Goal: Task Accomplishment & Management: Contribute content

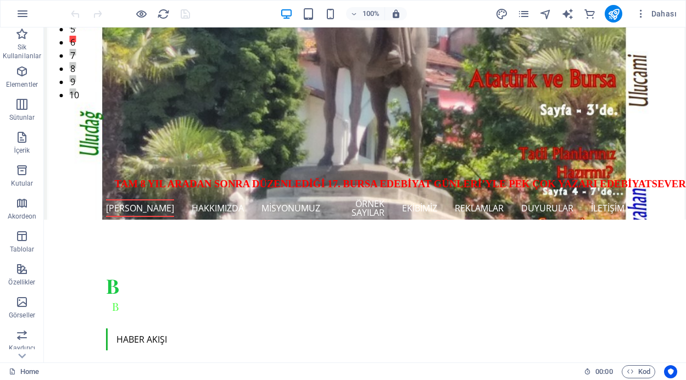
scroll to position [344, 0]
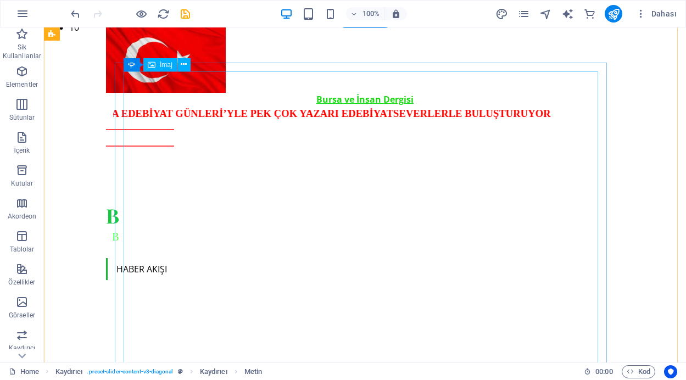
scroll to position [349, 0]
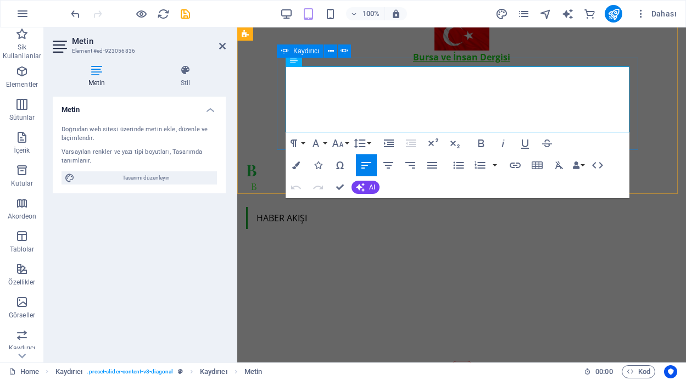
drag, startPoint x: 507, startPoint y: 75, endPoint x: 282, endPoint y: 73, distance: 224.7
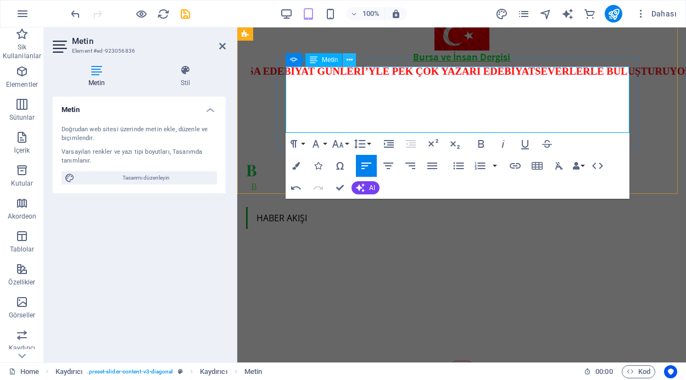
click at [350, 62] on icon at bounding box center [350, 60] width 6 height 12
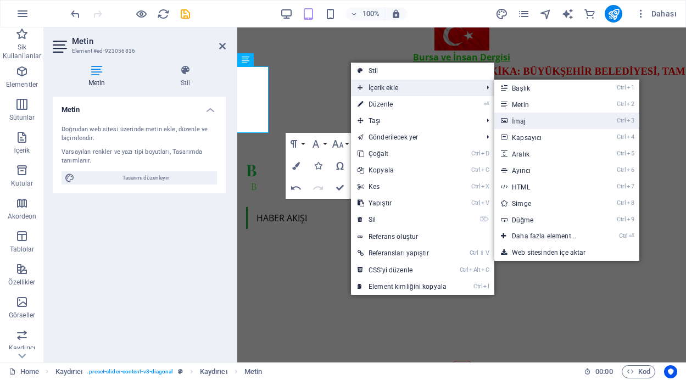
click at [506, 120] on icon at bounding box center [503, 121] width 5 height 16
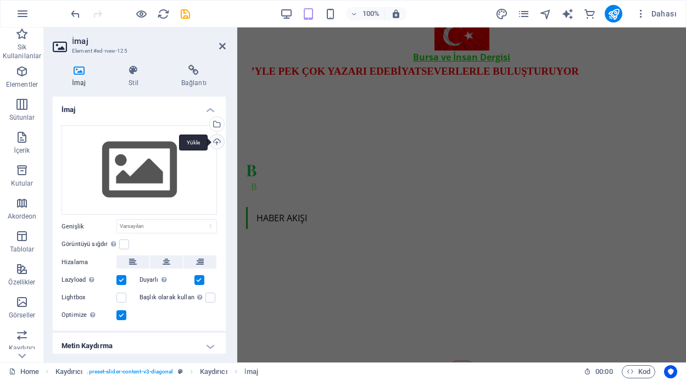
click at [214, 142] on div "Yükle" at bounding box center [216, 143] width 16 height 16
click at [214, 139] on div "Yükle" at bounding box center [216, 143] width 16 height 16
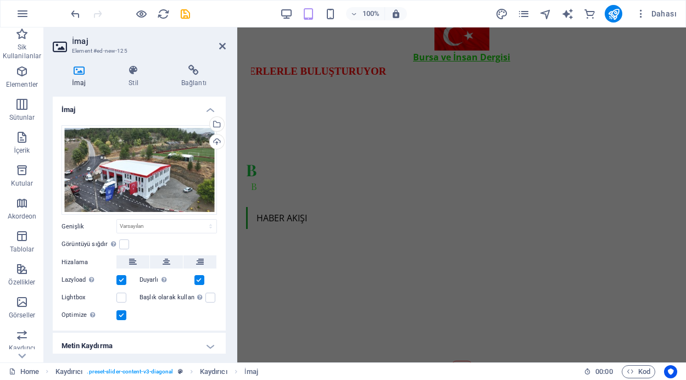
drag, startPoint x: 222, startPoint y: 153, endPoint x: 224, endPoint y: 248, distance: 95.6
click at [224, 248] on div "İmaj Dosyaları buraya sürükleyin, dosyaları seçmek için tıklayın veya Dosyalard…" at bounding box center [139, 225] width 173 height 257
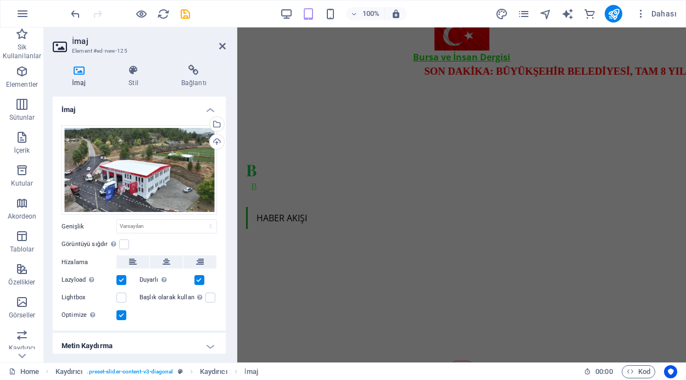
drag, startPoint x: 222, startPoint y: 252, endPoint x: 225, endPoint y: 339, distance: 87.4
click at [225, 339] on div "İmaj Dosyaları buraya sürükleyin, dosyaları seçmek için tıklayın veya Dosyalard…" at bounding box center [139, 225] width 173 height 257
drag, startPoint x: 221, startPoint y: 305, endPoint x: 222, endPoint y: 361, distance: 56.0
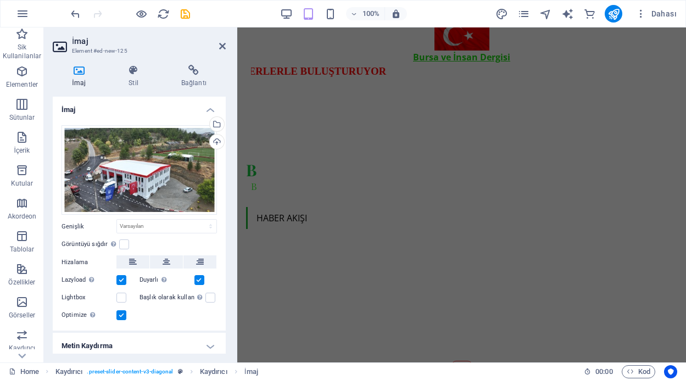
click at [222, 361] on div "İmaj Stil Bağlantı İmaj Dosyaları buraya sürükleyin, dosyaları seçmek için tıkl…" at bounding box center [139, 209] width 191 height 307
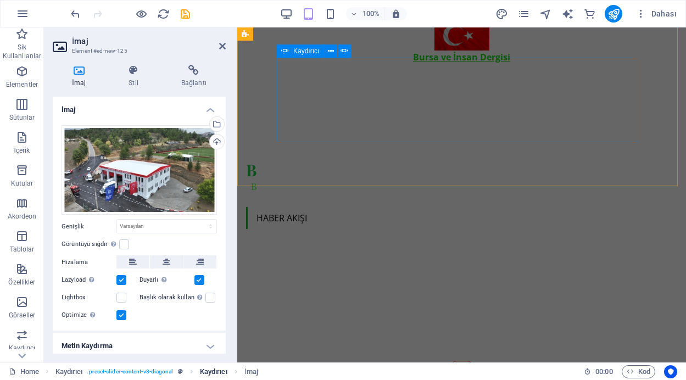
drag, startPoint x: 223, startPoint y: 304, endPoint x: 218, endPoint y: 374, distance: 70.5
click at [218, 363] on section "Sik Kullanilanlar Elementler Sütunlar İçerik Kutular Akordeon Tablolar Özellikl…" at bounding box center [343, 194] width 686 height 335
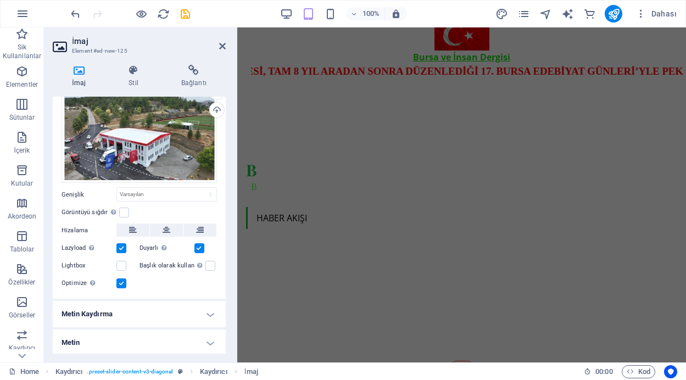
scroll to position [33, 0]
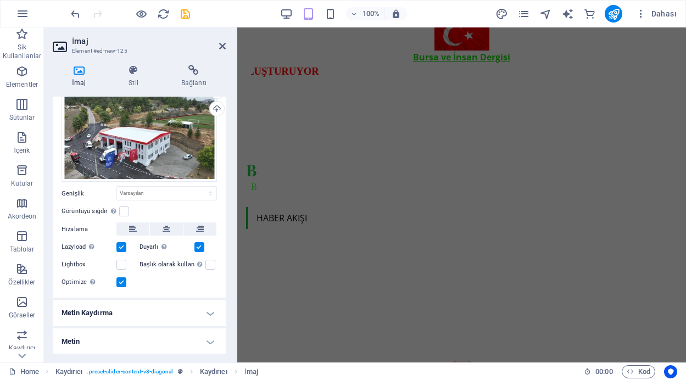
click at [207, 341] on h4 "Metin" at bounding box center [139, 341] width 173 height 26
drag, startPoint x: 223, startPoint y: 209, endPoint x: 224, endPoint y: 283, distance: 73.6
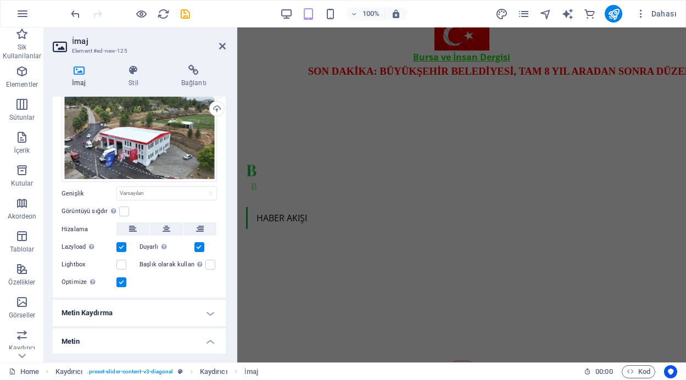
click at [224, 283] on div "İmaj Dosyaları buraya sürükleyin, dosyaları seçmek için tıklayın veya Dosyalard…" at bounding box center [139, 225] width 173 height 257
click at [205, 341] on h4 "Metin" at bounding box center [139, 338] width 173 height 20
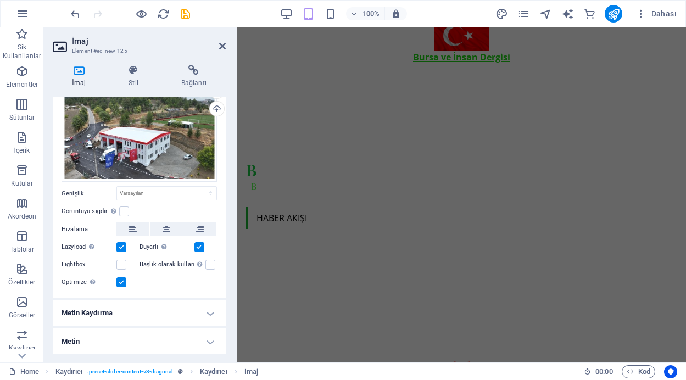
click at [209, 341] on h4 "Metin" at bounding box center [139, 341] width 173 height 26
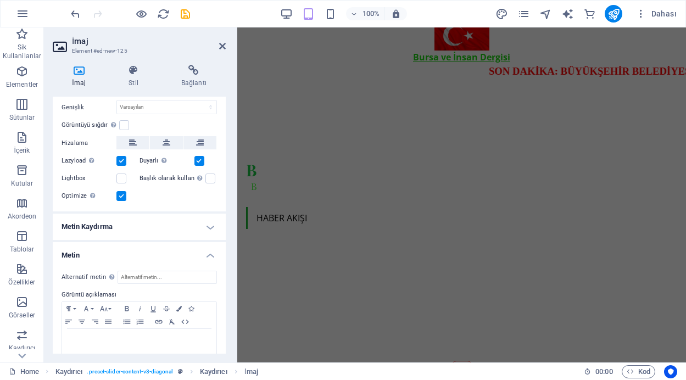
scroll to position [136, 0]
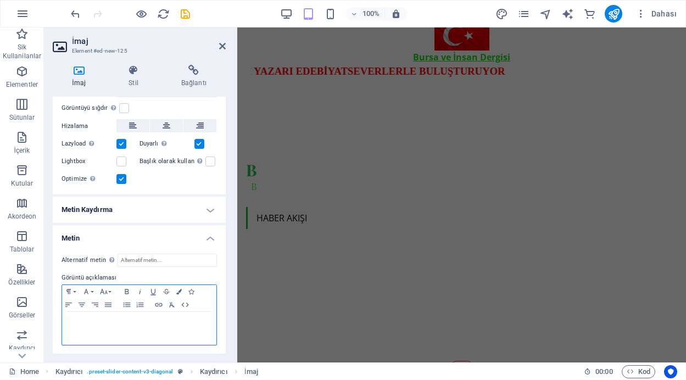
click at [122, 314] on div at bounding box center [139, 328] width 154 height 33
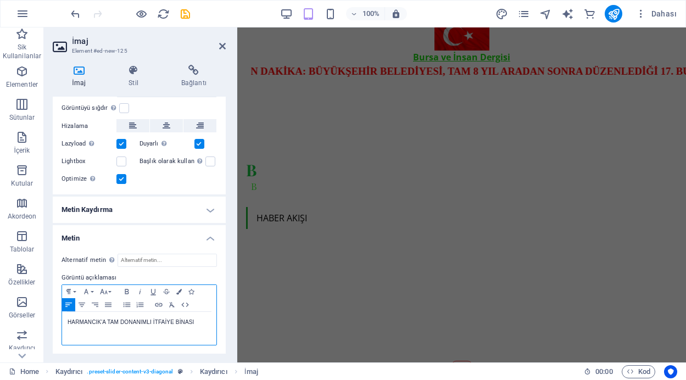
click at [198, 323] on p "HARMANCIK'A TAM DONANIMLI İTFAİYE BİNASI" at bounding box center [139, 322] width 143 height 10
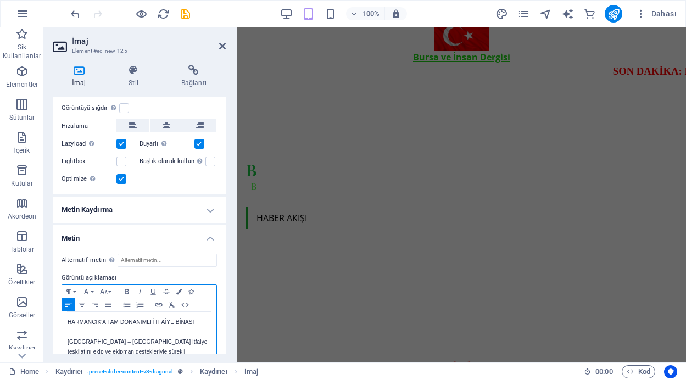
scroll to position [174, 0]
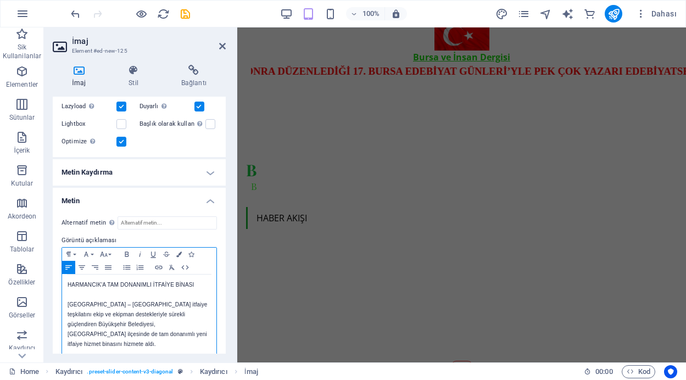
click at [92, 305] on p "BURSA – Bursa’da itfaiye teşkilatını ekip ve ekipman destekleriyle sürekli güçl…" at bounding box center [139, 324] width 143 height 49
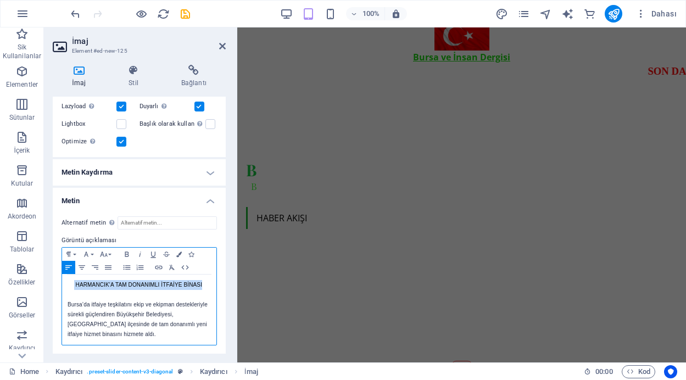
drag, startPoint x: 75, startPoint y: 283, endPoint x: 206, endPoint y: 283, distance: 131.3
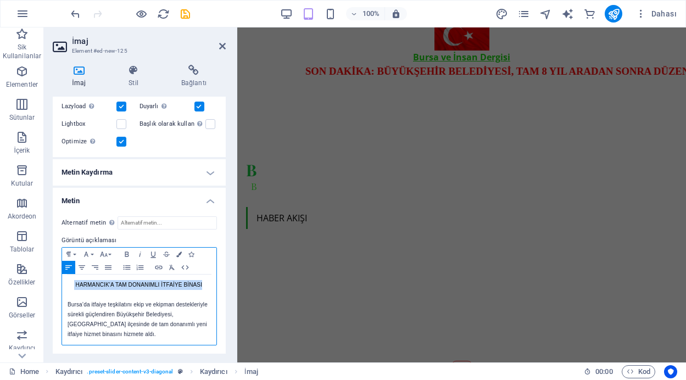
click at [206, 283] on p "HARMANCIK'A TAM DONANIMLI İTFAİYE BİNASI" at bounding box center [139, 285] width 143 height 10
click at [125, 253] on icon "button" at bounding box center [127, 254] width 4 height 5
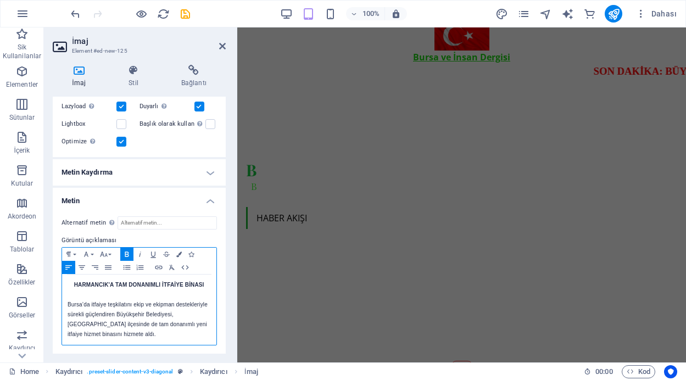
click at [148, 316] on p "Bursa’da itfaiye teşkilatını ekip ve ekipman destekleriyle sürekli güçlendiren …" at bounding box center [139, 320] width 143 height 40
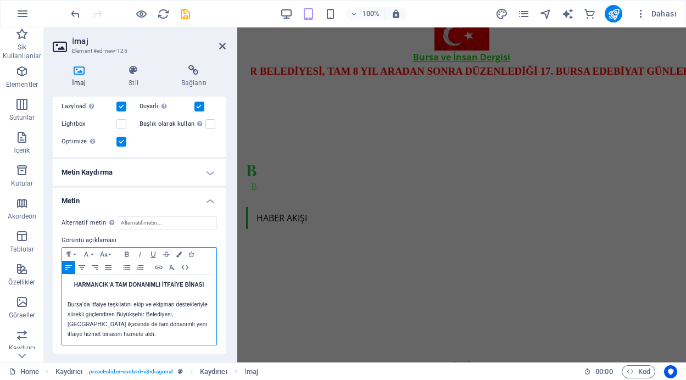
drag, startPoint x: 206, startPoint y: 283, endPoint x: 76, endPoint y: 283, distance: 129.6
click at [76, 283] on p "HARMANCIK'A TAM DONANIMLI İTFAİYE BİNASI" at bounding box center [139, 285] width 143 height 10
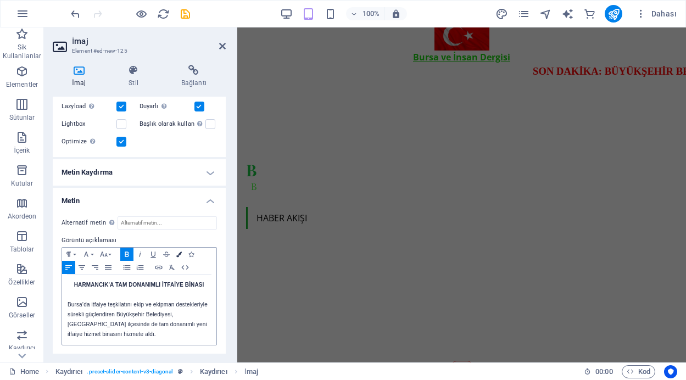
click at [176, 254] on icon "button" at bounding box center [178, 254] width 5 height 5
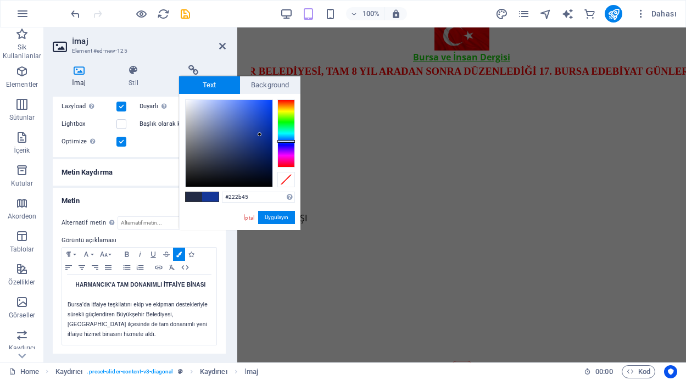
type input "#153798"
click at [260, 135] on div at bounding box center [229, 143] width 87 height 87
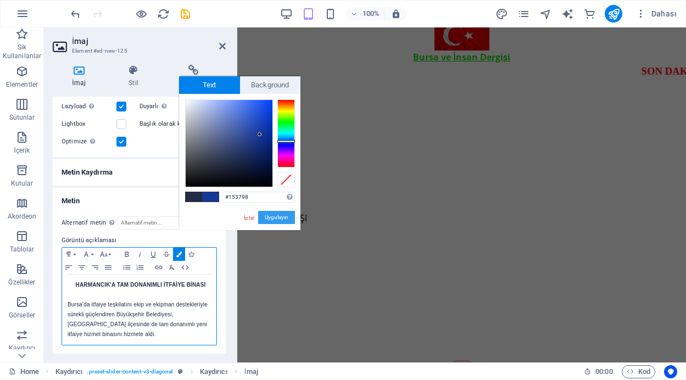
click at [265, 216] on button "Uygulayın" at bounding box center [276, 217] width 37 height 13
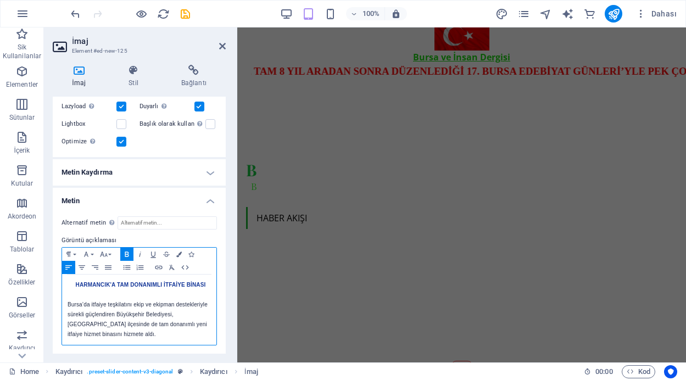
click at [171, 297] on p at bounding box center [139, 295] width 143 height 10
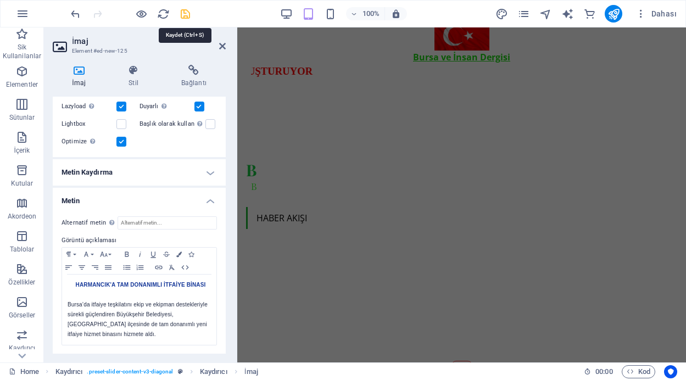
click at [185, 15] on icon "save" at bounding box center [185, 14] width 13 height 13
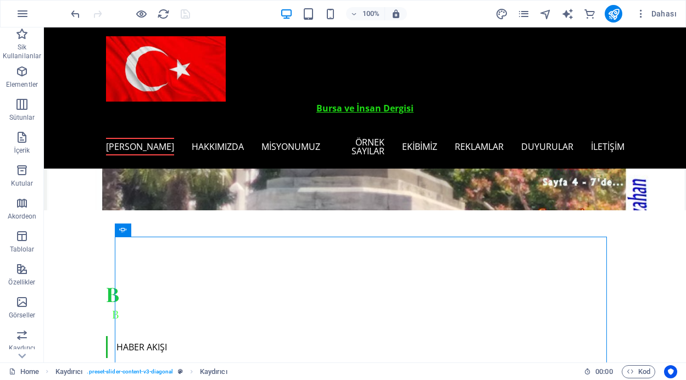
scroll to position [140, 0]
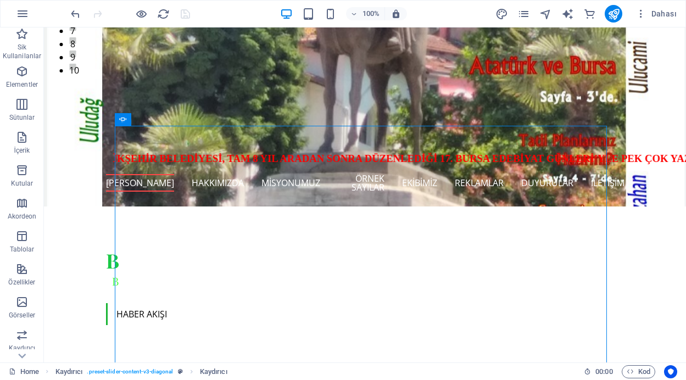
scroll to position [341, 0]
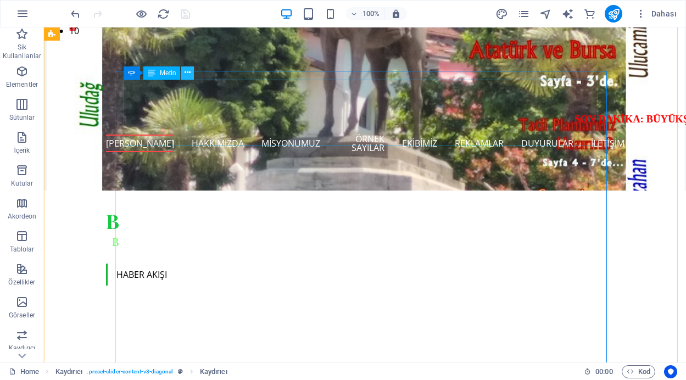
click at [187, 73] on icon at bounding box center [188, 73] width 6 height 12
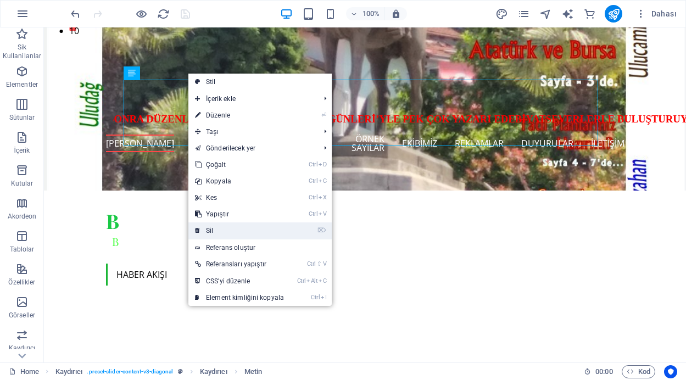
click at [220, 226] on link "⌦ Sil" at bounding box center [239, 230] width 102 height 16
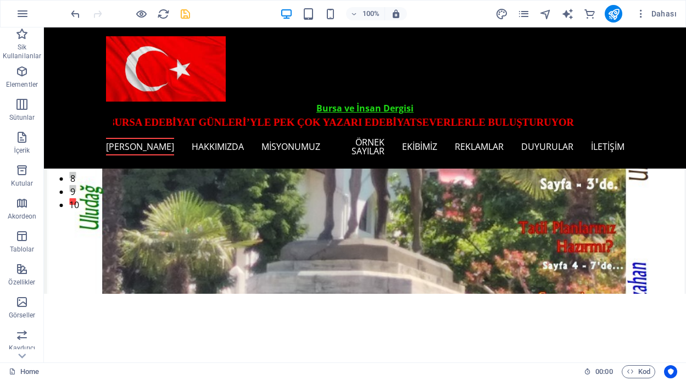
scroll to position [103, 0]
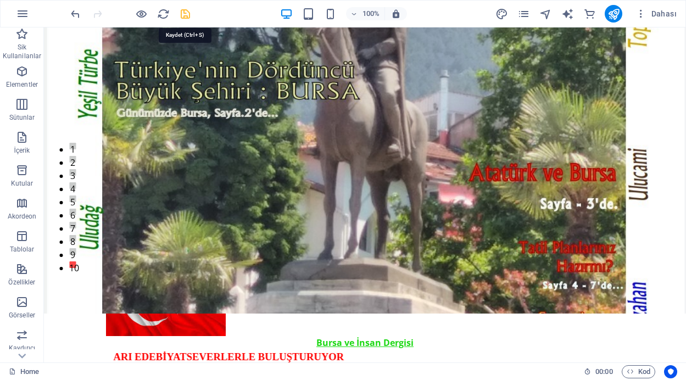
click at [186, 14] on icon "save" at bounding box center [185, 14] width 13 height 13
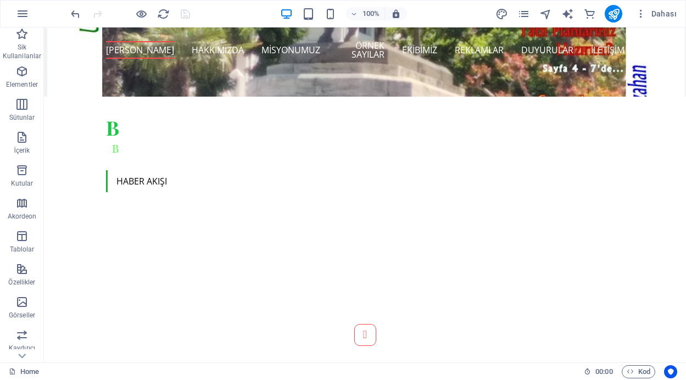
scroll to position [442, 0]
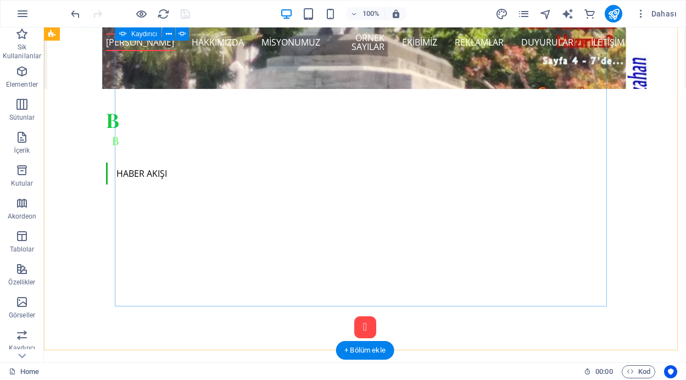
click at [354, 316] on button "Content Slider" at bounding box center [365, 327] width 22 height 22
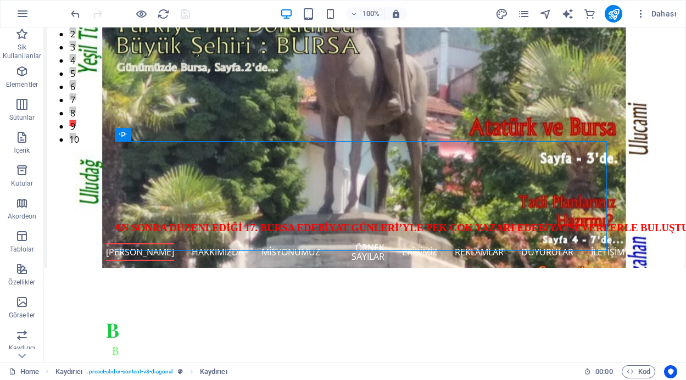
scroll to position [277, 0]
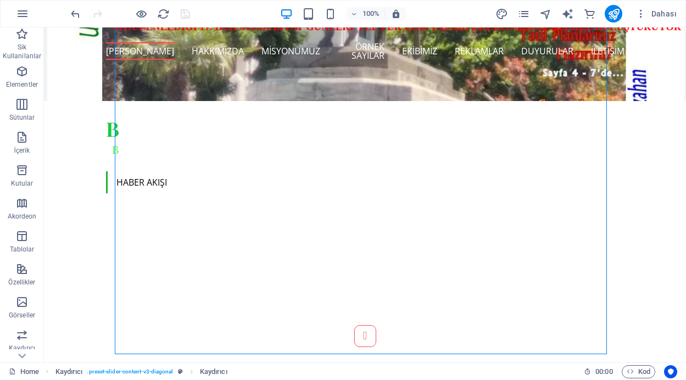
scroll to position [442, 0]
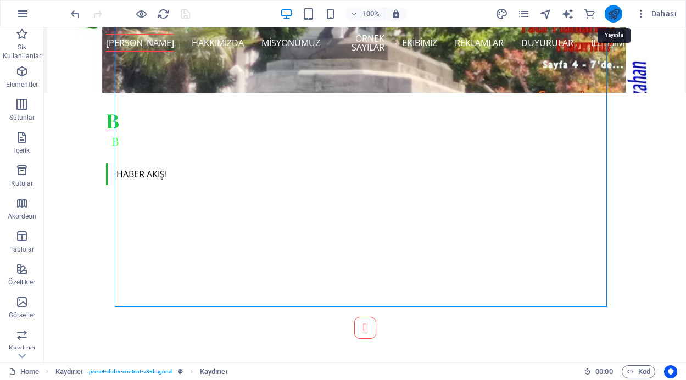
click at [615, 17] on icon "publish" at bounding box center [614, 14] width 13 height 13
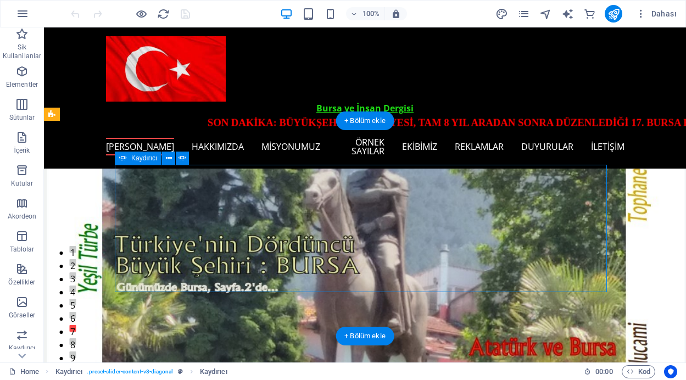
scroll to position [246, 0]
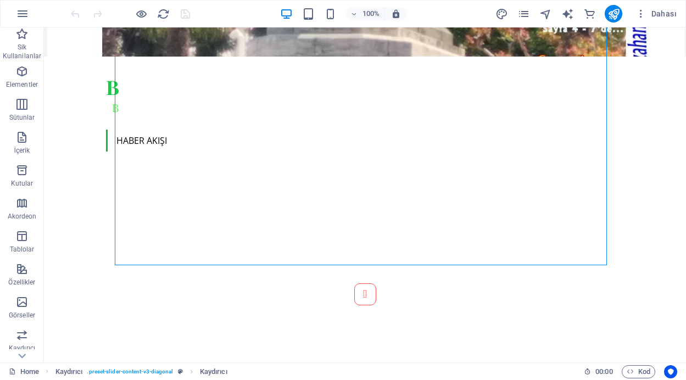
scroll to position [491, 0]
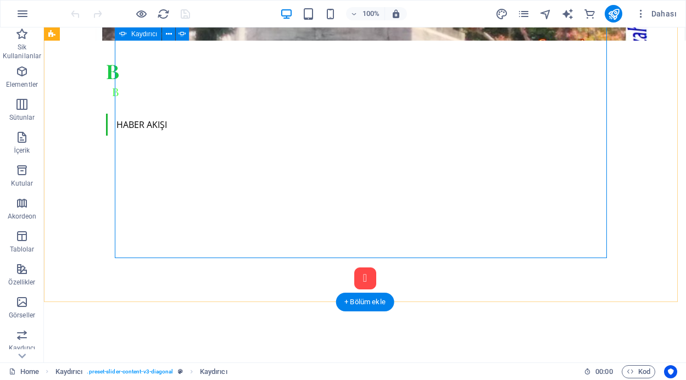
click at [354, 268] on button "Content Slider" at bounding box center [365, 279] width 22 height 22
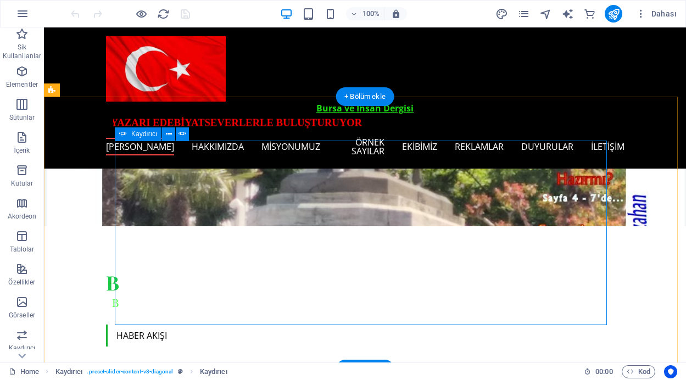
scroll to position [263, 0]
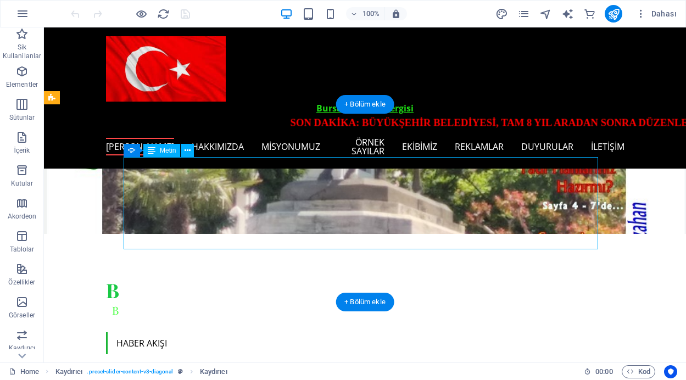
drag, startPoint x: 185, startPoint y: 232, endPoint x: 230, endPoint y: 260, distance: 52.8
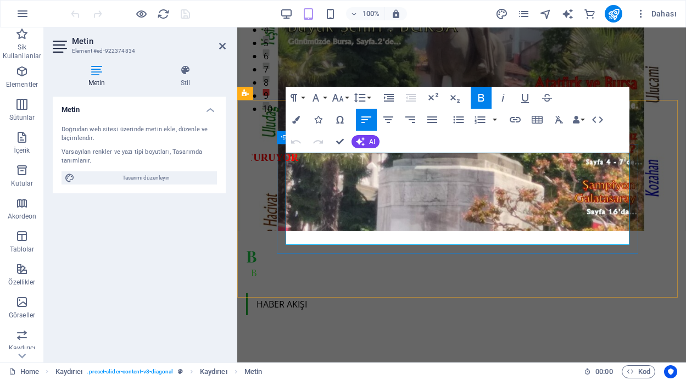
drag, startPoint x: 356, startPoint y: 225, endPoint x: 285, endPoint y: 226, distance: 71.4
copy link "(Haberin devamı)"
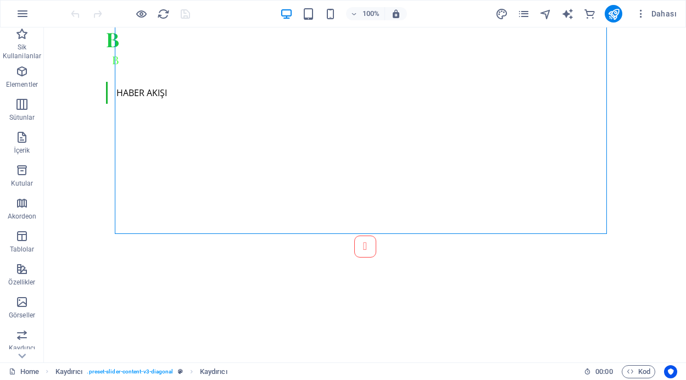
scroll to position [547, 0]
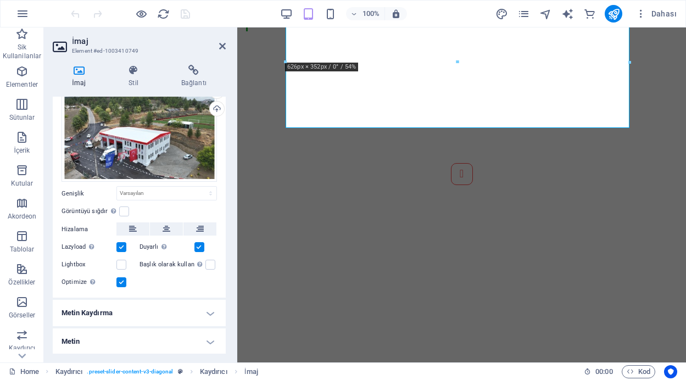
click at [210, 341] on h4 "Metin" at bounding box center [139, 341] width 173 height 26
drag, startPoint x: 222, startPoint y: 191, endPoint x: 226, endPoint y: 292, distance: 101.1
click at [226, 292] on div "İmaj Stil Bağlantı İmaj Dosyaları buraya sürükleyin, dosyaları seçmek için tıkl…" at bounding box center [139, 209] width 191 height 307
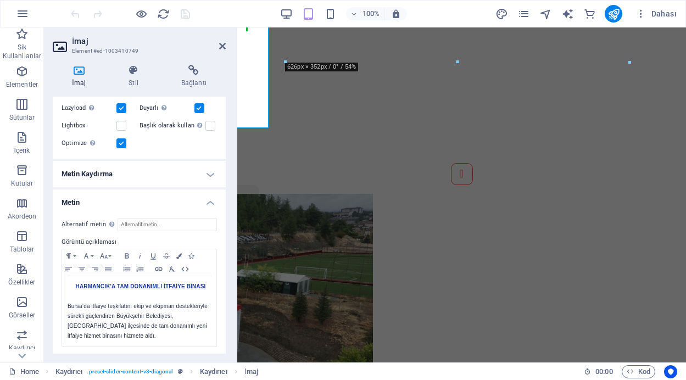
scroll to position [174, 0]
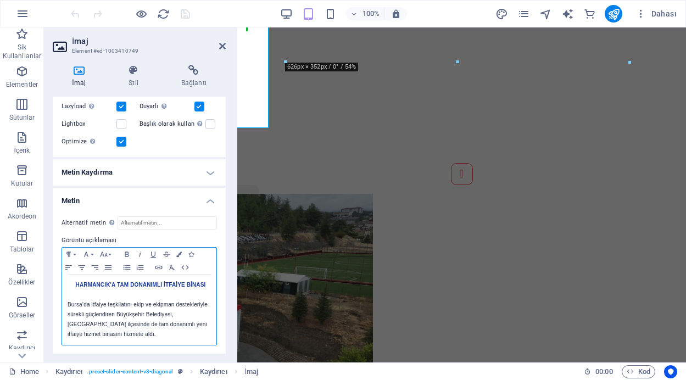
click at [148, 333] on p "Bursa’da itfaiye teşkilatını ekip ve ekipman destekleriyle sürekli güçlendiren …" at bounding box center [139, 320] width 143 height 40
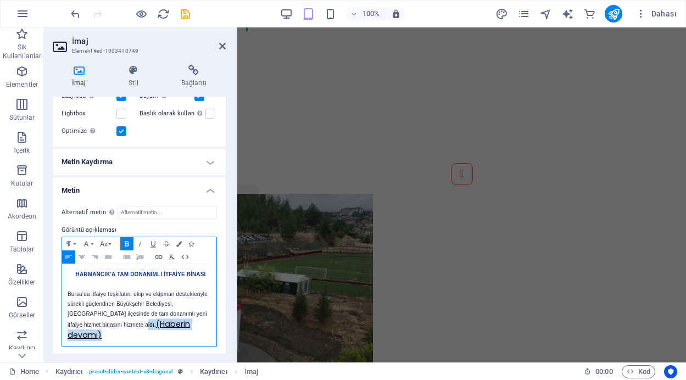
scroll to position [186, 0]
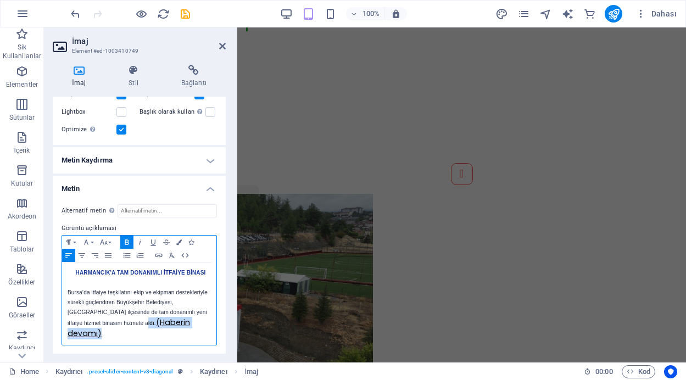
drag, startPoint x: 140, startPoint y: 333, endPoint x: 147, endPoint y: 344, distance: 12.8
click at [147, 344] on div "Paragraph Format Normal Heading 1 Heading 2 Heading 3 Heading 4 Heading 5 Headi…" at bounding box center [139, 290] width 155 height 110
click at [108, 242] on icon "button" at bounding box center [103, 242] width 13 height 9
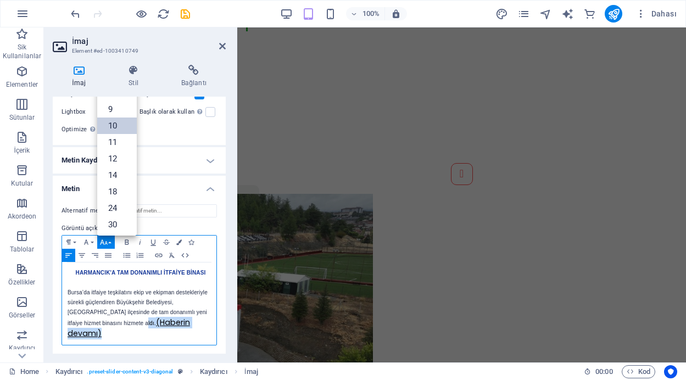
scroll to position [3, 0]
click at [121, 109] on link "9" at bounding box center [117, 110] width 40 height 16
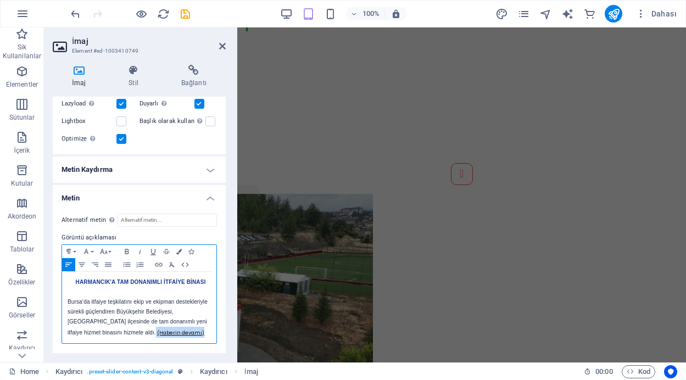
scroll to position [175, 0]
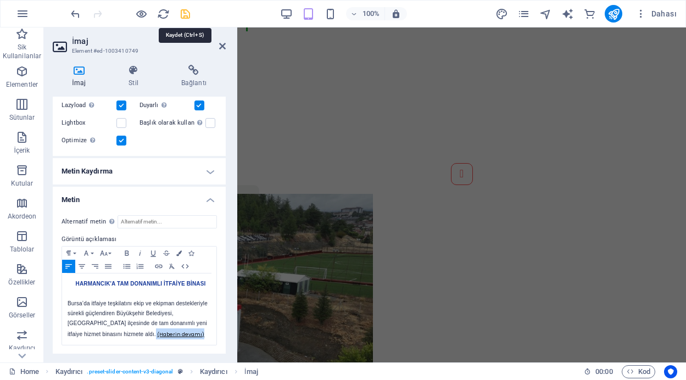
click at [185, 14] on icon "save" at bounding box center [185, 14] width 13 height 13
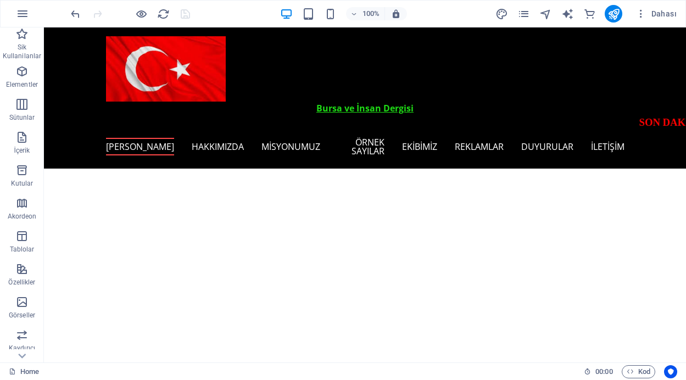
scroll to position [562, 0]
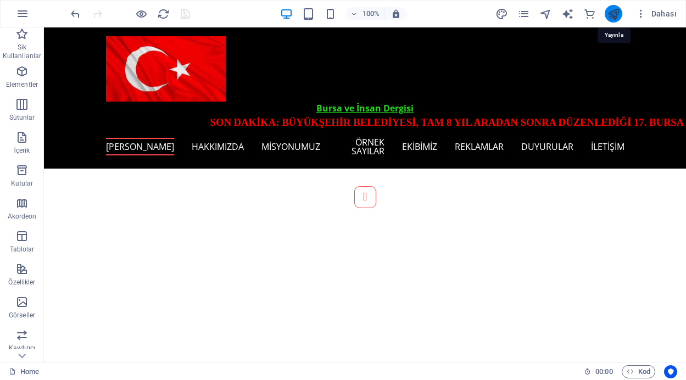
click at [610, 13] on icon "publish" at bounding box center [614, 14] width 13 height 13
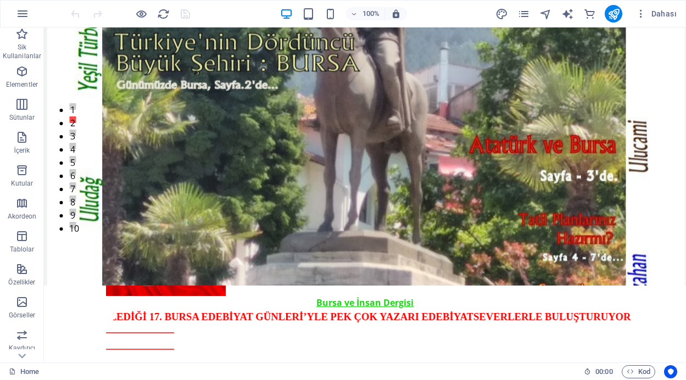
scroll to position [127, 0]
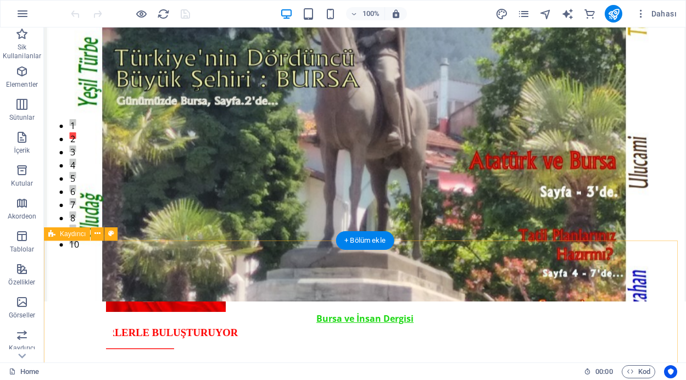
drag, startPoint x: 183, startPoint y: 279, endPoint x: 257, endPoint y: 265, distance: 75.0
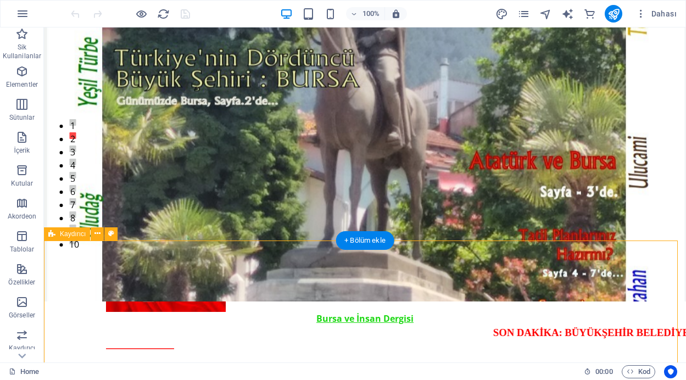
select select "region"
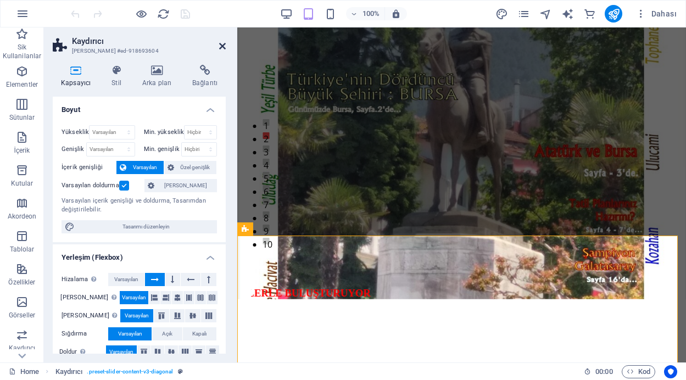
click at [225, 47] on icon at bounding box center [222, 46] width 7 height 9
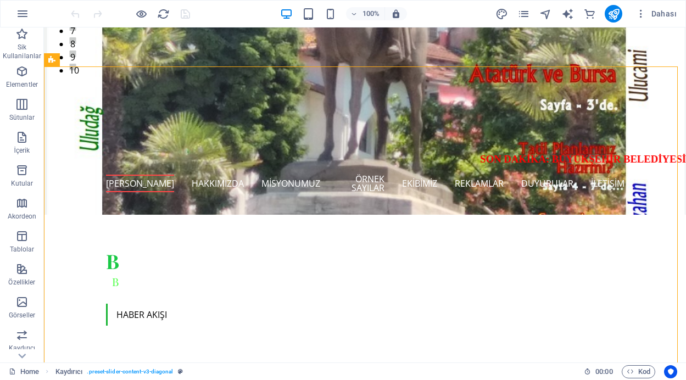
scroll to position [309, 0]
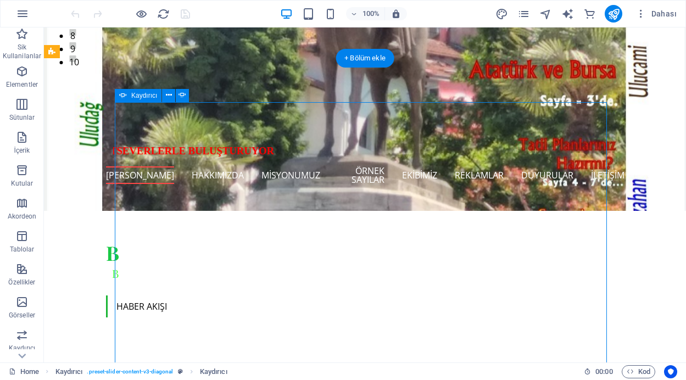
select select "ms"
select select "s"
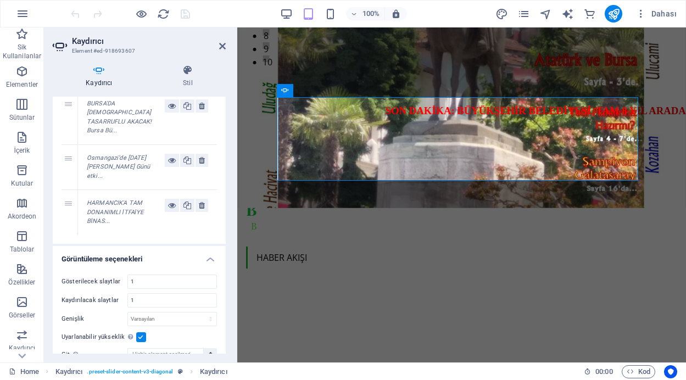
scroll to position [272, 0]
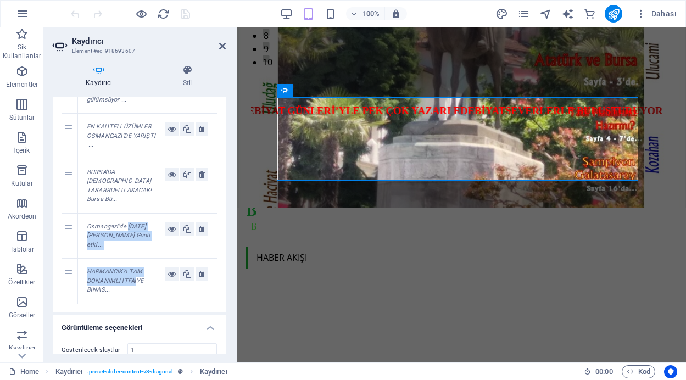
drag, startPoint x: 116, startPoint y: 270, endPoint x: 128, endPoint y: 205, distance: 65.9
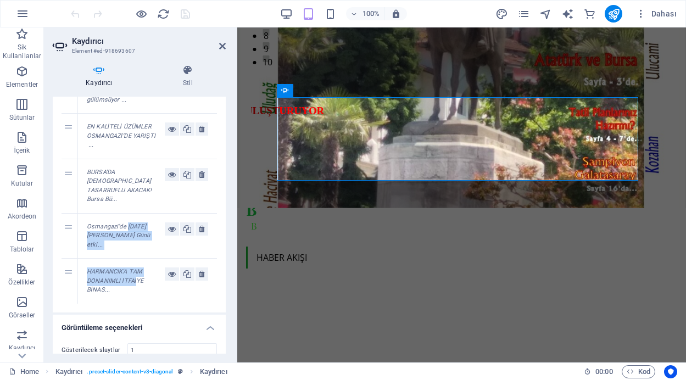
click at [128, 205] on div "1 Edebiyatın ışığı yeniden yanıyor Bursa Büyük... 2 Osmangazi Belediyesi, ilçed…" at bounding box center [139, 86] width 155 height 434
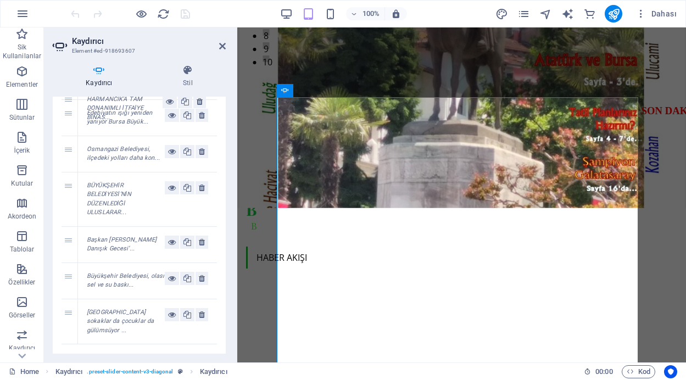
scroll to position [0, 0]
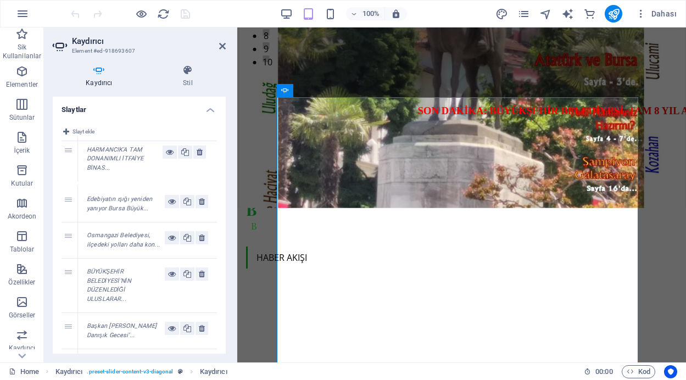
drag, startPoint x: 128, startPoint y: 205, endPoint x: 73, endPoint y: 154, distance: 75.0
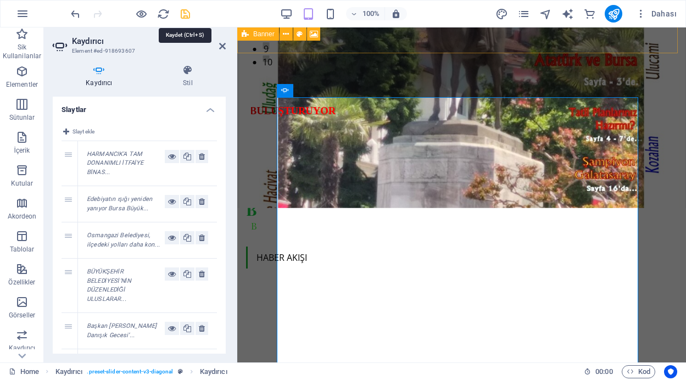
click at [181, 11] on icon "save" at bounding box center [185, 14] width 13 height 13
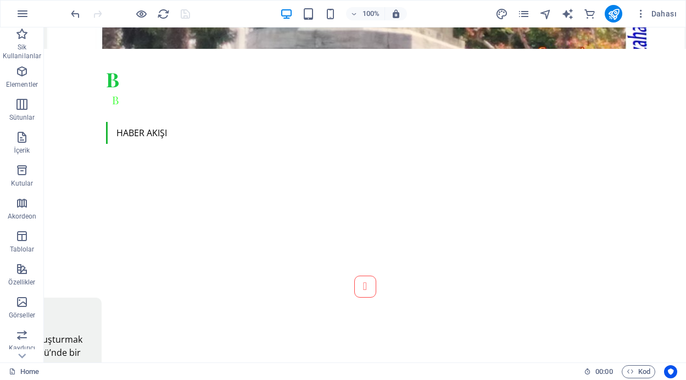
scroll to position [561, 0]
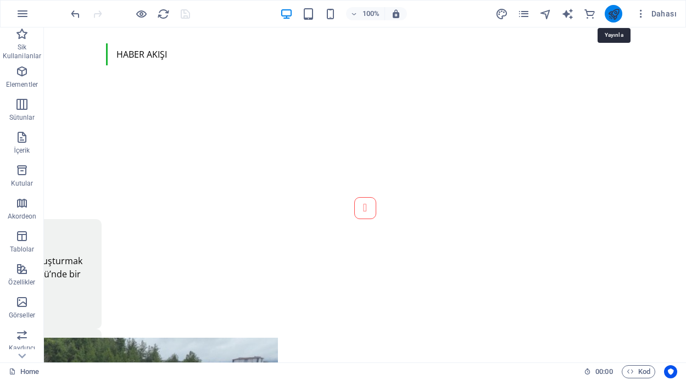
click at [610, 15] on icon "publish" at bounding box center [614, 14] width 13 height 13
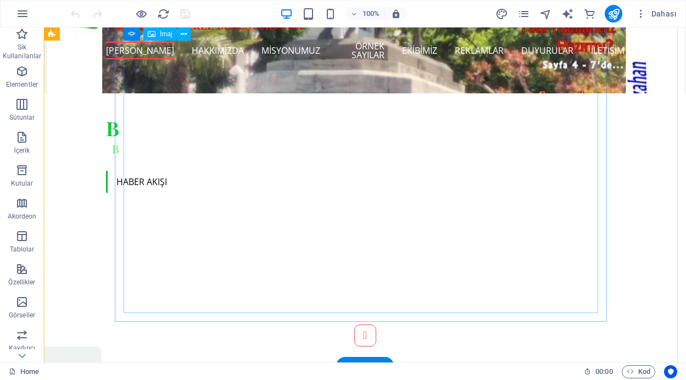
scroll to position [434, 0]
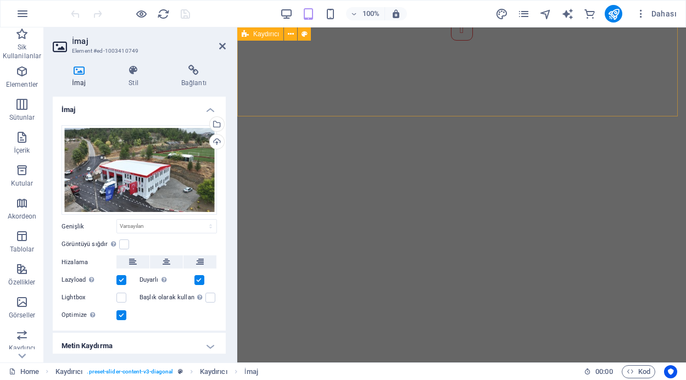
scroll to position [699, 0]
click at [451, 33] on button "Content Slider" at bounding box center [462, 22] width 22 height 22
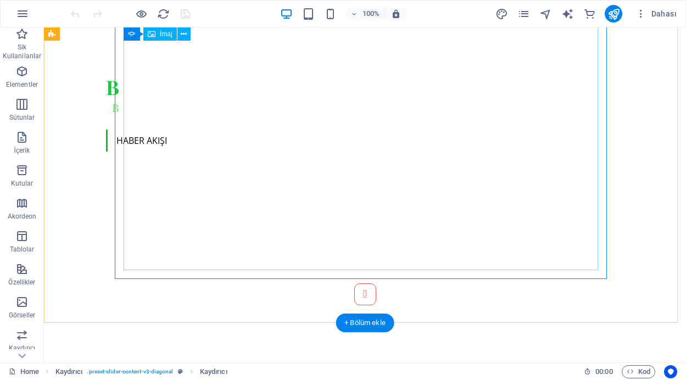
scroll to position [477, 0]
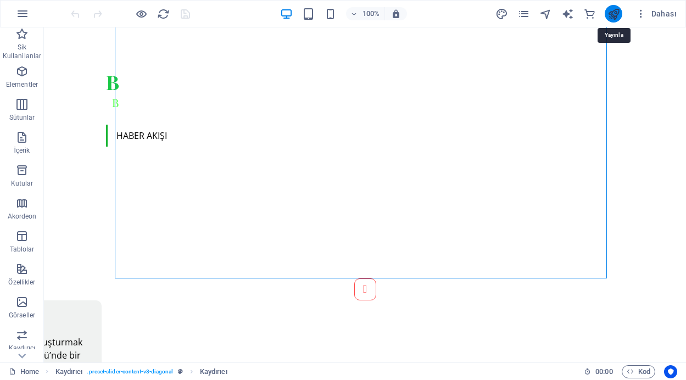
click at [611, 15] on icon "publish" at bounding box center [614, 14] width 13 height 13
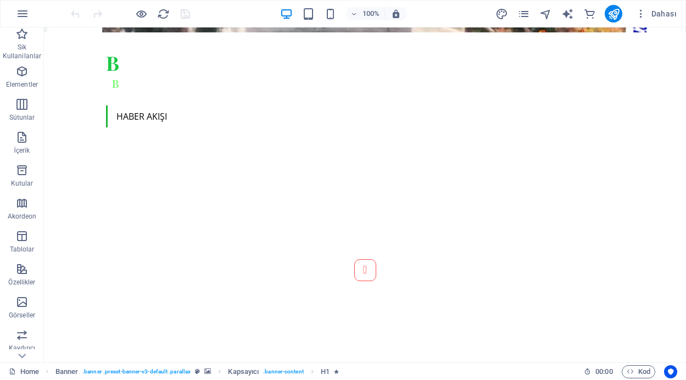
scroll to position [531, 0]
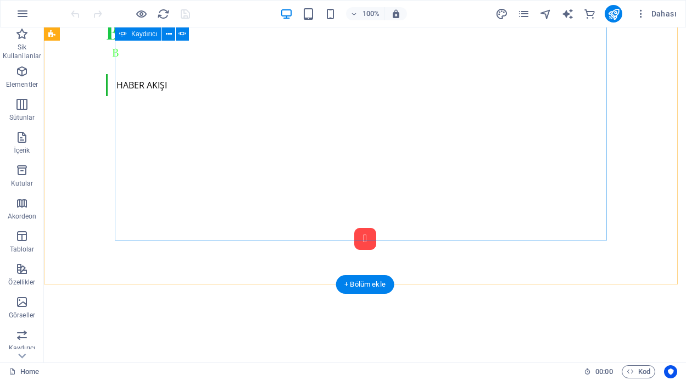
click at [354, 236] on button "Content Slider" at bounding box center [365, 239] width 22 height 22
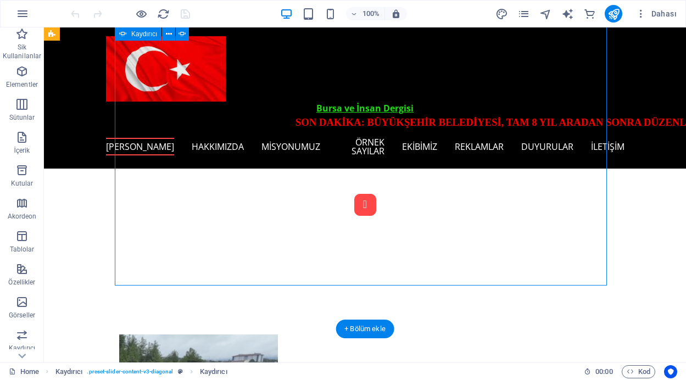
scroll to position [515, 0]
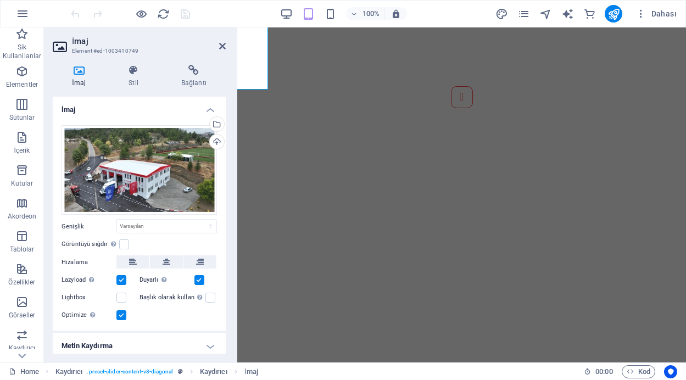
scroll to position [677, 0]
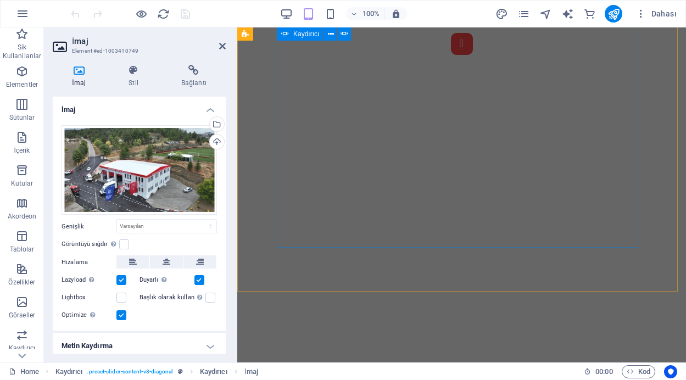
click at [451, 55] on button "Content Slider" at bounding box center [462, 44] width 22 height 22
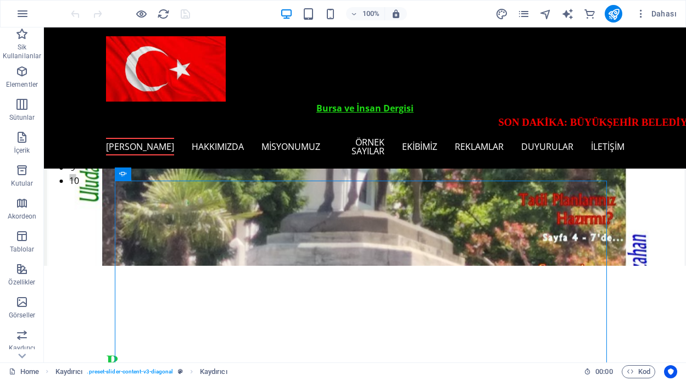
scroll to position [183, 0]
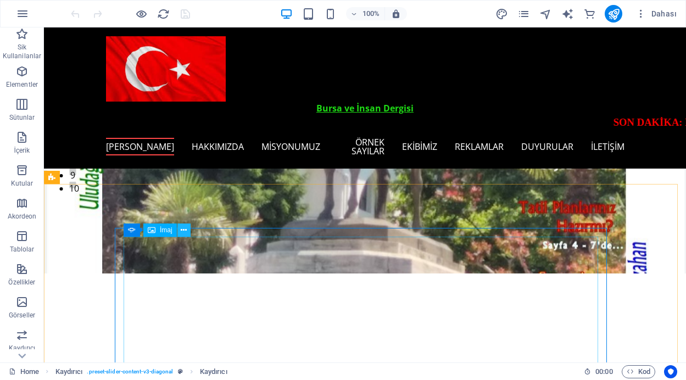
click at [185, 232] on icon at bounding box center [184, 231] width 6 height 12
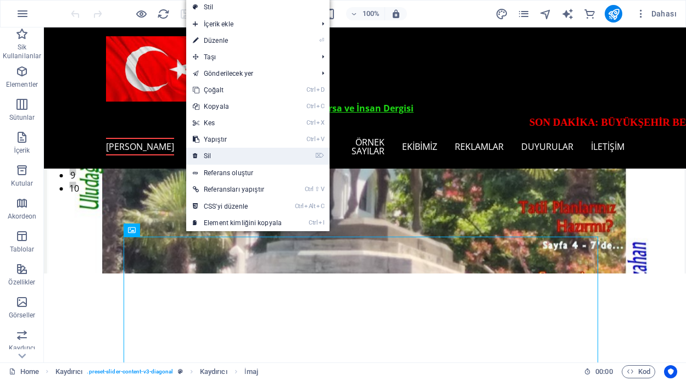
click at [206, 154] on link "⌦ Sil" at bounding box center [237, 156] width 102 height 16
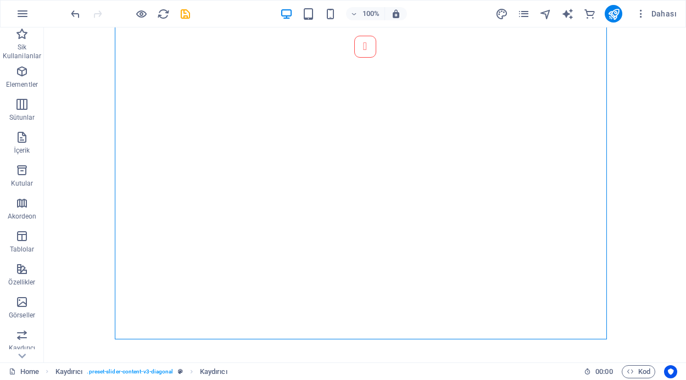
scroll to position [833, 0]
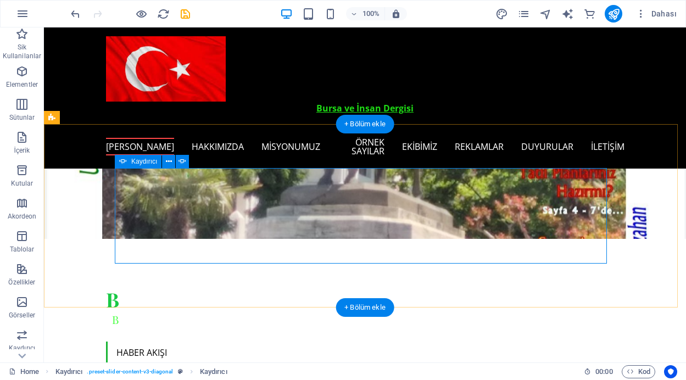
scroll to position [243, 0]
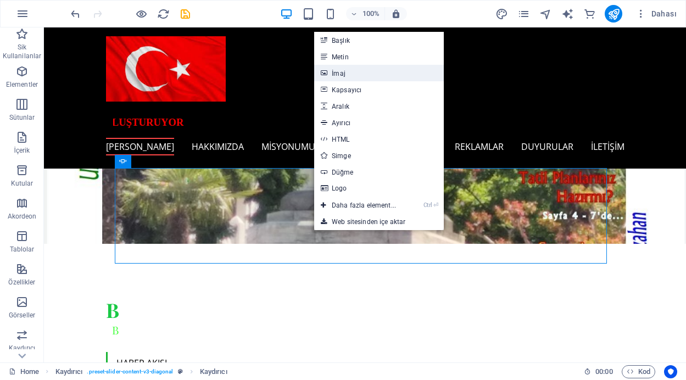
click at [334, 73] on link "İmaj" at bounding box center [379, 73] width 130 height 16
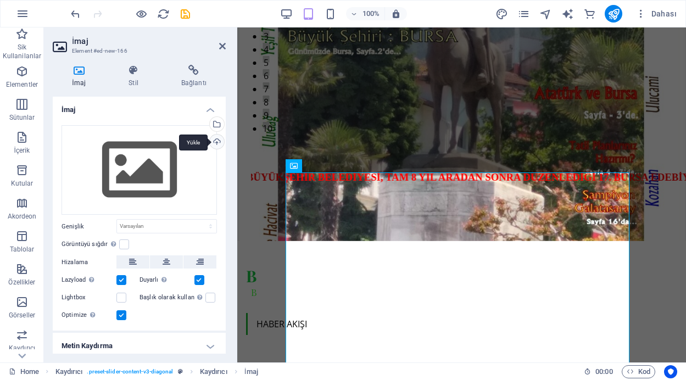
click at [211, 143] on div "Yükle" at bounding box center [216, 143] width 16 height 16
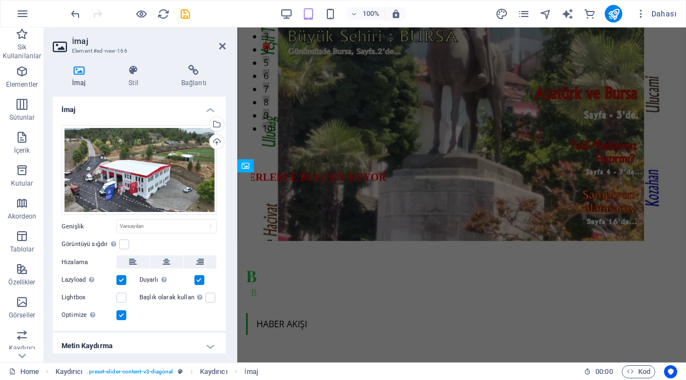
scroll to position [33, 0]
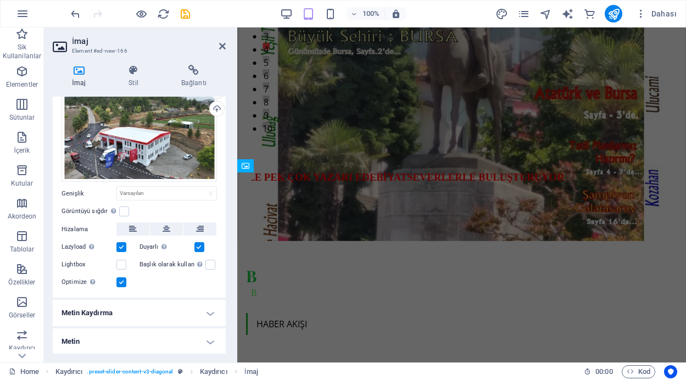
click at [211, 340] on h4 "Metin" at bounding box center [139, 341] width 173 height 26
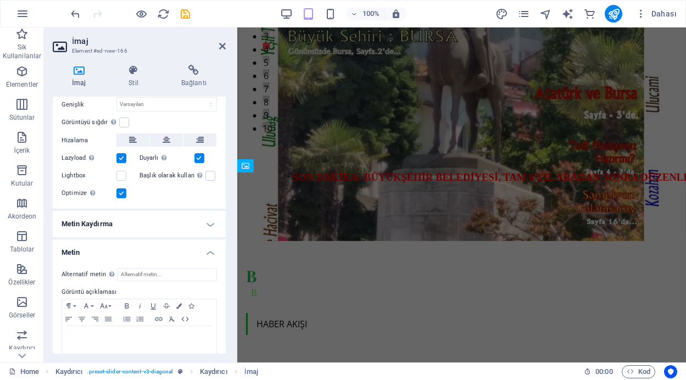
scroll to position [136, 0]
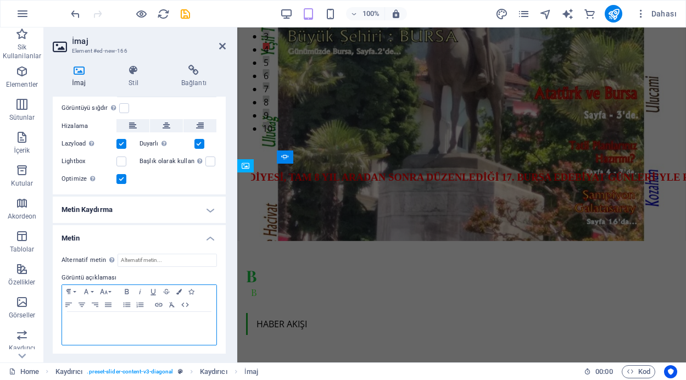
click at [91, 320] on p at bounding box center [139, 322] width 143 height 10
click at [201, 320] on p "HARMANCIK'A TAM DONANIMLI İTFAİYE BİNASI" at bounding box center [139, 322] width 143 height 10
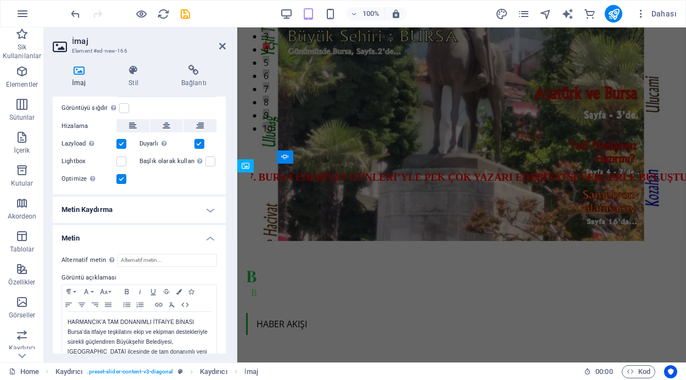
drag, startPoint x: 223, startPoint y: 289, endPoint x: 223, endPoint y: 327, distance: 37.4
click at [223, 327] on div "Alternatif metin Alternatif metin, görselleri görüntüleyemeyen cihazlar tarafın…" at bounding box center [139, 313] width 173 height 137
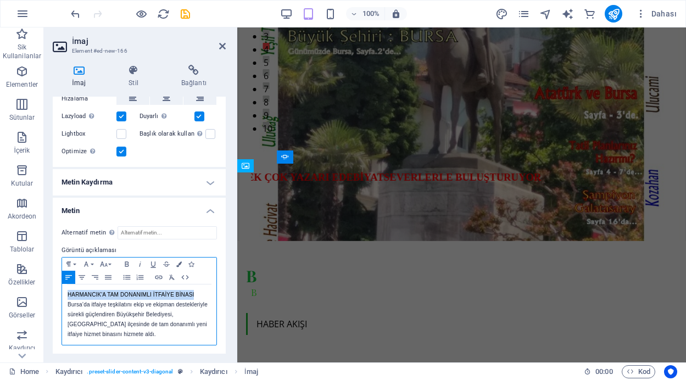
drag, startPoint x: 65, startPoint y: 291, endPoint x: 194, endPoint y: 292, distance: 128.5
click at [194, 292] on div "HARMANCIK'A TAM DONANIMLI İTFAİYE BİNASI Bursa’da itfaiye teşkilatını ekip ve e…" at bounding box center [139, 315] width 154 height 60
click at [124, 264] on icon "button" at bounding box center [126, 264] width 13 height 9
click at [177, 265] on icon "button" at bounding box center [178, 263] width 5 height 5
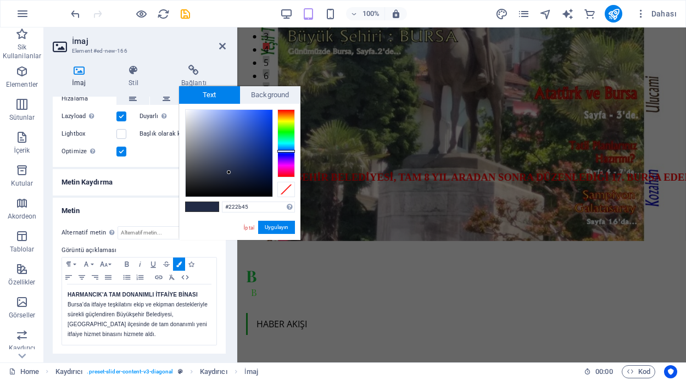
type input "#1438a0"
click at [261, 142] on div at bounding box center [229, 153] width 87 height 87
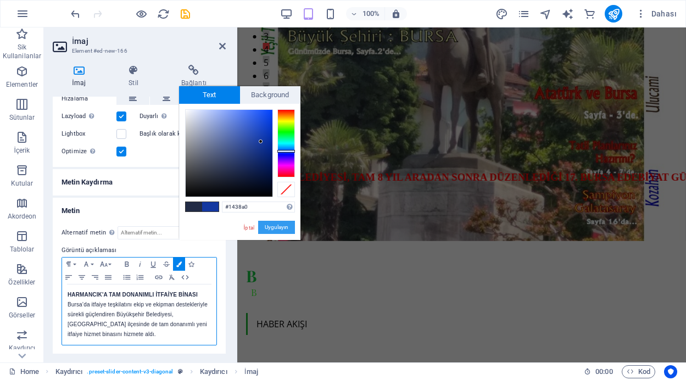
click at [280, 224] on button "Uygulayın" at bounding box center [276, 227] width 37 height 13
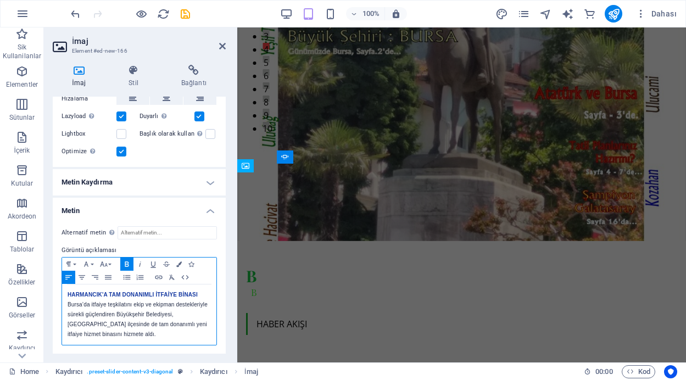
click at [144, 302] on p "Bursa’da itfaiye teşkilatını ekip ve ekipman destekleriyle sürekli güçlendiren …" at bounding box center [139, 320] width 143 height 40
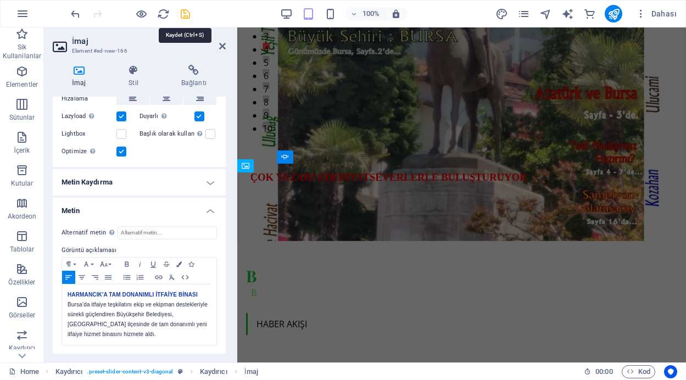
click at [181, 11] on icon "save" at bounding box center [185, 14] width 13 height 13
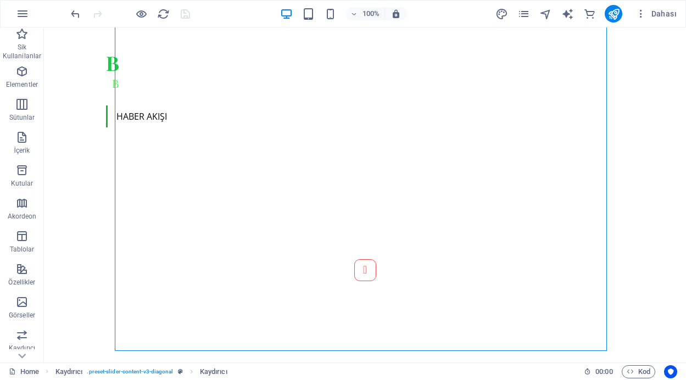
scroll to position [531, 0]
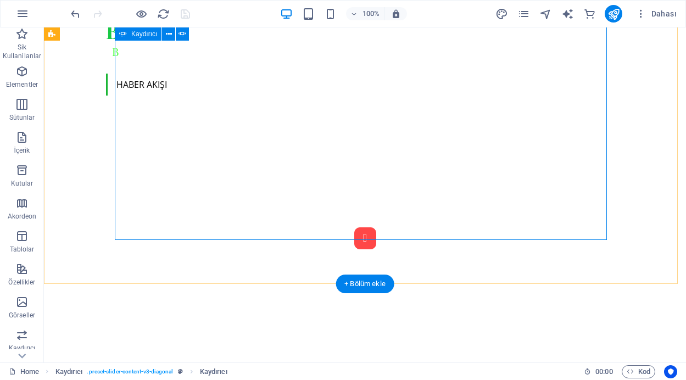
click at [354, 233] on button "Content Slider" at bounding box center [365, 238] width 22 height 22
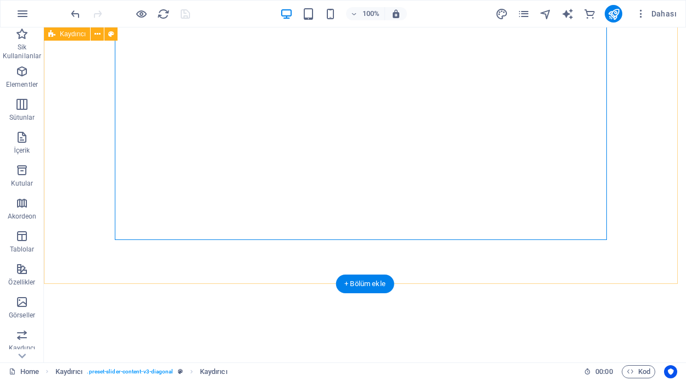
scroll to position [856, 0]
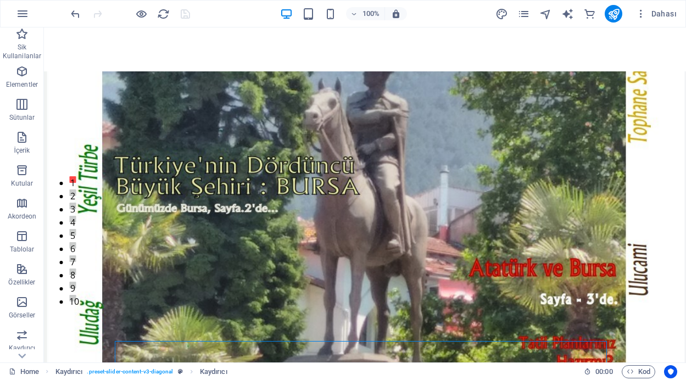
scroll to position [314, 0]
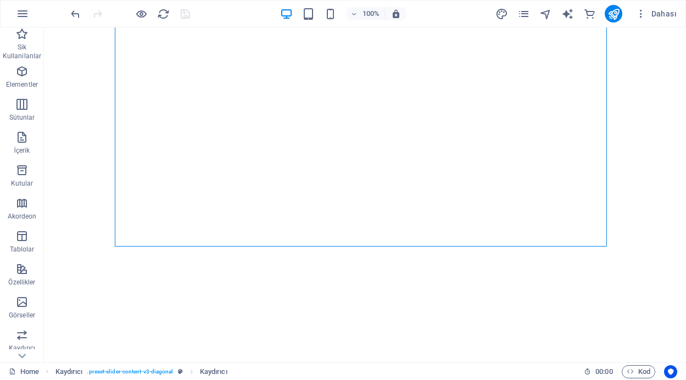
scroll to position [867, 0]
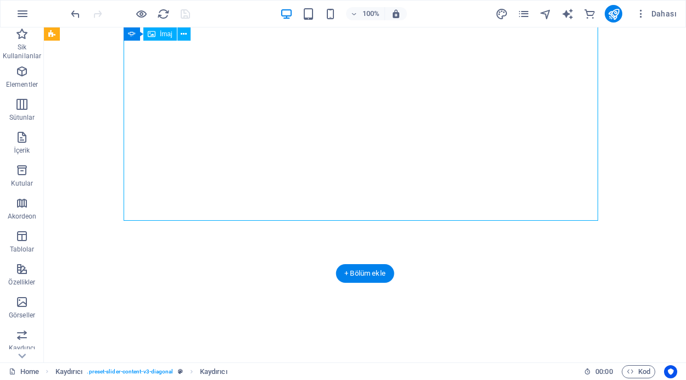
drag, startPoint x: 171, startPoint y: 210, endPoint x: 215, endPoint y: 238, distance: 52.1
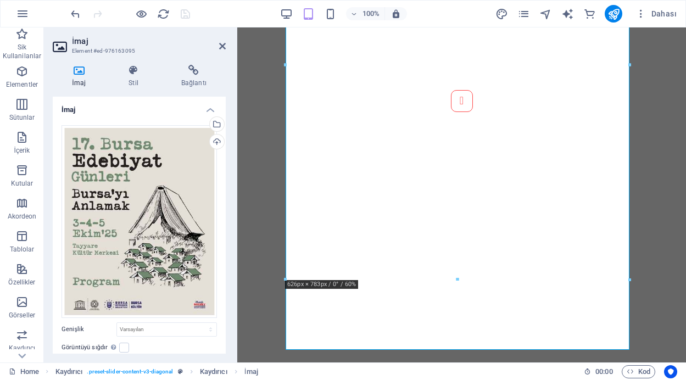
scroll to position [773, 0]
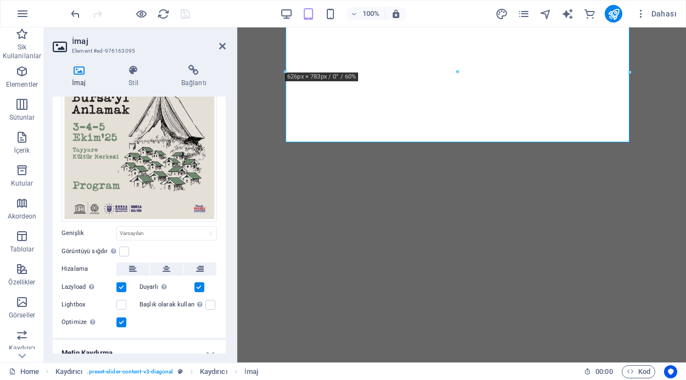
scroll to position [135, 0]
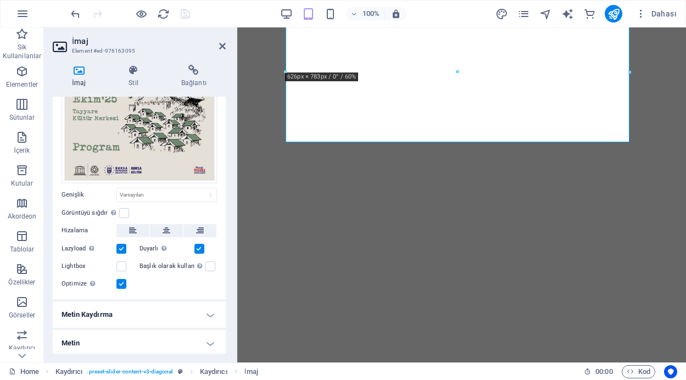
click at [207, 340] on h4 "Metin" at bounding box center [139, 343] width 173 height 26
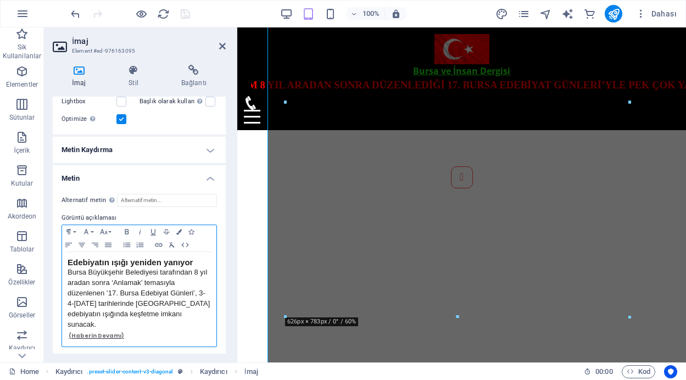
scroll to position [528, 0]
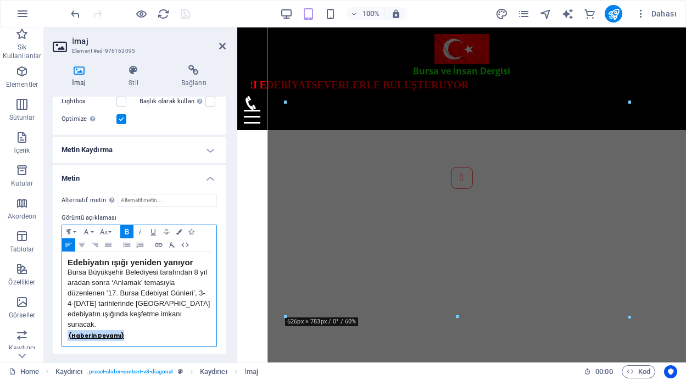
drag, startPoint x: 124, startPoint y: 335, endPoint x: 68, endPoint y: 331, distance: 55.7
click at [68, 331] on p "(Haberin Devamı)" at bounding box center [139, 335] width 143 height 11
copy p "(Haberin Devamı)"
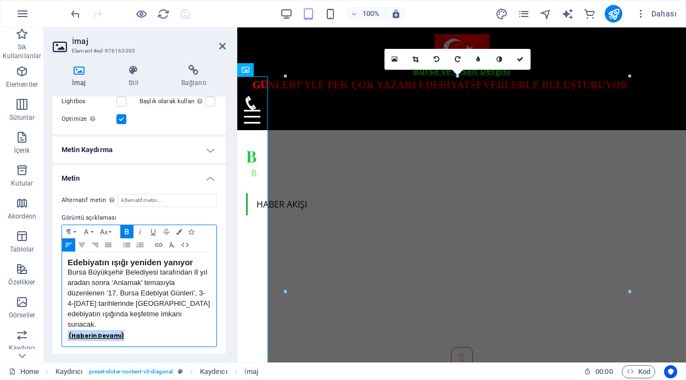
scroll to position [339, 0]
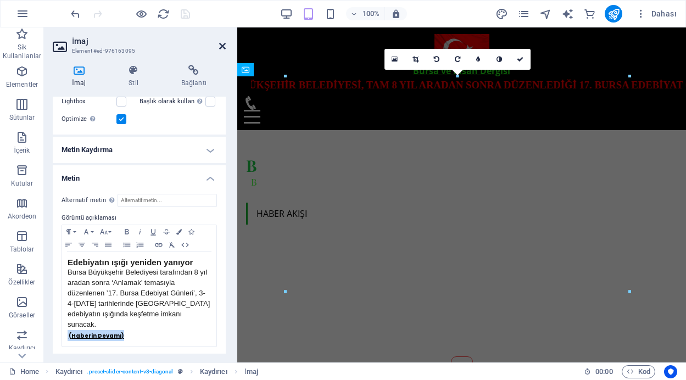
click at [223, 48] on icon at bounding box center [222, 46] width 7 height 9
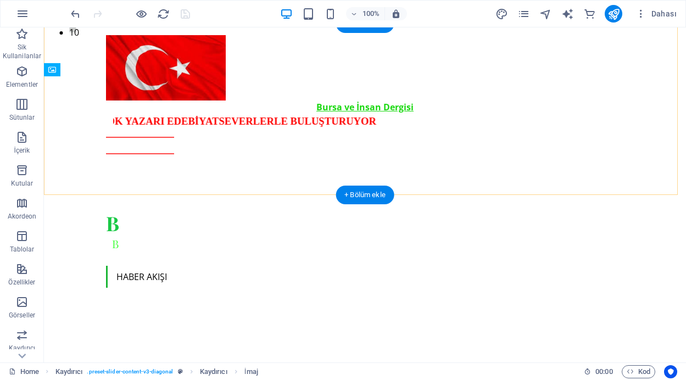
scroll to position [344, 0]
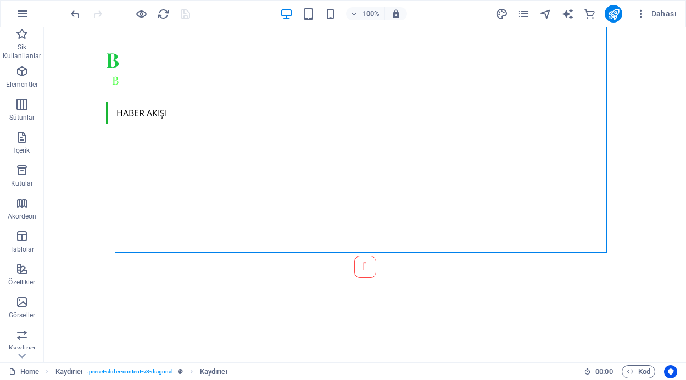
scroll to position [566, 0]
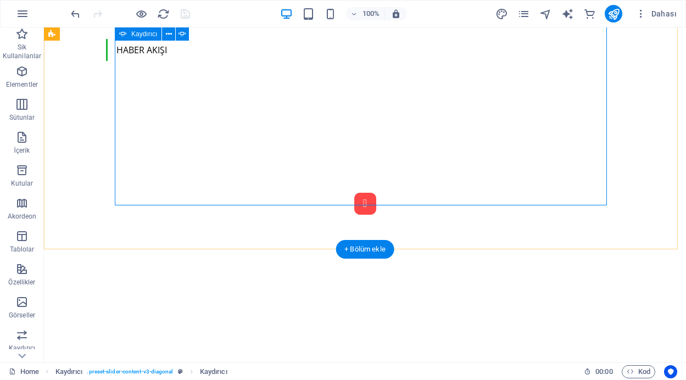
click at [354, 196] on button "Content Slider" at bounding box center [365, 204] width 22 height 22
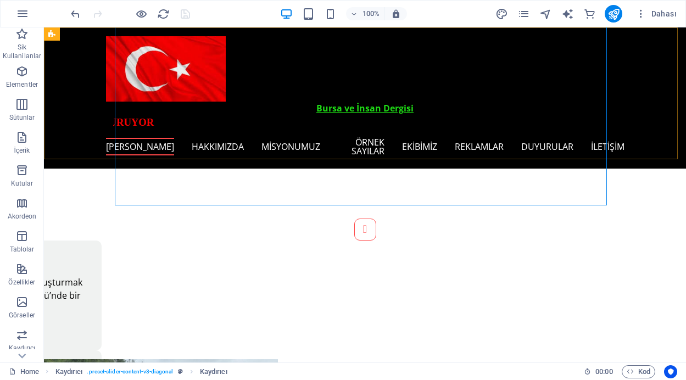
scroll to position [530, 0]
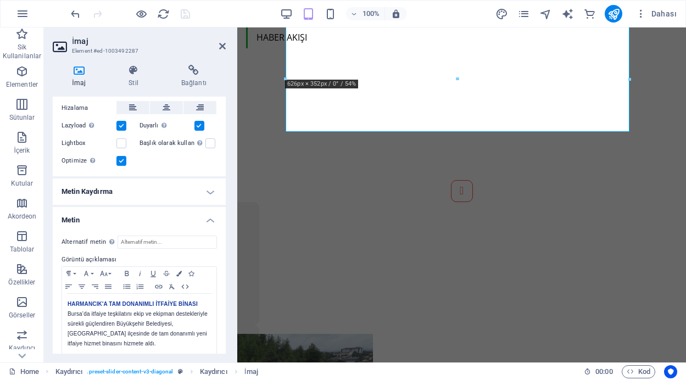
scroll to position [160, 0]
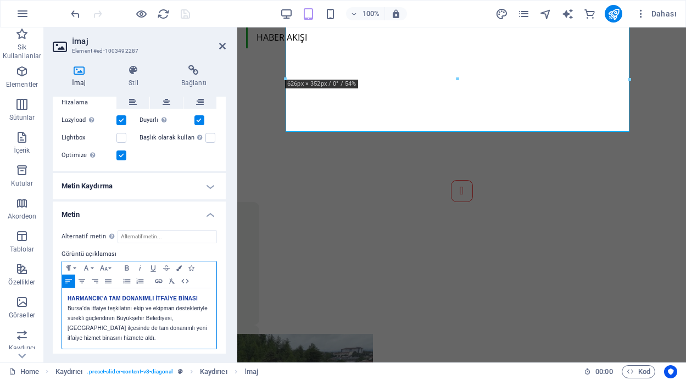
click at [109, 334] on p "Bursa’da itfaiye teşkilatını ekip ve ekipman destekleriyle sürekli güçlendiren …" at bounding box center [139, 324] width 143 height 40
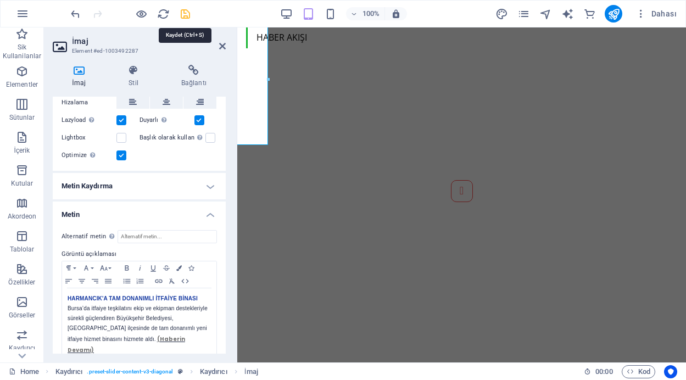
click at [183, 12] on icon "save" at bounding box center [185, 14] width 13 height 13
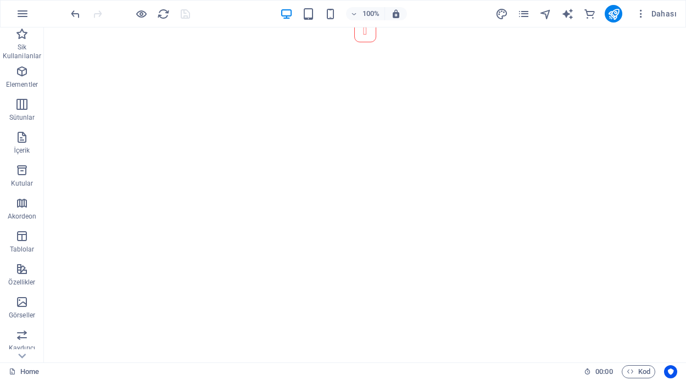
scroll to position [747, 0]
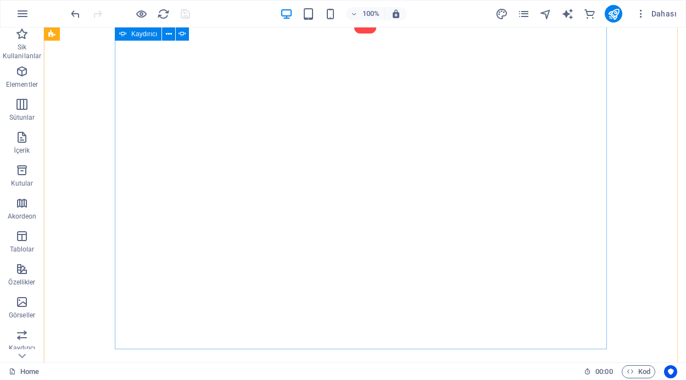
click at [354, 34] on button "Content Slider" at bounding box center [365, 23] width 22 height 22
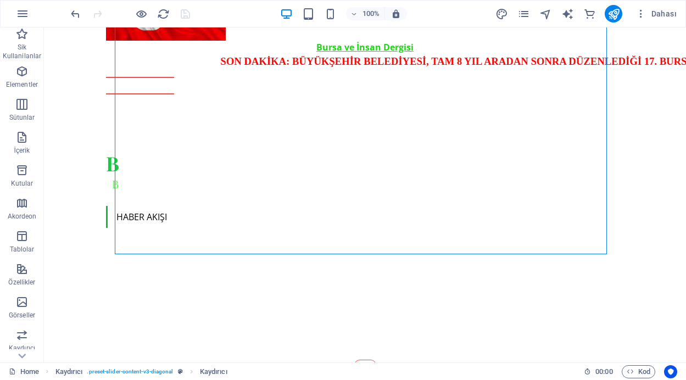
scroll to position [494, 0]
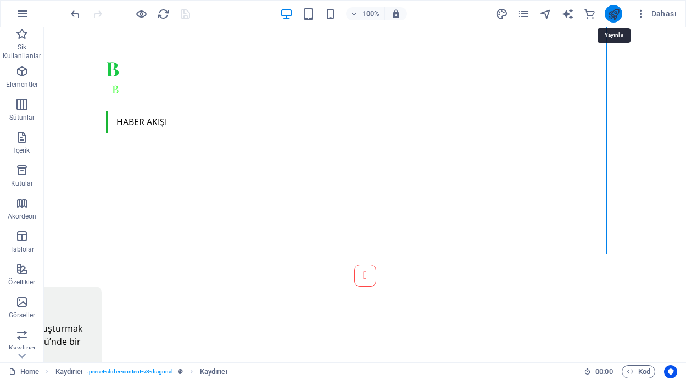
click at [611, 13] on icon "publish" at bounding box center [614, 14] width 13 height 13
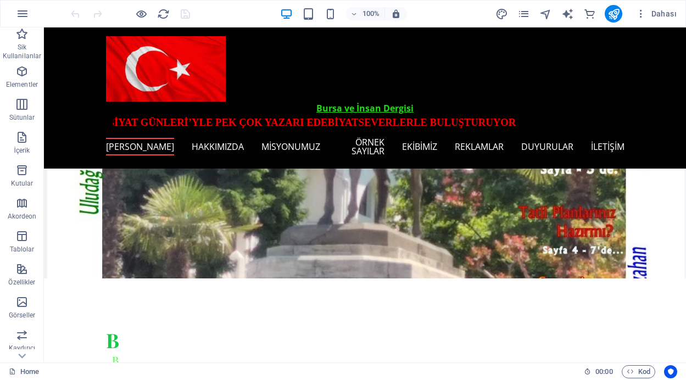
scroll to position [189, 0]
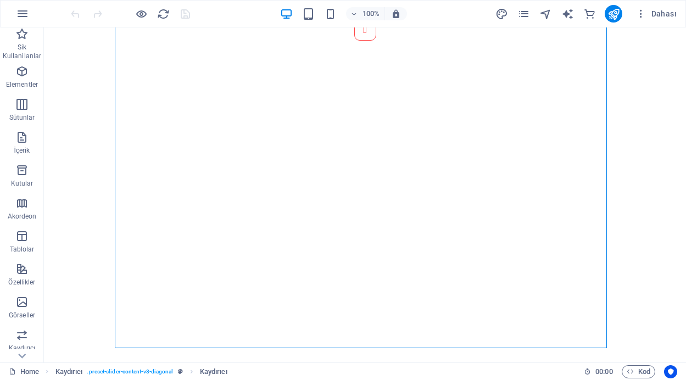
scroll to position [799, 0]
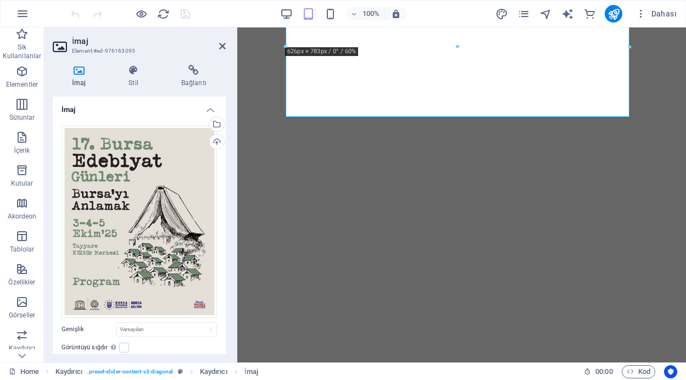
drag, startPoint x: 223, startPoint y: 148, endPoint x: 228, endPoint y: 191, distance: 43.7
click at [228, 191] on div "İmaj Stil Bağlantı İmaj Dosyaları buraya sürükleyin, dosyaları seçmek için tıkl…" at bounding box center [139, 209] width 191 height 307
click at [222, 194] on div "Dosyaları buraya sürükleyin, dosyaları seçmek için tıklayın veya Dosyalardan ya…" at bounding box center [139, 274] width 173 height 317
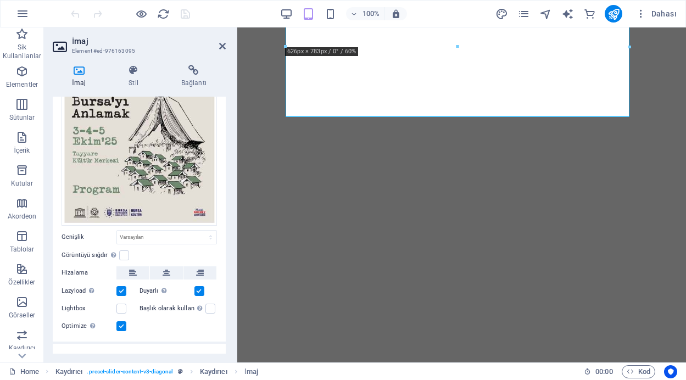
scroll to position [135, 0]
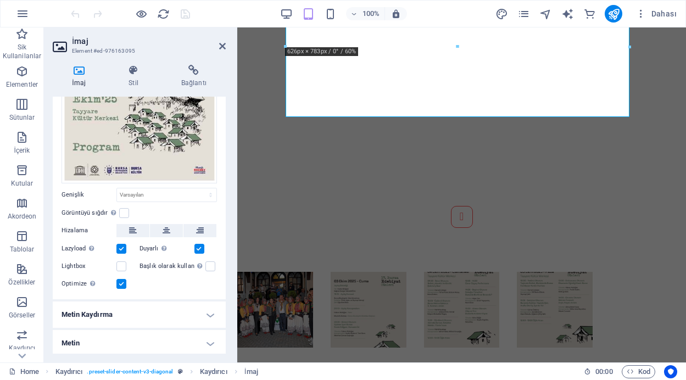
click at [207, 343] on h4 "Metin" at bounding box center [139, 343] width 173 height 26
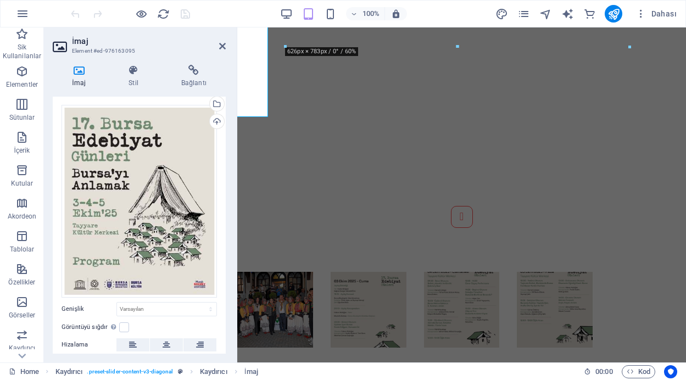
scroll to position [0, 0]
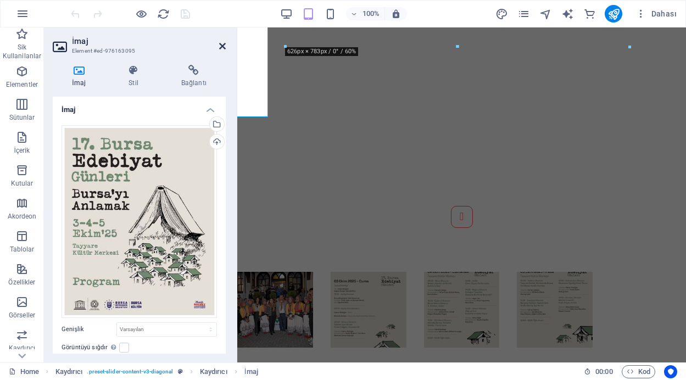
click at [221, 44] on icon at bounding box center [222, 46] width 7 height 9
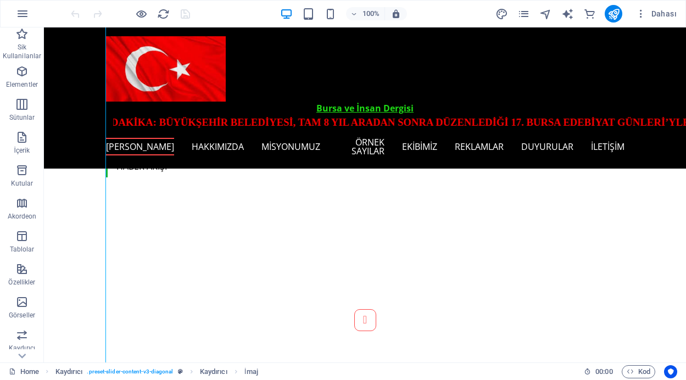
scroll to position [408, 0]
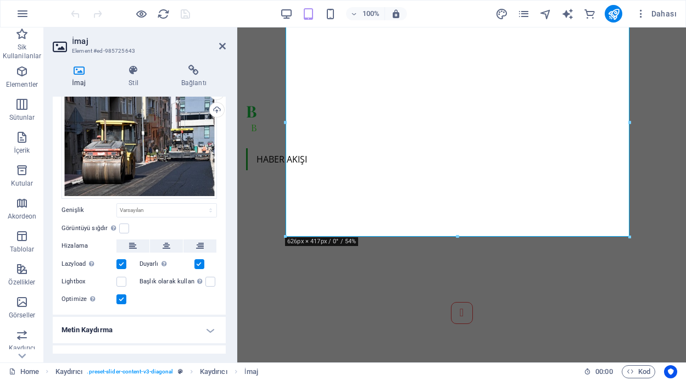
scroll to position [48, 0]
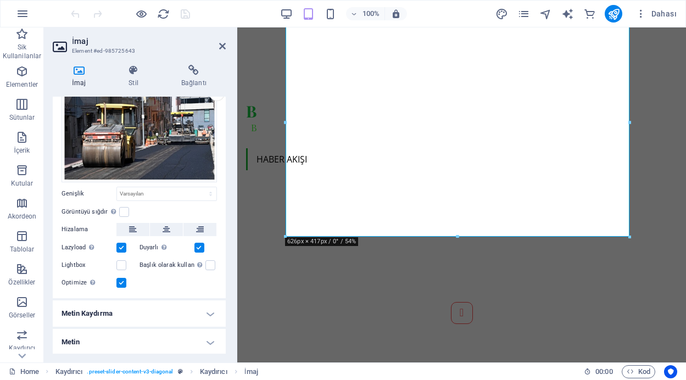
click at [207, 341] on h4 "Metin" at bounding box center [139, 342] width 173 height 26
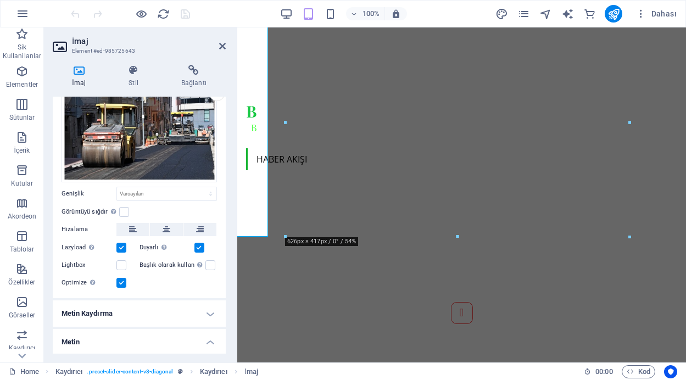
drag, startPoint x: 223, startPoint y: 138, endPoint x: 224, endPoint y: 203, distance: 65.4
click at [224, 203] on div "İmaj Dosyaları buraya sürükleyin, dosyaları seçmek için tıklayın veya Dosyalard…" at bounding box center [139, 225] width 173 height 257
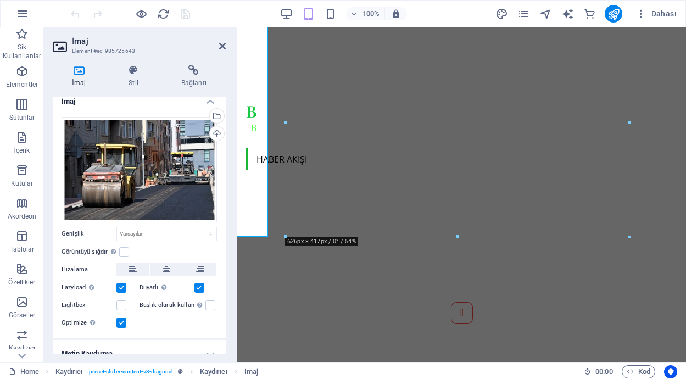
scroll to position [0, 0]
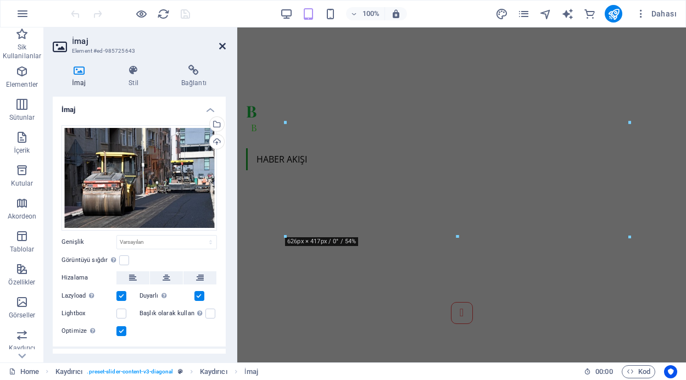
click at [219, 44] on icon at bounding box center [222, 46] width 7 height 9
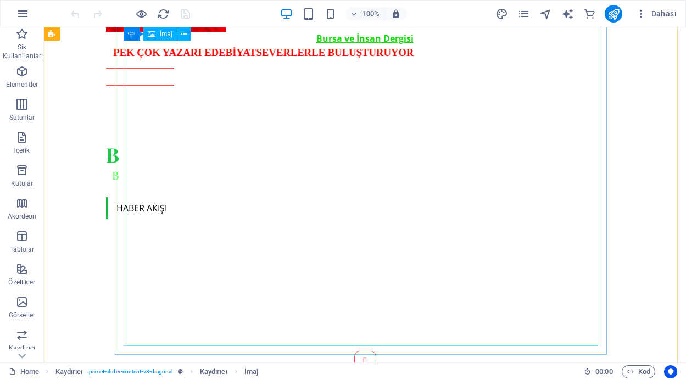
scroll to position [413, 0]
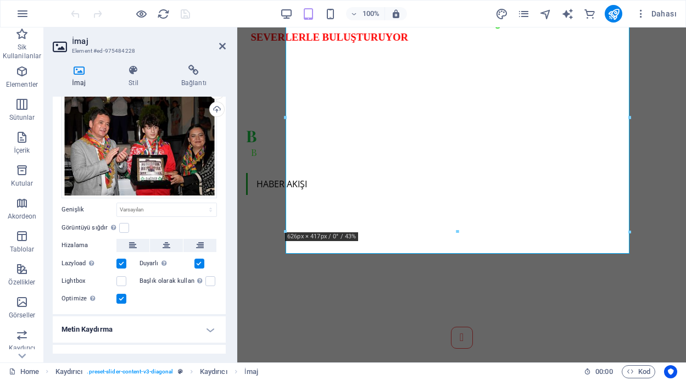
scroll to position [48, 0]
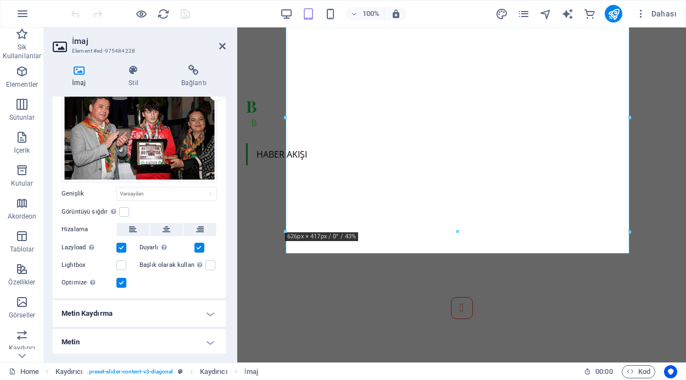
click at [205, 342] on h4 "Metin" at bounding box center [139, 342] width 173 height 26
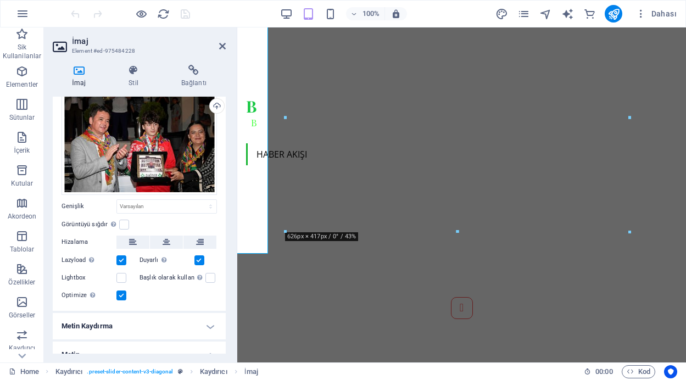
scroll to position [0, 0]
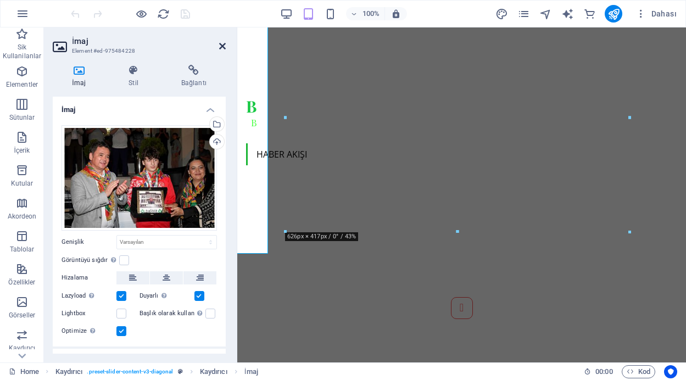
click at [222, 47] on icon at bounding box center [222, 46] width 7 height 9
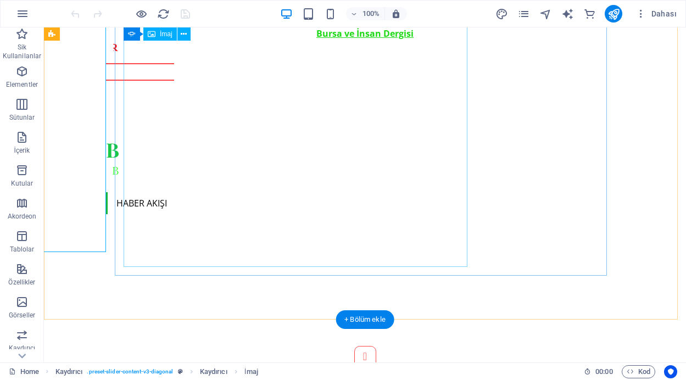
scroll to position [417, 0]
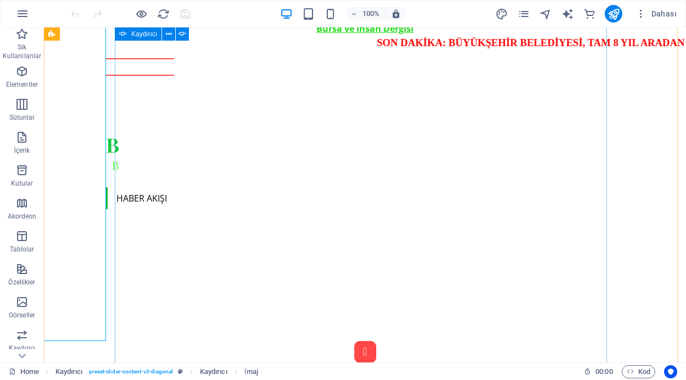
click at [354, 356] on button "Content Slider" at bounding box center [365, 352] width 22 height 22
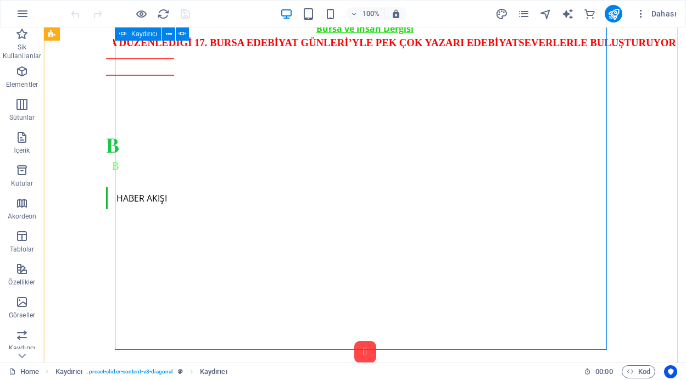
click at [354, 341] on button "Content Slider" at bounding box center [365, 352] width 22 height 22
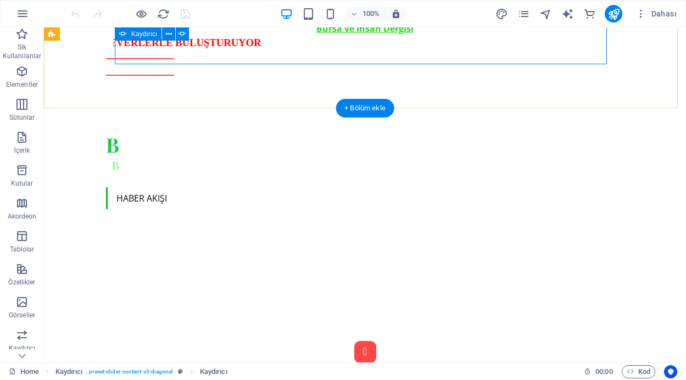
click at [354, 341] on button "Content Slider" at bounding box center [365, 352] width 22 height 22
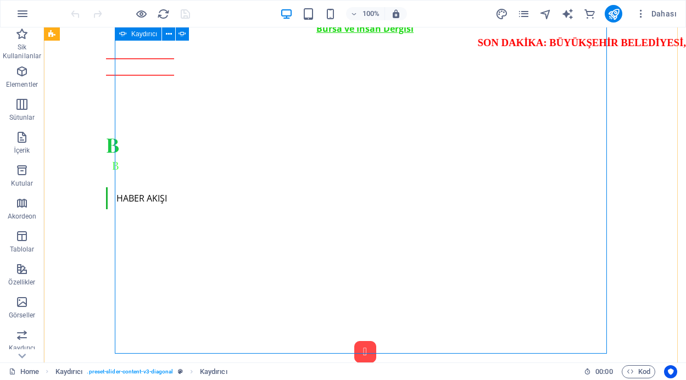
click at [354, 342] on button "Content Slider" at bounding box center [365, 352] width 22 height 22
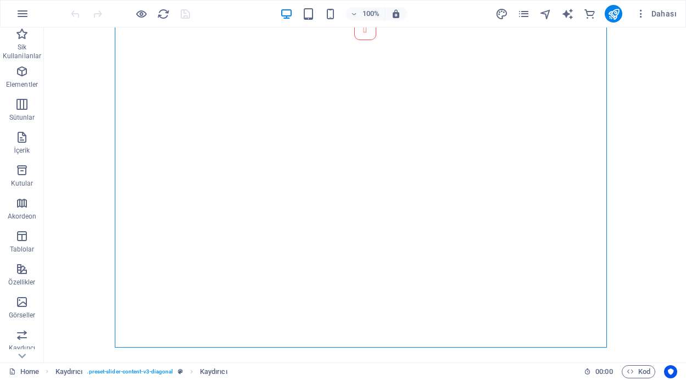
scroll to position [842, 0]
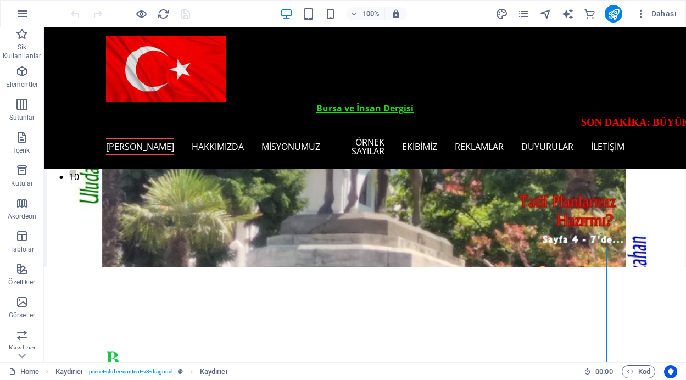
scroll to position [163, 0]
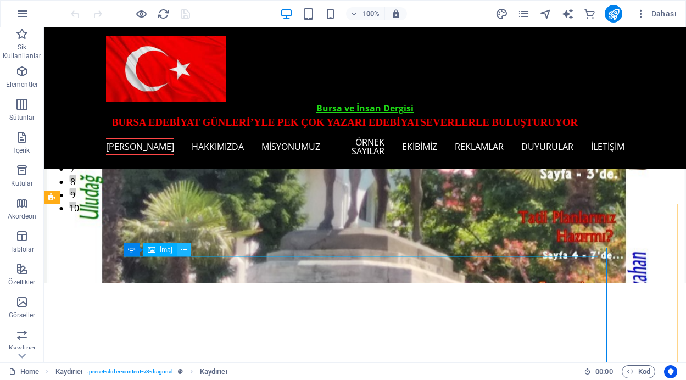
click at [183, 252] on icon at bounding box center [184, 250] width 6 height 12
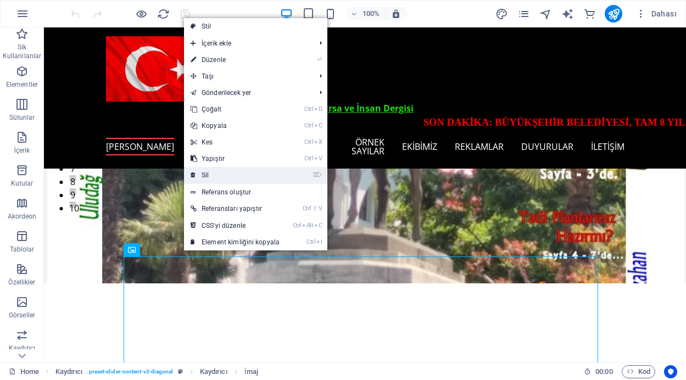
click at [209, 176] on link "⌦ Sil" at bounding box center [235, 175] width 102 height 16
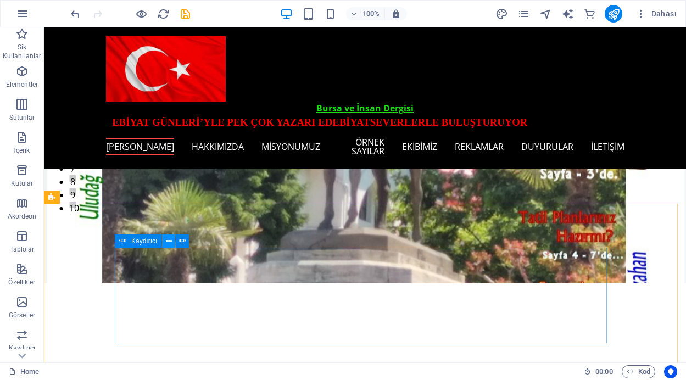
click at [166, 243] on icon at bounding box center [169, 242] width 6 height 12
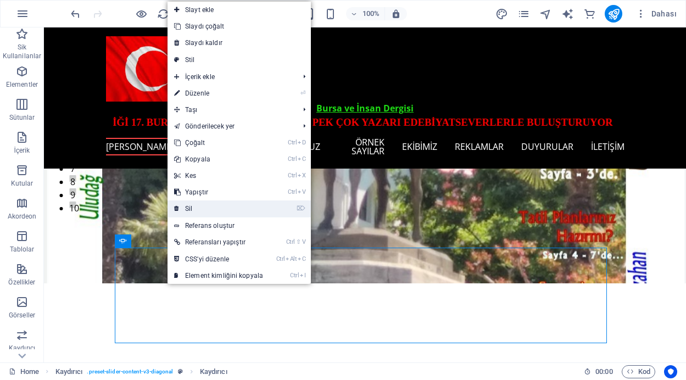
click at [197, 206] on link "⌦ Sil" at bounding box center [219, 208] width 102 height 16
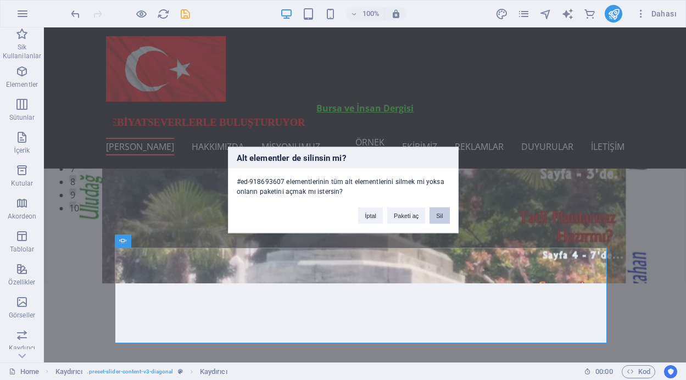
click at [436, 215] on button "Sil" at bounding box center [440, 216] width 20 height 16
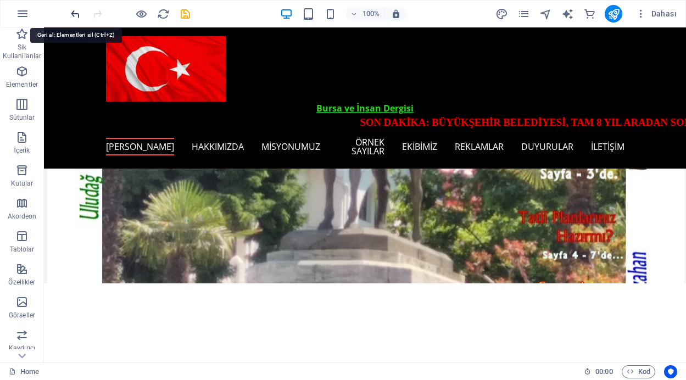
click at [75, 14] on icon "undo" at bounding box center [75, 14] width 13 height 13
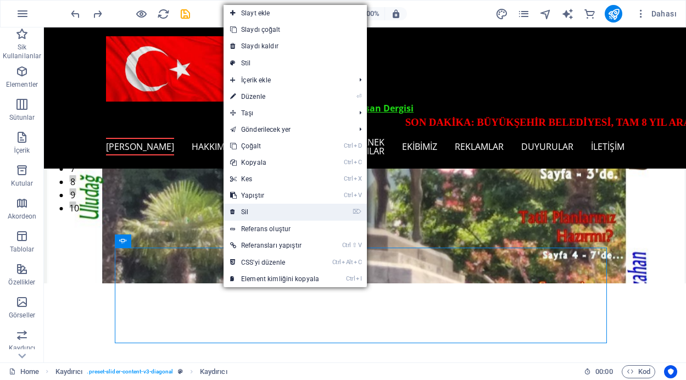
click at [250, 213] on link "⌦ Sil" at bounding box center [275, 212] width 102 height 16
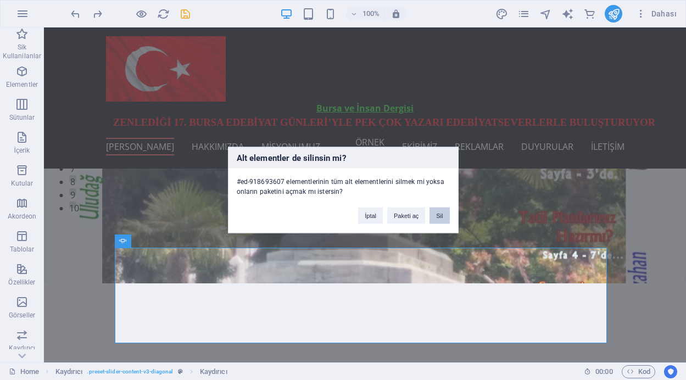
click at [443, 215] on button "Sil" at bounding box center [440, 216] width 20 height 16
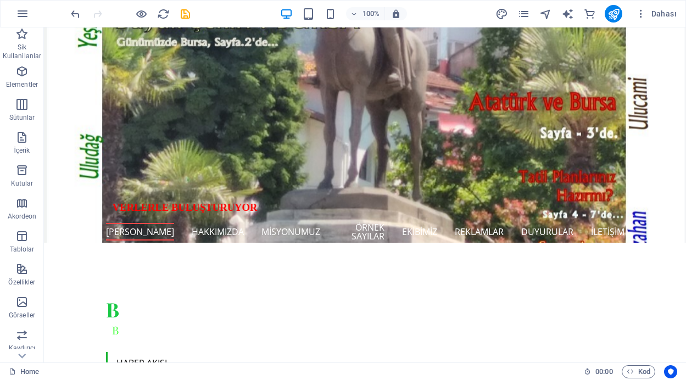
scroll to position [260, 0]
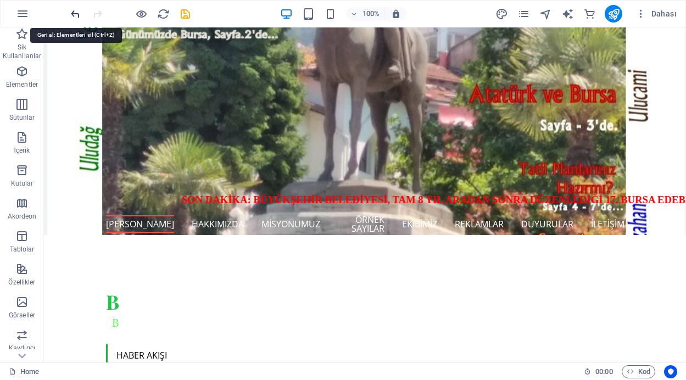
click at [74, 12] on icon "undo" at bounding box center [75, 14] width 13 height 13
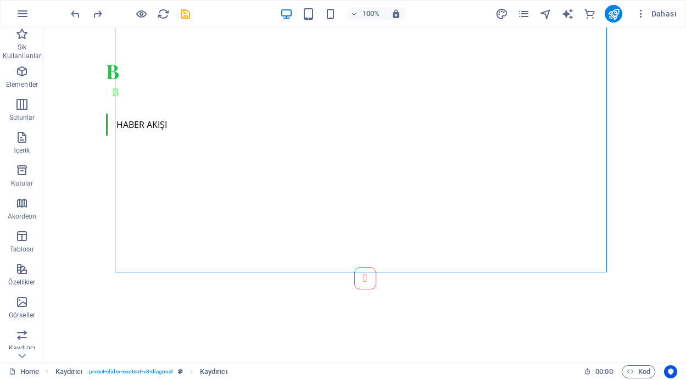
scroll to position [507, 0]
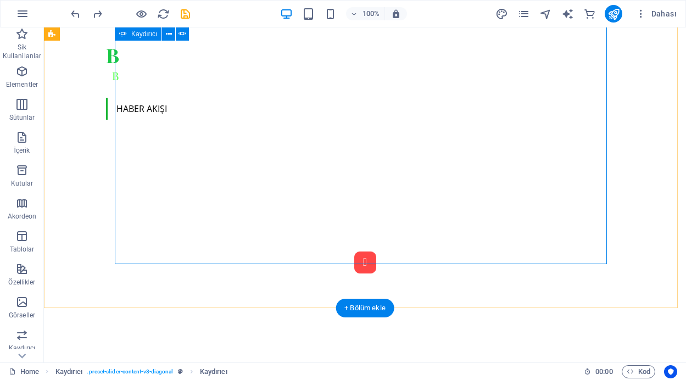
click at [354, 258] on button "Content Slider" at bounding box center [365, 263] width 22 height 22
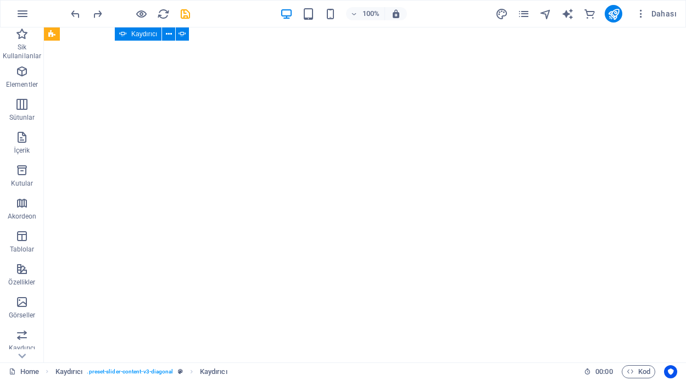
scroll to position [832, 0]
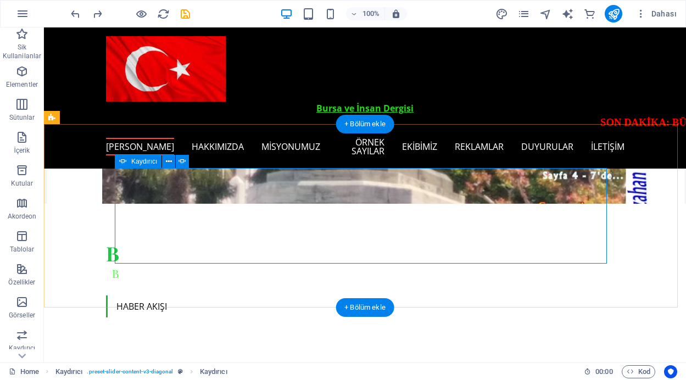
scroll to position [242, 0]
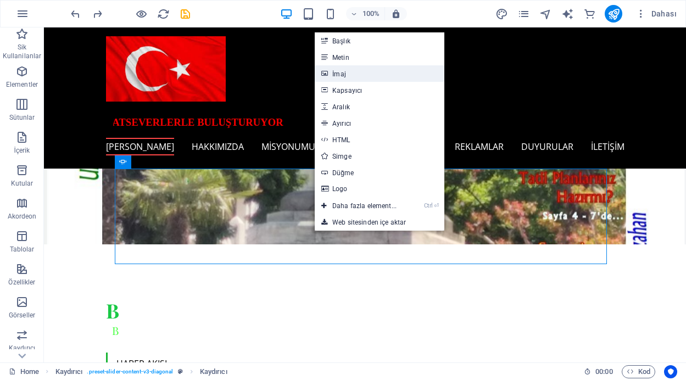
click at [332, 71] on link "İmaj" at bounding box center [380, 73] width 130 height 16
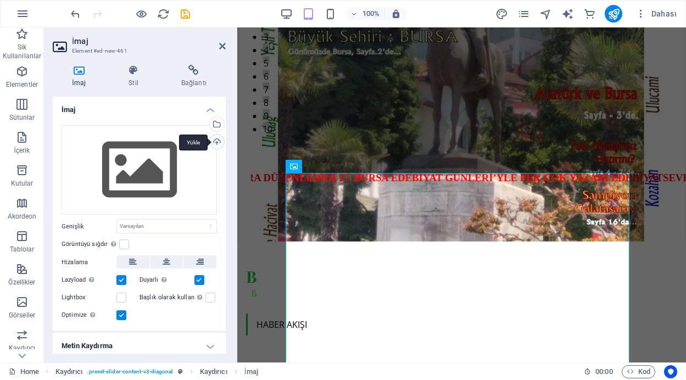
click at [215, 142] on div "Yükle" at bounding box center [216, 143] width 16 height 16
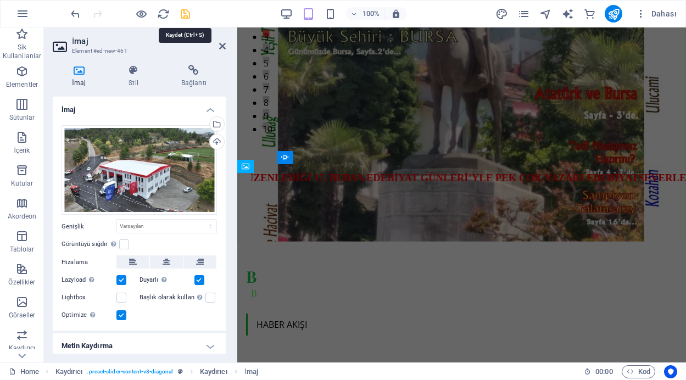
click at [185, 13] on icon "save" at bounding box center [185, 14] width 13 height 13
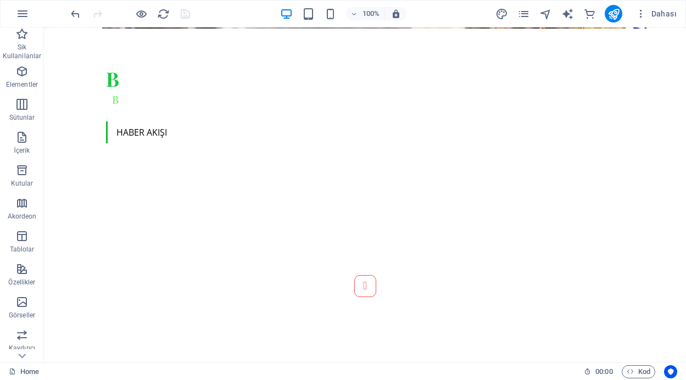
scroll to position [515, 0]
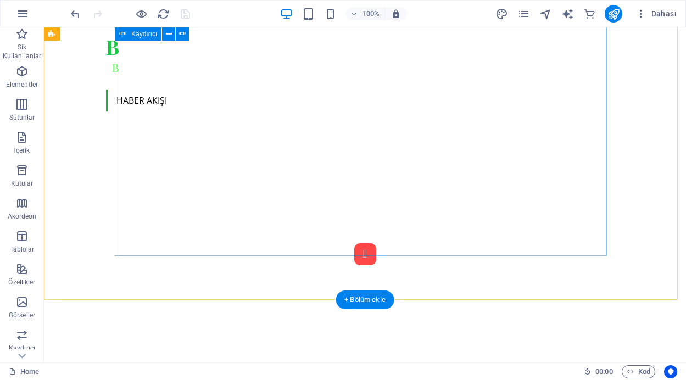
click at [354, 250] on button "Content Slider" at bounding box center [365, 254] width 22 height 22
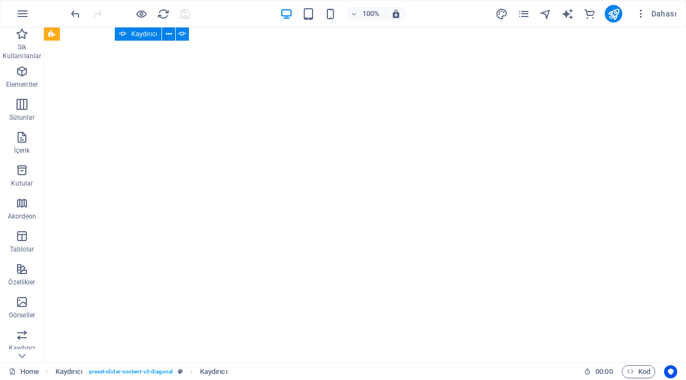
scroll to position [840, 0]
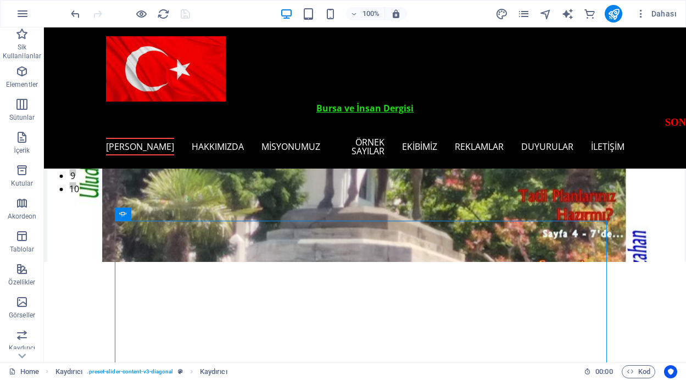
scroll to position [159, 0]
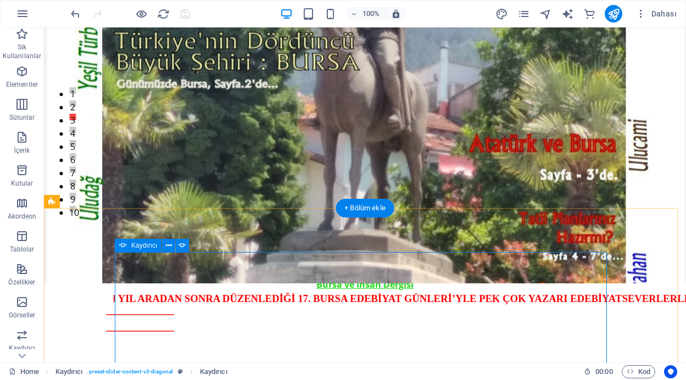
select select "ms"
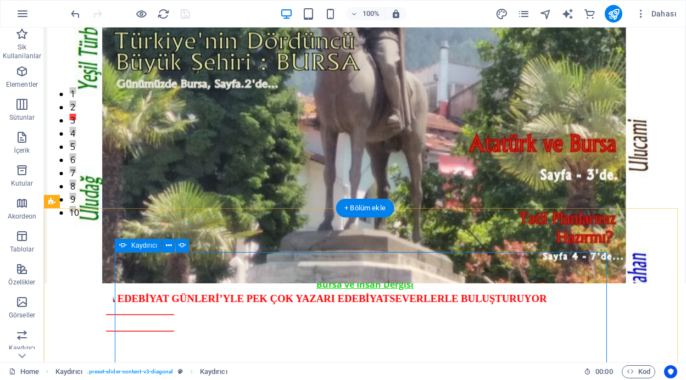
select select "s"
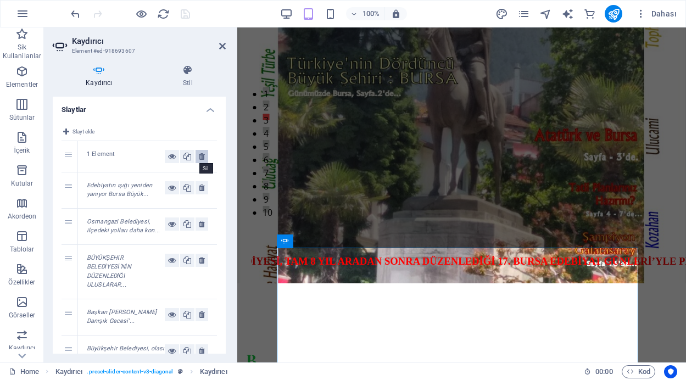
click at [200, 154] on icon at bounding box center [202, 156] width 6 height 13
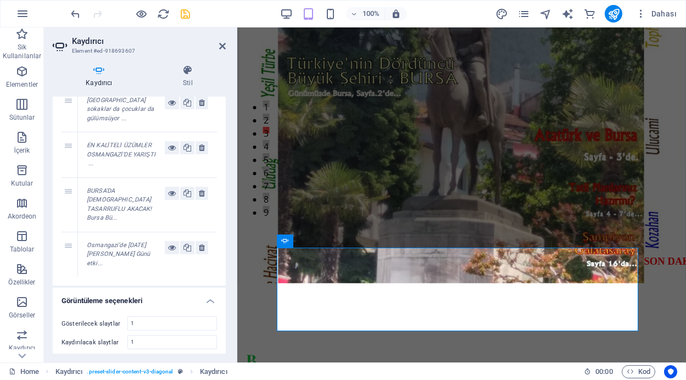
scroll to position [250, 0]
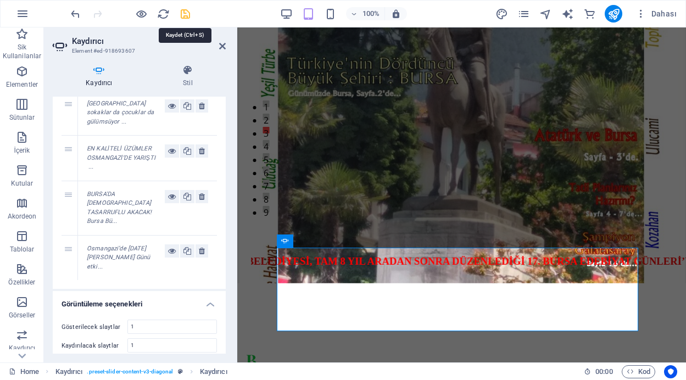
click at [181, 12] on icon "save" at bounding box center [185, 14] width 13 height 13
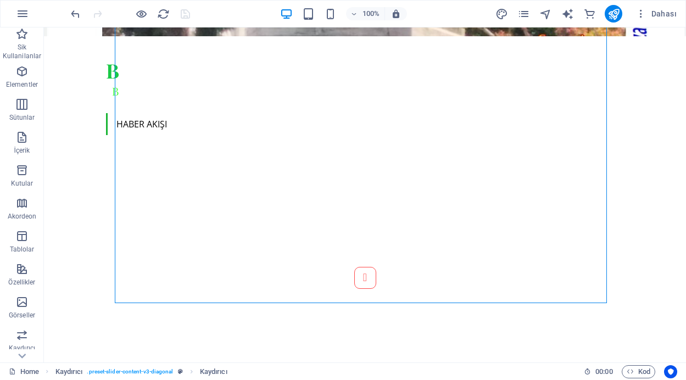
scroll to position [508, 0]
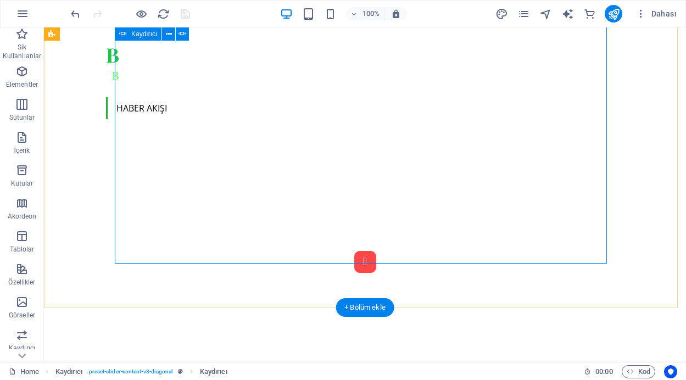
click at [354, 253] on button "Content Slider" at bounding box center [365, 262] width 22 height 22
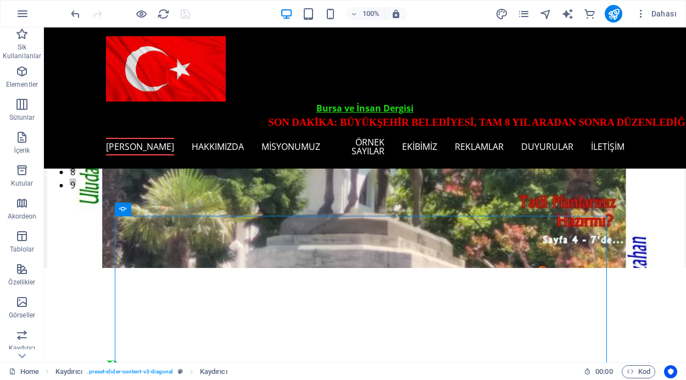
scroll to position [178, 0]
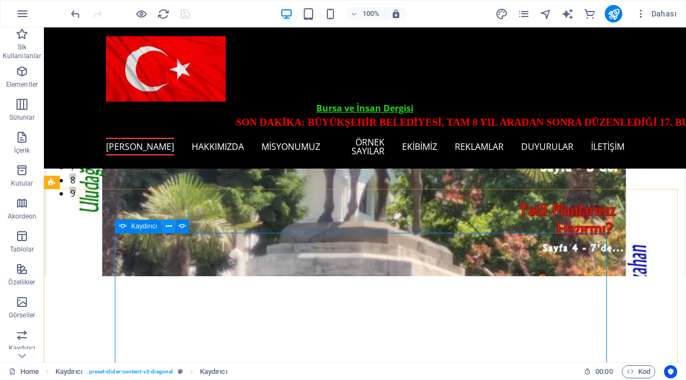
click at [166, 227] on icon at bounding box center [169, 227] width 6 height 12
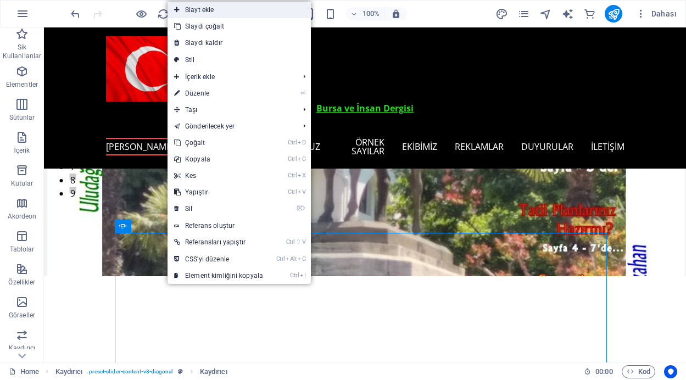
click at [177, 9] on icon at bounding box center [176, 10] width 5 height 16
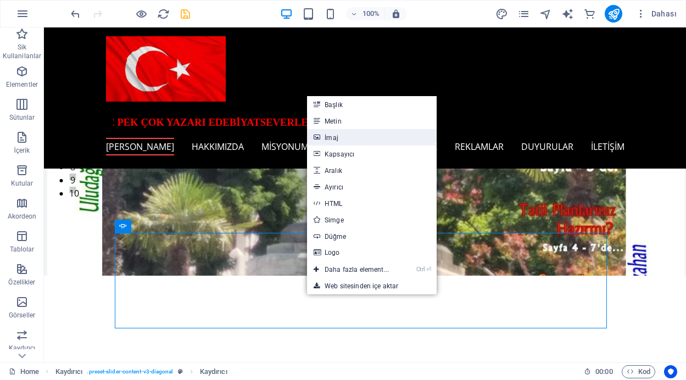
click at [336, 138] on link "İmaj" at bounding box center [372, 137] width 130 height 16
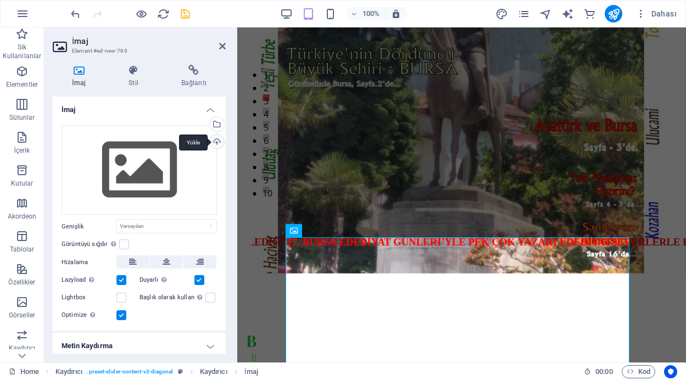
click at [216, 141] on div "Yükle" at bounding box center [216, 143] width 16 height 16
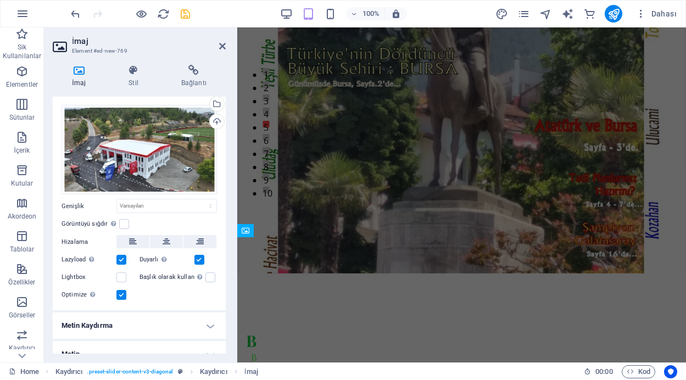
scroll to position [33, 0]
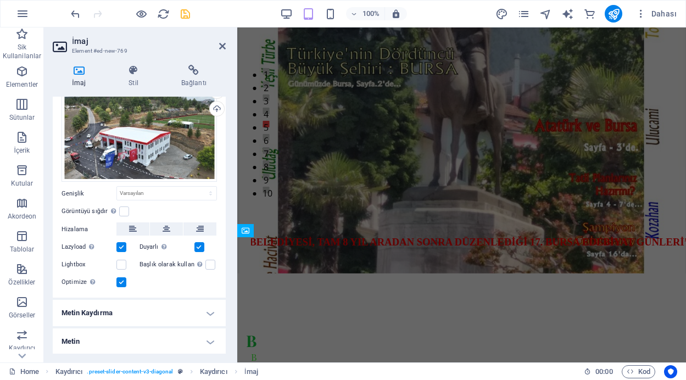
click at [204, 339] on h4 "Metin" at bounding box center [139, 341] width 173 height 26
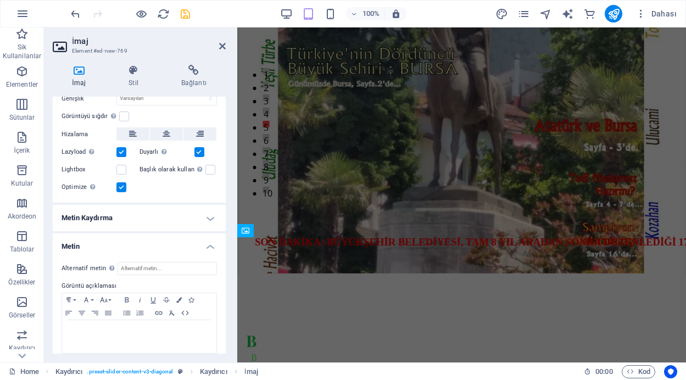
scroll to position [136, 0]
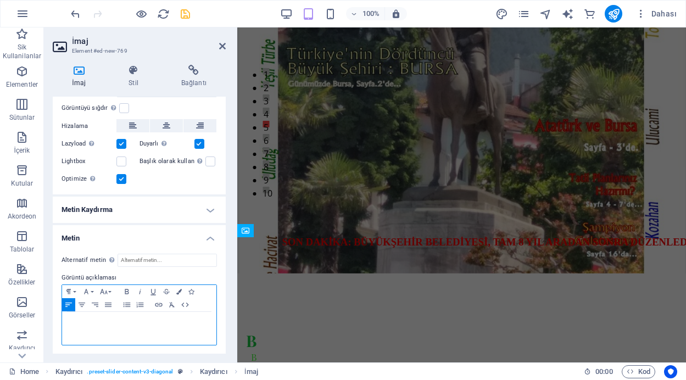
click at [116, 319] on p at bounding box center [139, 322] width 143 height 10
drag, startPoint x: 195, startPoint y: 322, endPoint x: 67, endPoint y: 321, distance: 128.0
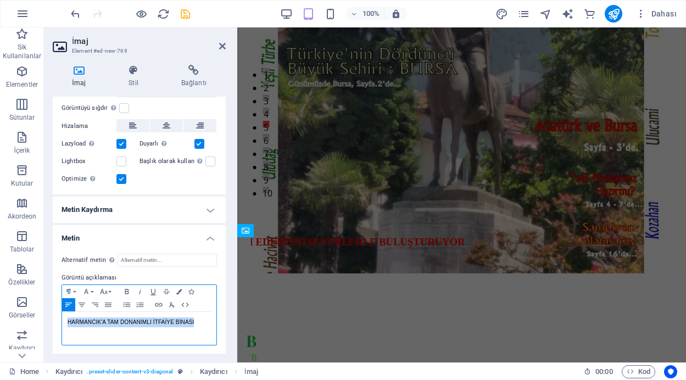
click at [67, 322] on div "HARMANCIK'A TAM DONANIMLI İTFAİYE BİNASI" at bounding box center [139, 328] width 154 height 33
click at [126, 292] on icon "button" at bounding box center [126, 291] width 13 height 9
click at [200, 322] on p "HARMANCIK'A TAM DONANIMLI İTFAİYE BİNASI" at bounding box center [139, 322] width 143 height 10
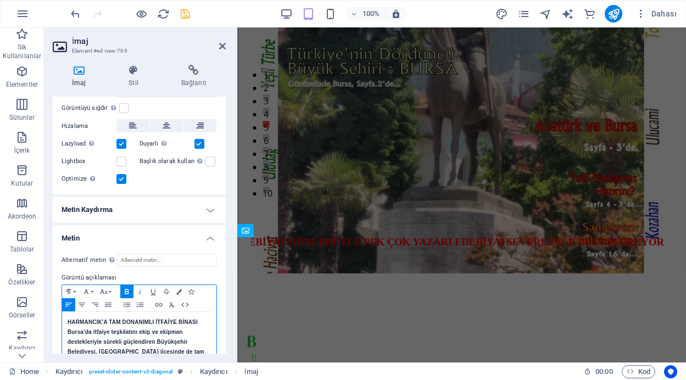
scroll to position [164, 0]
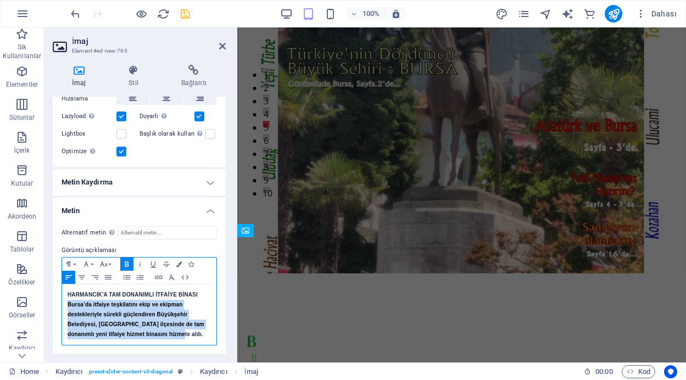
drag, startPoint x: 181, startPoint y: 333, endPoint x: 69, endPoint y: 305, distance: 115.5
click at [69, 305] on p "Bursa’da itfaiye teşkilatını ekip ve ekipman destekleriyle sürekli güçlendiren …" at bounding box center [139, 320] width 143 height 40
click at [126, 261] on icon "button" at bounding box center [126, 264] width 13 height 9
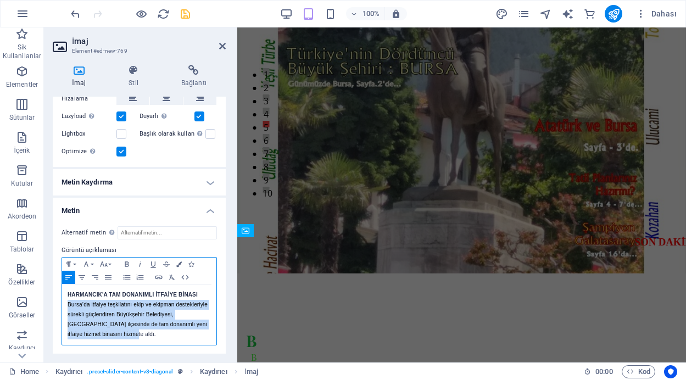
click at [103, 336] on p "Bursa’da itfaiye teşkilatını ekip ve ekipman destekleriyle sürekli güçlendiren …" at bounding box center [139, 320] width 143 height 40
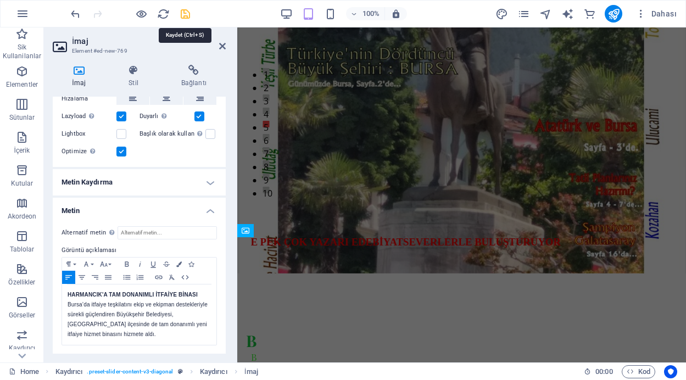
click at [186, 11] on icon "save" at bounding box center [185, 14] width 13 height 13
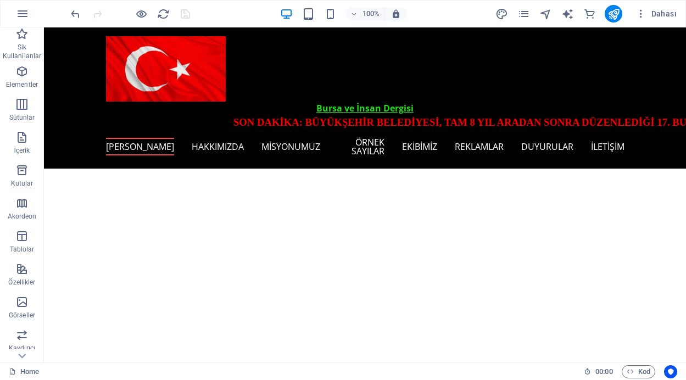
scroll to position [562, 0]
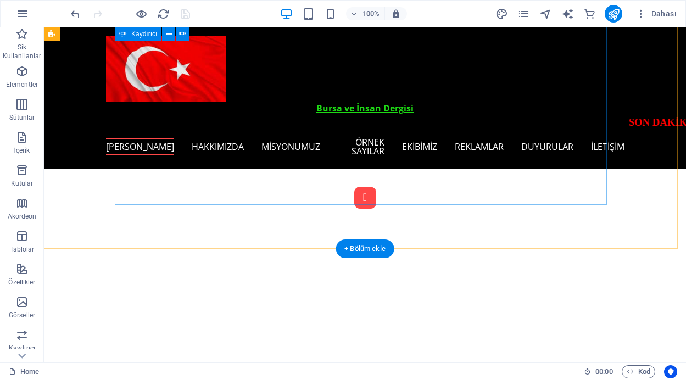
click at [354, 197] on button "Content Slider" at bounding box center [365, 198] width 22 height 22
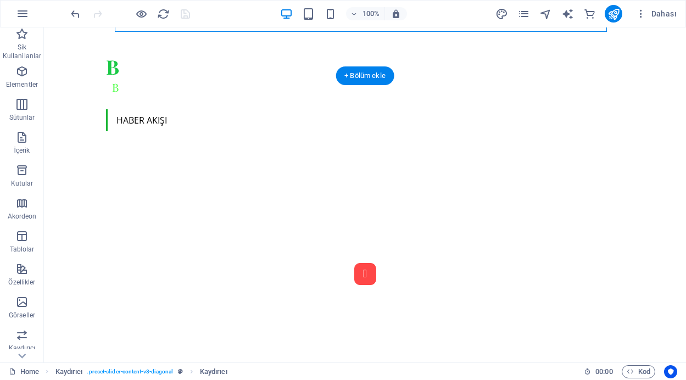
scroll to position [531, 0]
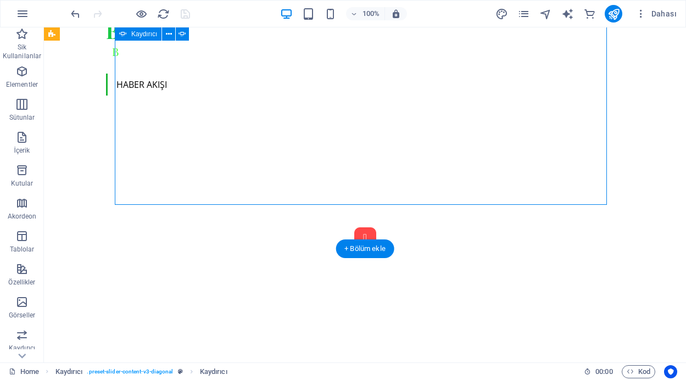
click at [354, 227] on button "Content Slider" at bounding box center [365, 238] width 22 height 22
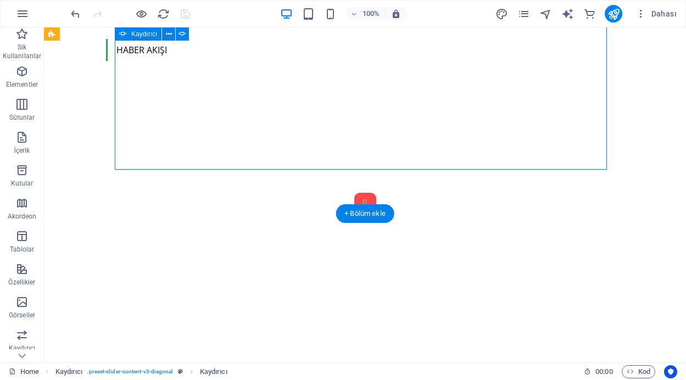
click at [354, 197] on button "Content Slider" at bounding box center [365, 204] width 22 height 22
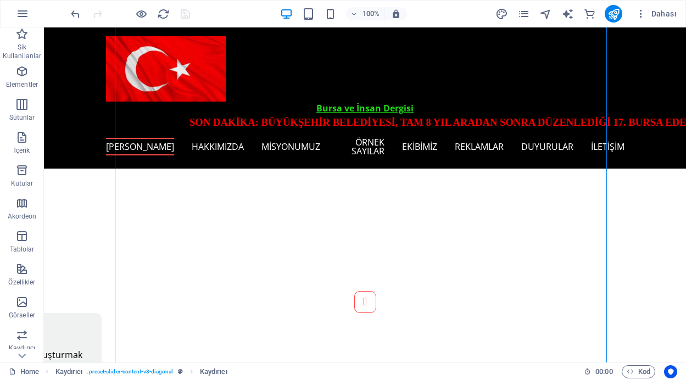
scroll to position [398, 0]
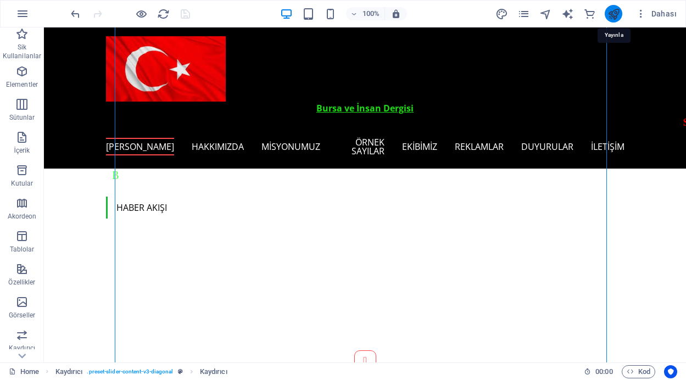
click at [615, 13] on icon "publish" at bounding box center [614, 14] width 13 height 13
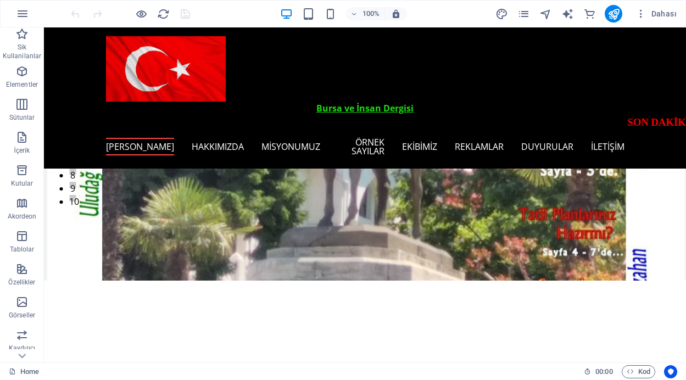
scroll to position [136, 0]
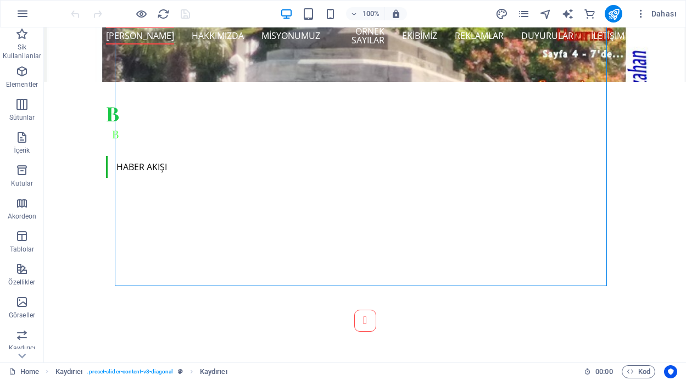
scroll to position [449, 0]
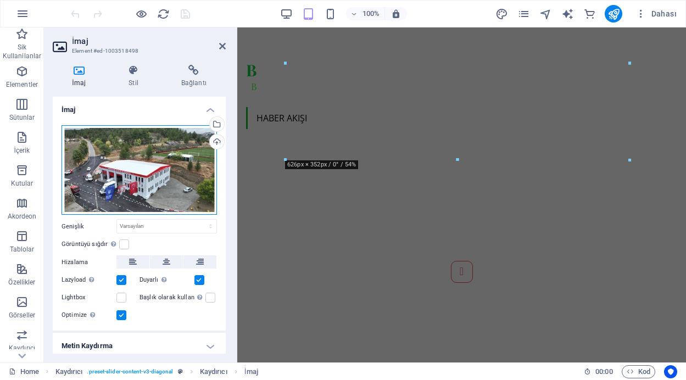
click at [168, 174] on div "Dosyaları buraya sürükleyin, dosyaları seçmek için tıklayın veya Dosyalardan ya…" at bounding box center [139, 170] width 155 height 90
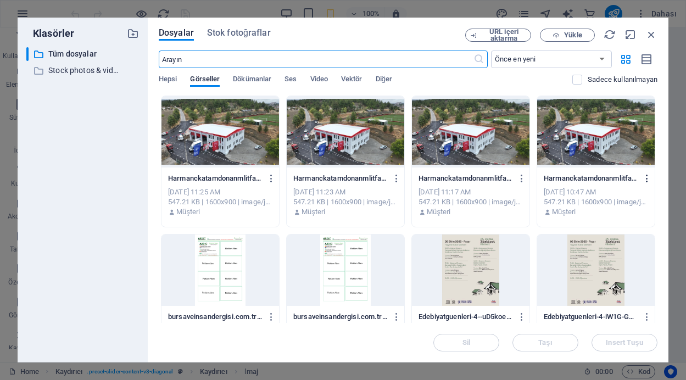
click at [644, 176] on icon "button" at bounding box center [647, 179] width 10 height 10
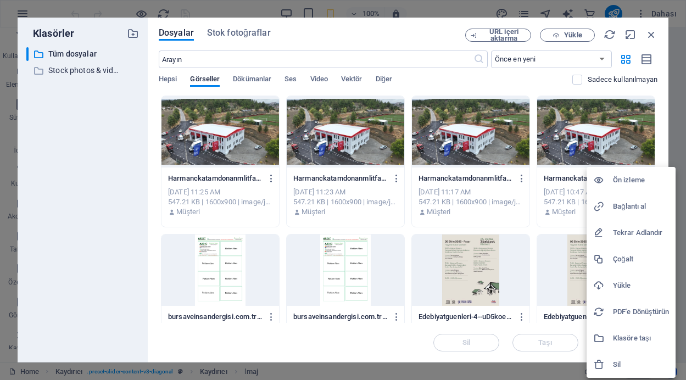
click at [616, 366] on h6 "Sil" at bounding box center [641, 364] width 56 height 13
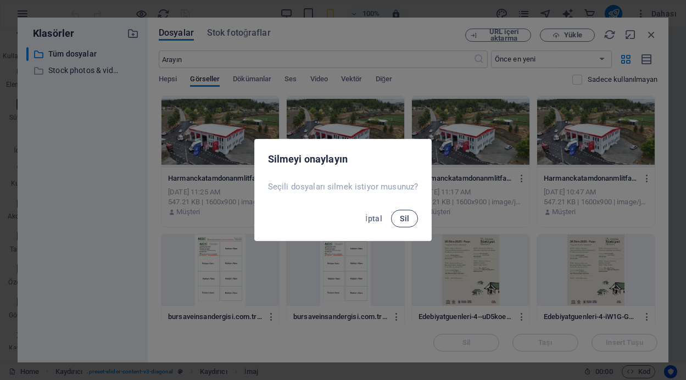
click at [407, 217] on span "Sil" at bounding box center [404, 218] width 9 height 9
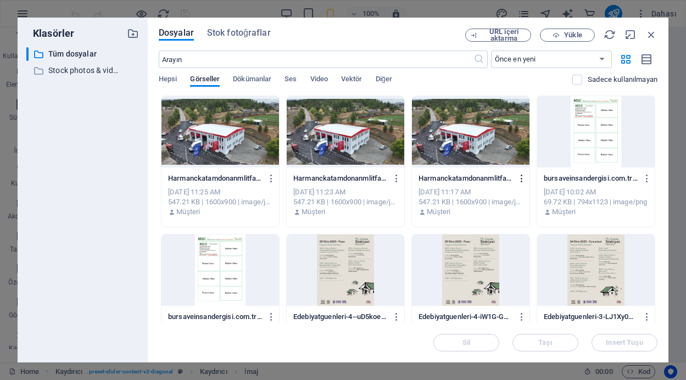
click at [521, 177] on icon "button" at bounding box center [522, 179] width 10 height 10
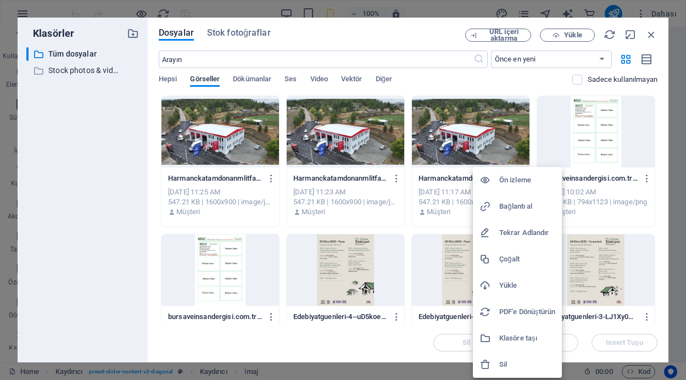
click at [504, 363] on h6 "Sil" at bounding box center [527, 364] width 56 height 13
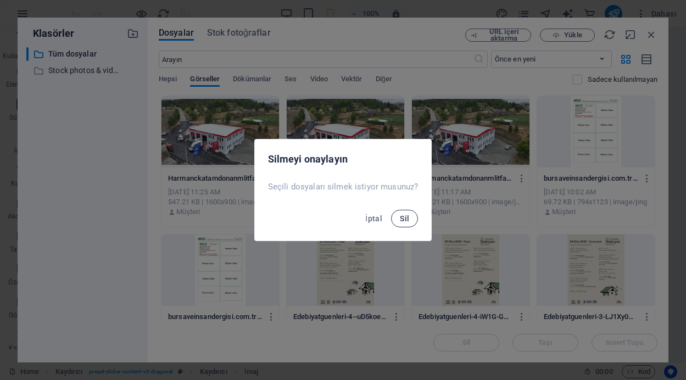
click at [404, 220] on span "Sil" at bounding box center [404, 218] width 9 height 9
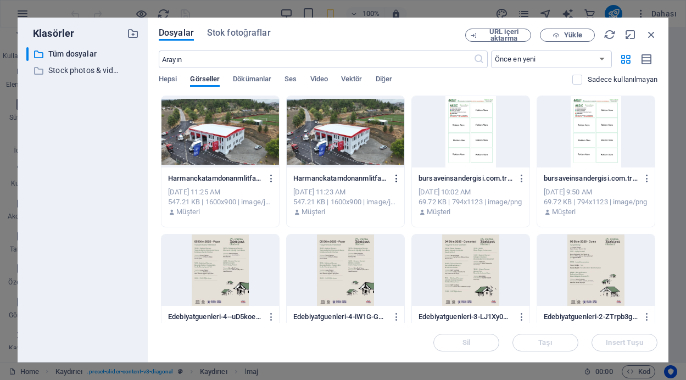
click at [393, 180] on icon "button" at bounding box center [397, 179] width 10 height 10
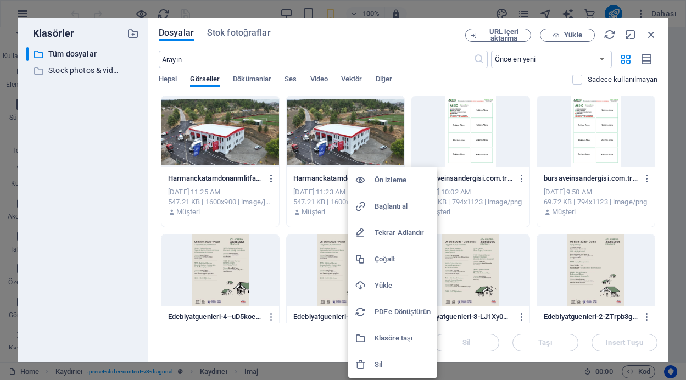
click at [376, 363] on h6 "Sil" at bounding box center [403, 364] width 56 height 13
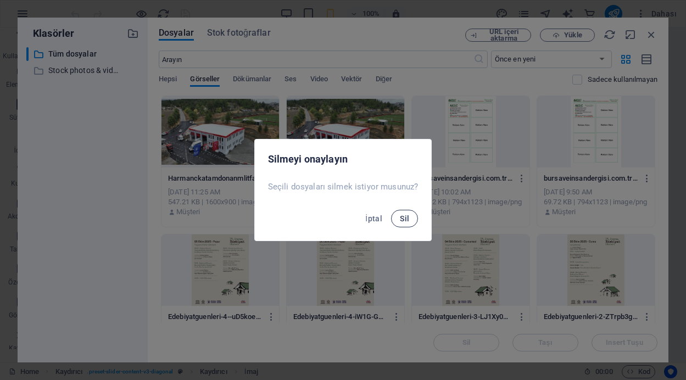
click at [403, 218] on span "Sil" at bounding box center [404, 218] width 9 height 9
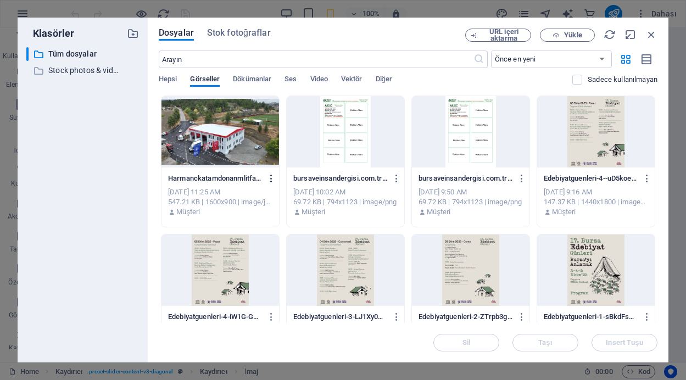
click at [270, 177] on icon "button" at bounding box center [271, 179] width 10 height 10
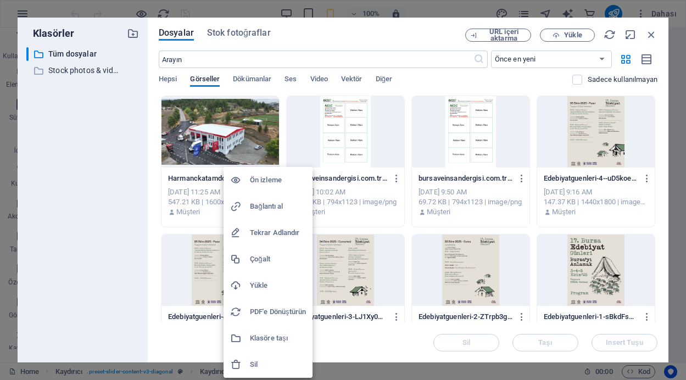
click at [419, 27] on div at bounding box center [343, 190] width 686 height 380
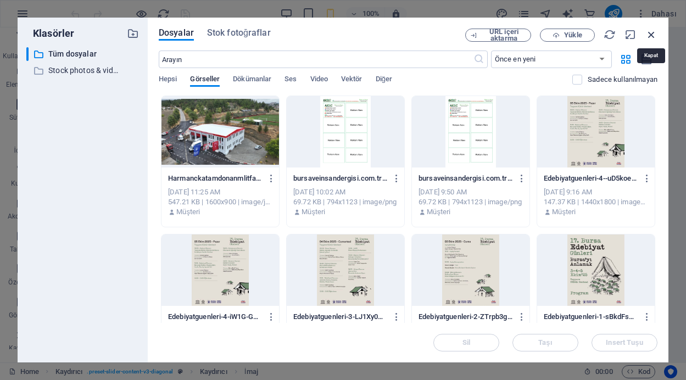
click at [650, 32] on icon "button" at bounding box center [651, 35] width 12 height 12
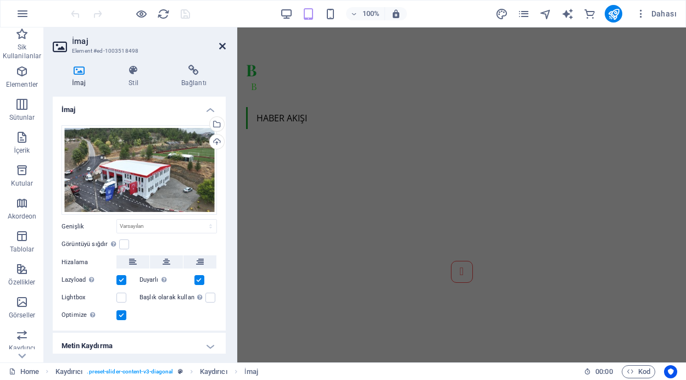
click at [221, 47] on icon at bounding box center [222, 46] width 7 height 9
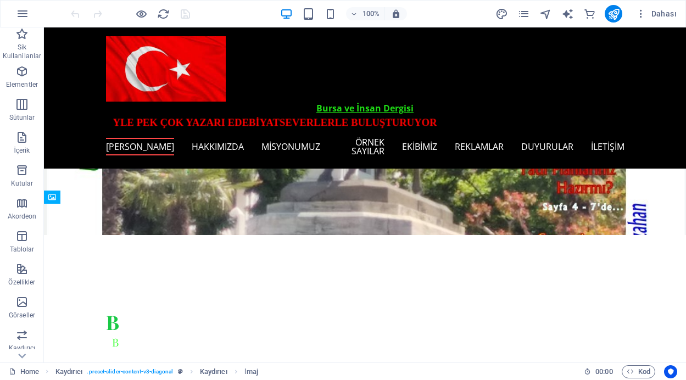
scroll to position [186, 0]
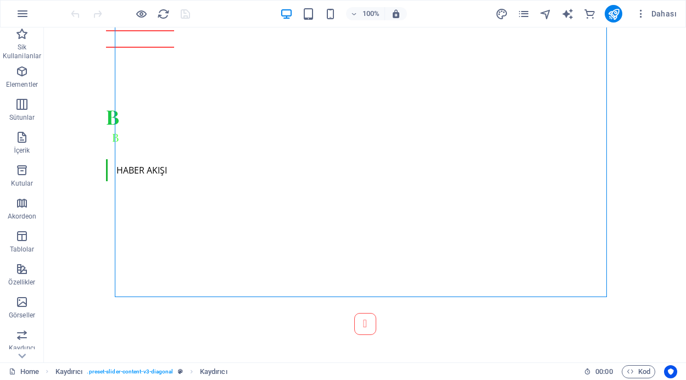
scroll to position [516, 0]
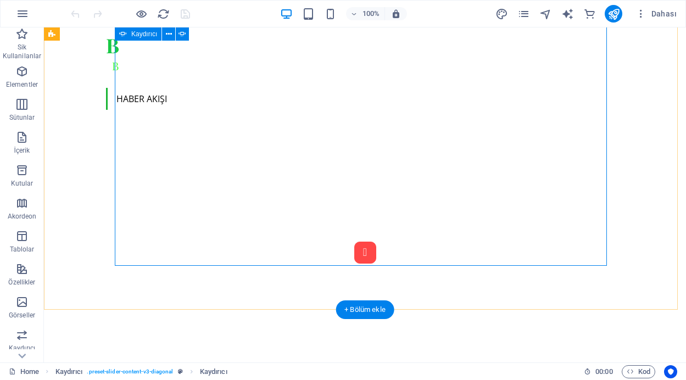
click at [354, 259] on button "Content Slider" at bounding box center [365, 253] width 22 height 22
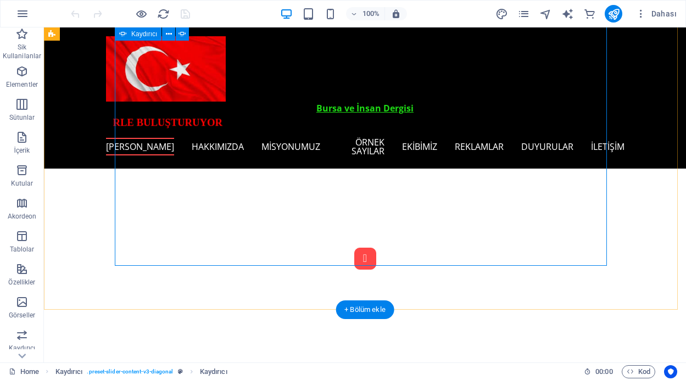
click at [354, 257] on button "Content Slider" at bounding box center [365, 259] width 22 height 22
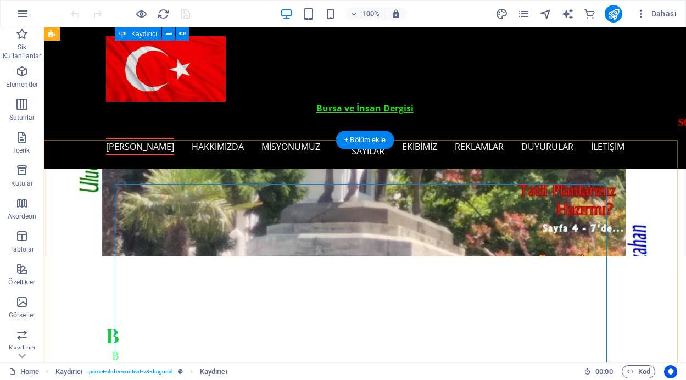
scroll to position [215, 0]
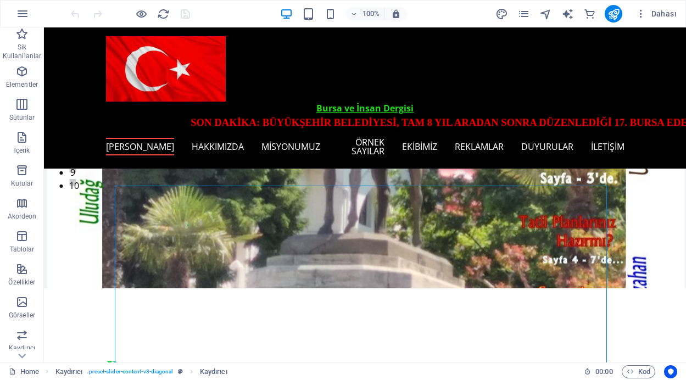
scroll to position [178, 0]
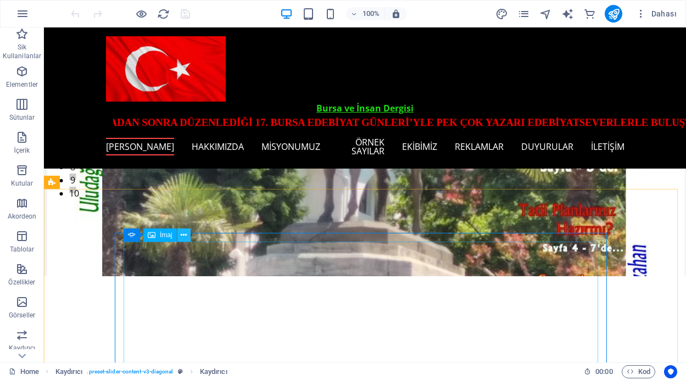
click at [186, 236] on icon at bounding box center [184, 236] width 6 height 12
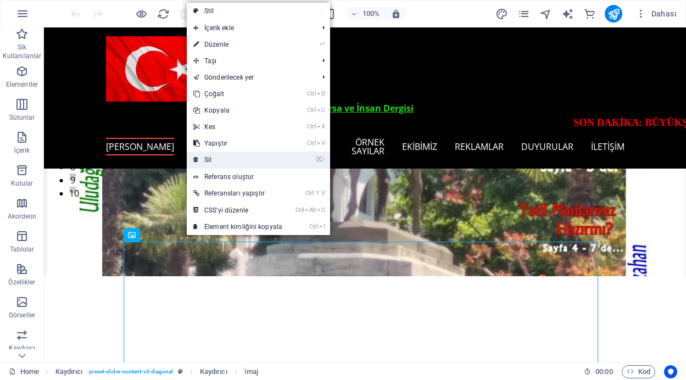
click at [219, 160] on link "⌦ Sil" at bounding box center [238, 160] width 102 height 16
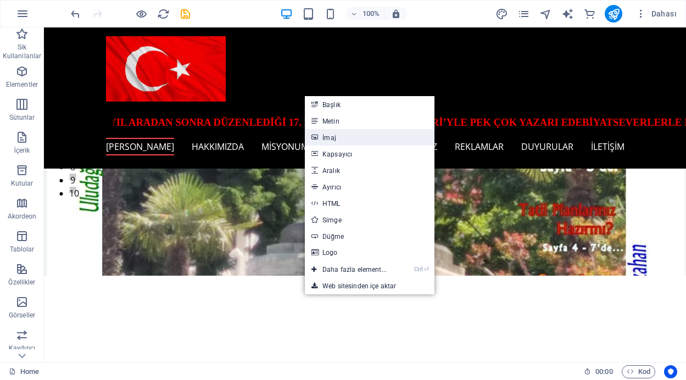
click at [331, 136] on link "İmaj" at bounding box center [370, 137] width 130 height 16
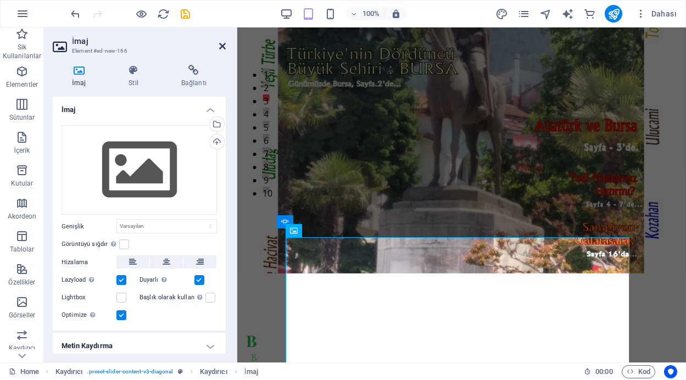
click at [221, 47] on icon at bounding box center [222, 46] width 7 height 9
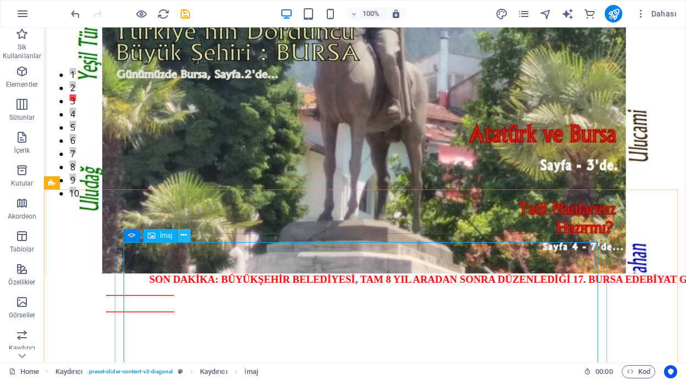
click at [184, 234] on icon at bounding box center [184, 236] width 6 height 12
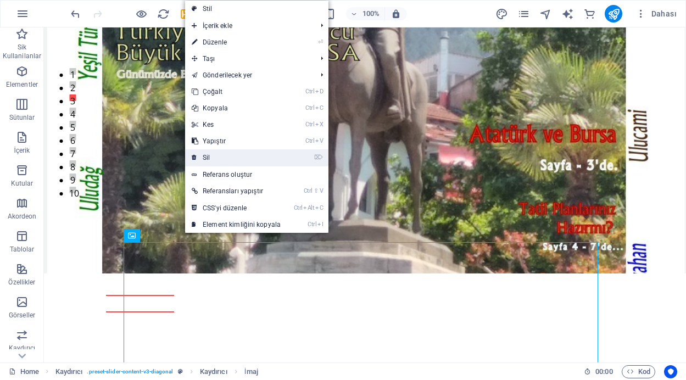
click at [207, 156] on link "⌦ Sil" at bounding box center [236, 157] width 102 height 16
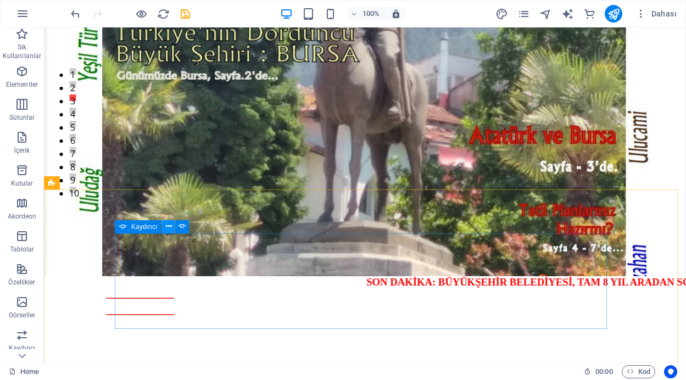
click at [168, 226] on icon at bounding box center [169, 227] width 6 height 12
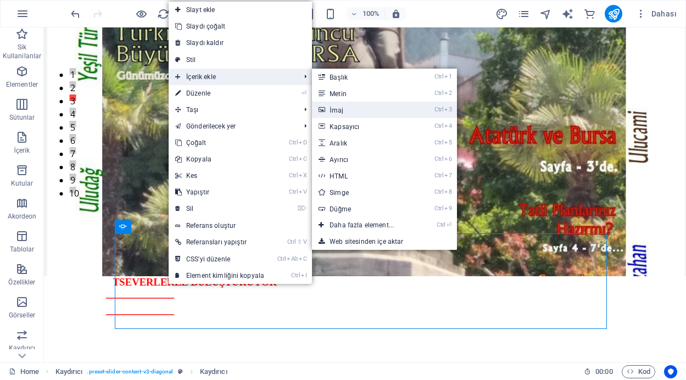
click at [335, 110] on link "Ctrl 3 İmaj" at bounding box center [364, 110] width 104 height 16
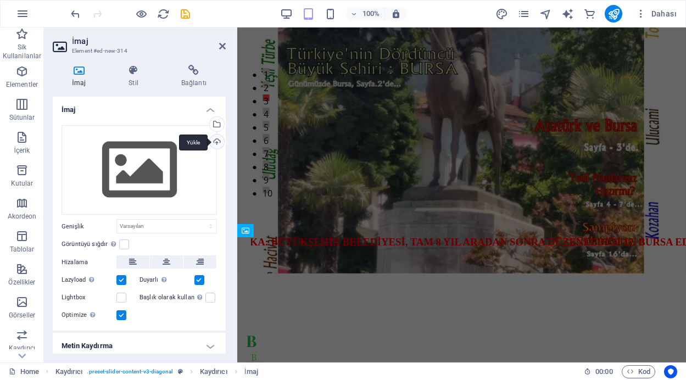
click at [214, 141] on div "Yükle" at bounding box center [216, 143] width 16 height 16
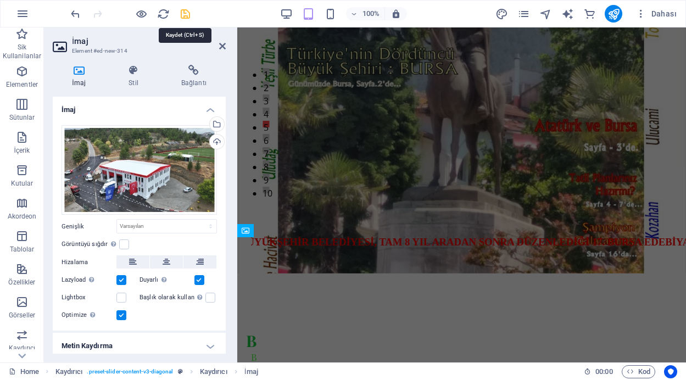
click at [185, 12] on icon "save" at bounding box center [185, 14] width 13 height 13
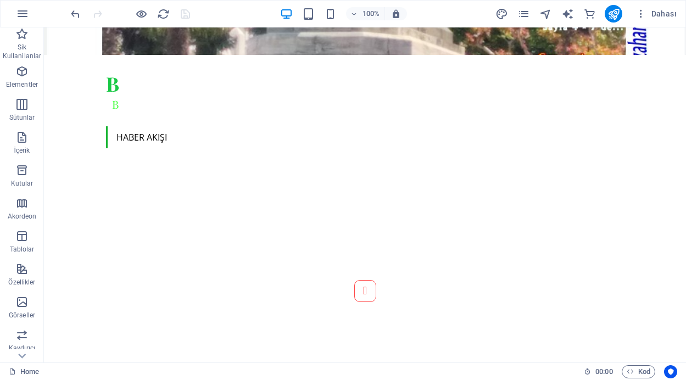
scroll to position [621, 0]
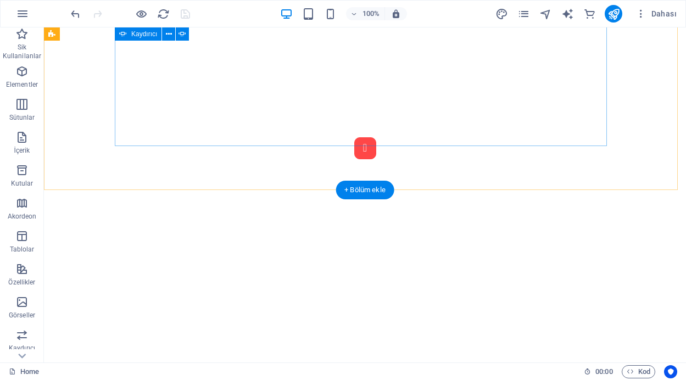
click at [354, 142] on button "Content Slider" at bounding box center [365, 148] width 22 height 22
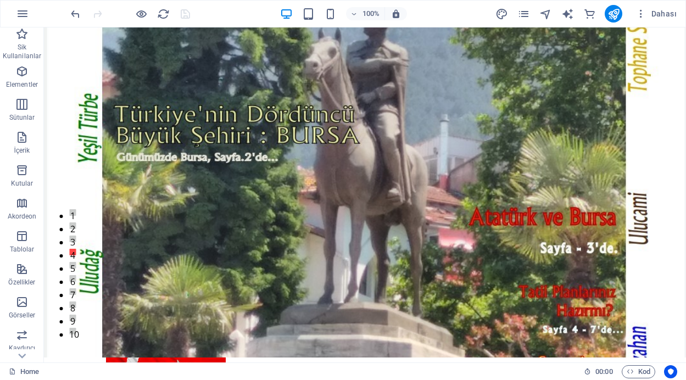
scroll to position [104, 0]
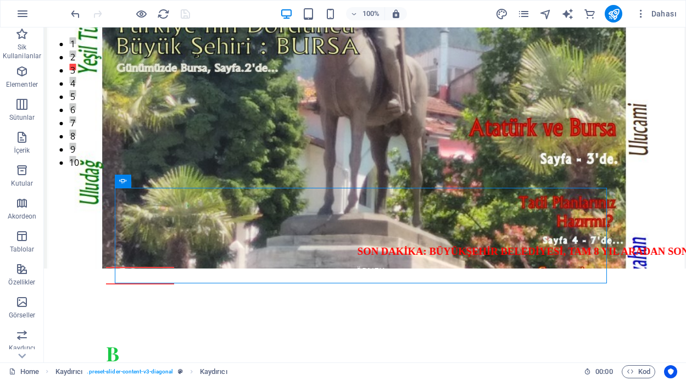
scroll to position [224, 0]
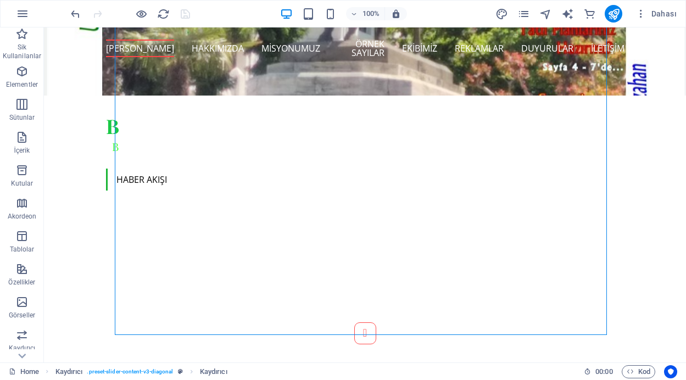
scroll to position [476, 0]
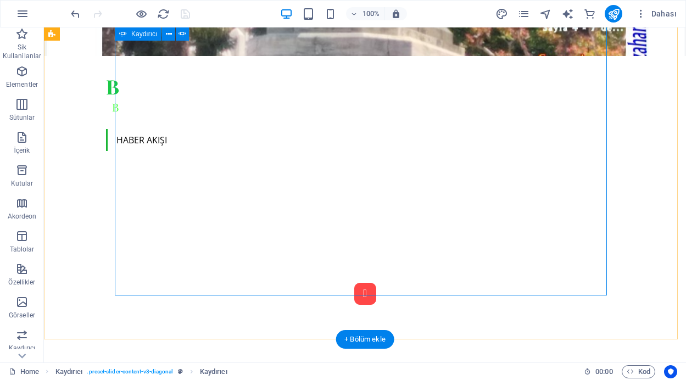
click at [354, 290] on button "Content Slider" at bounding box center [365, 294] width 22 height 22
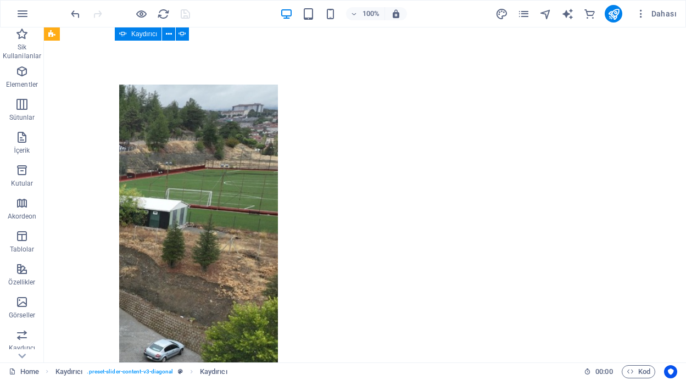
scroll to position [1068, 0]
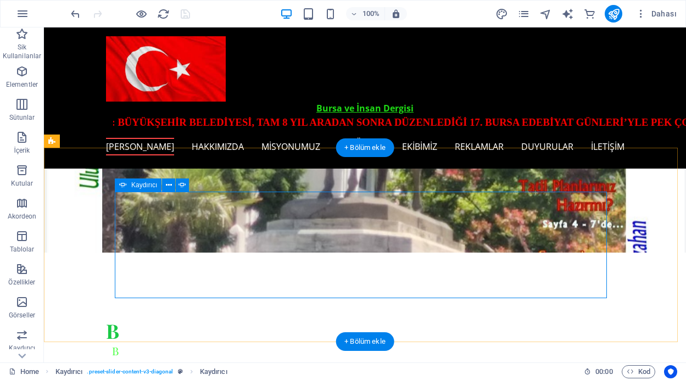
scroll to position [216, 0]
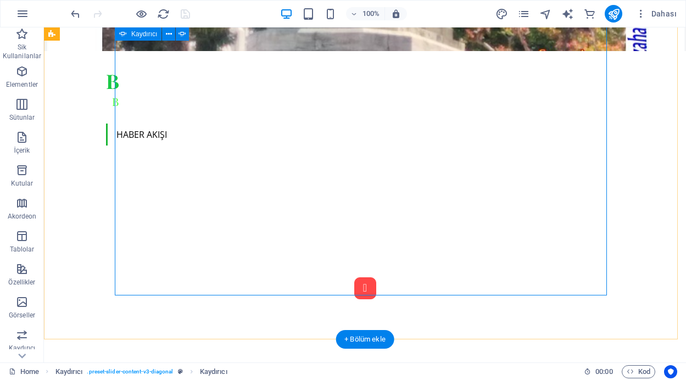
scroll to position [487, 0]
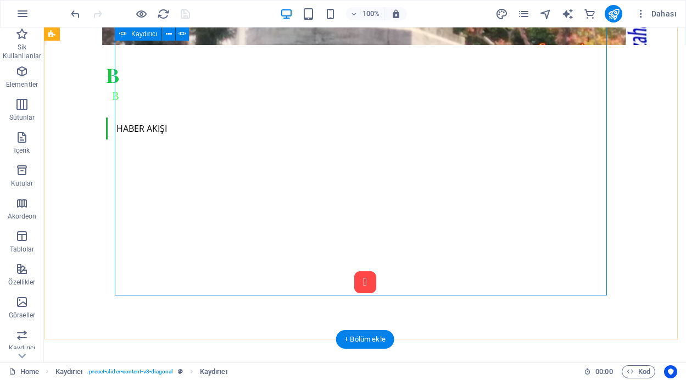
click at [354, 289] on button "Content Slider" at bounding box center [365, 282] width 22 height 22
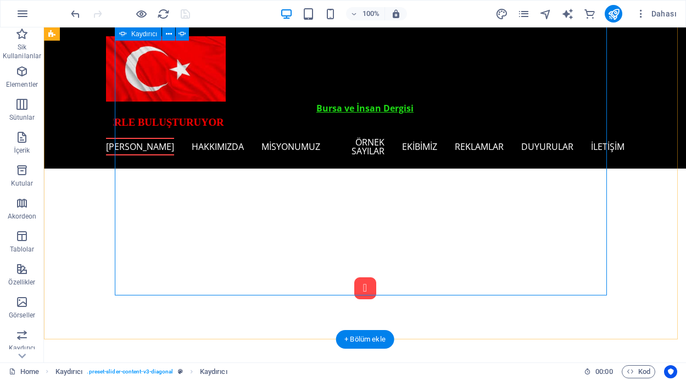
click at [354, 289] on button "Content Slider" at bounding box center [365, 288] width 22 height 22
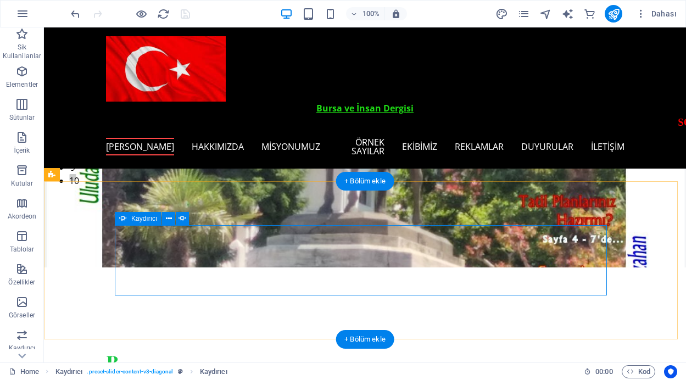
scroll to position [186, 0]
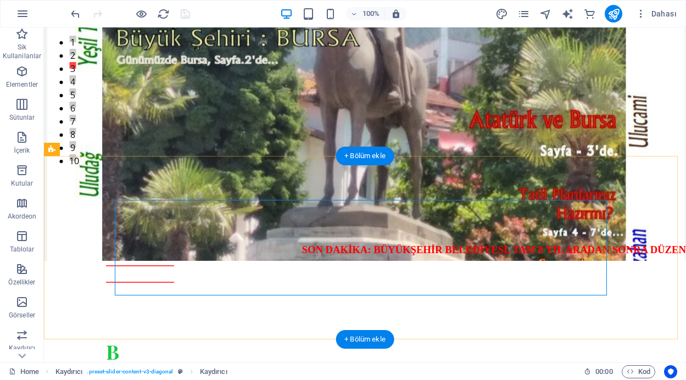
scroll to position [211, 0]
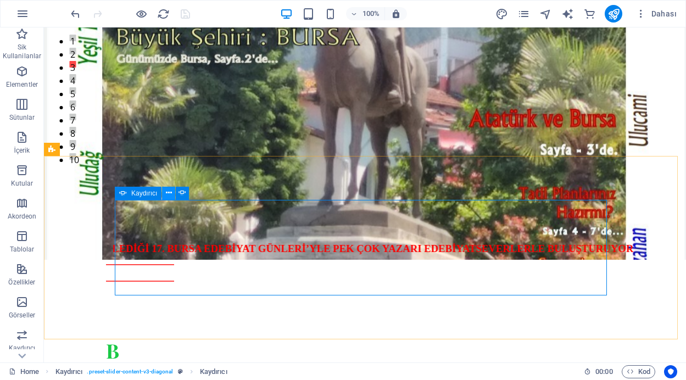
click at [167, 187] on icon at bounding box center [169, 193] width 6 height 12
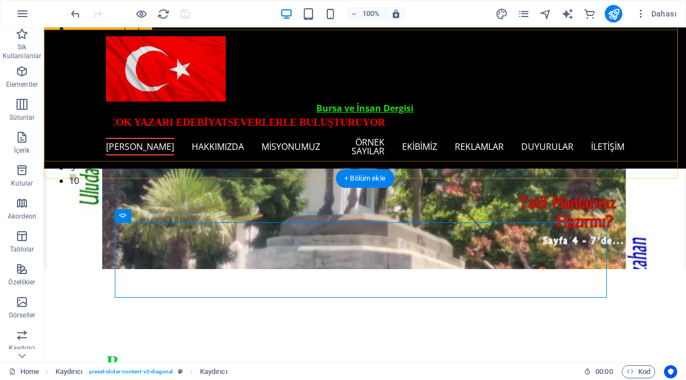
scroll to position [186, 0]
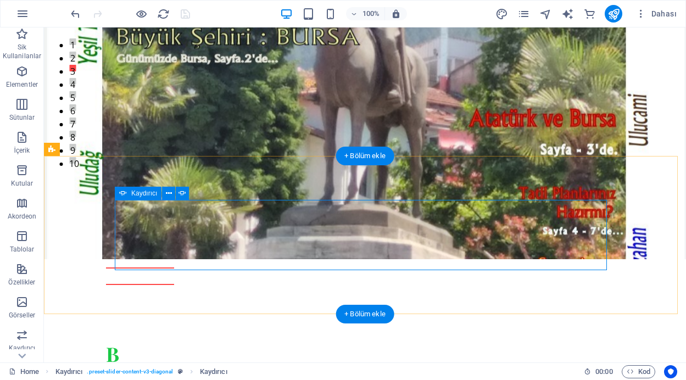
scroll to position [211, 0]
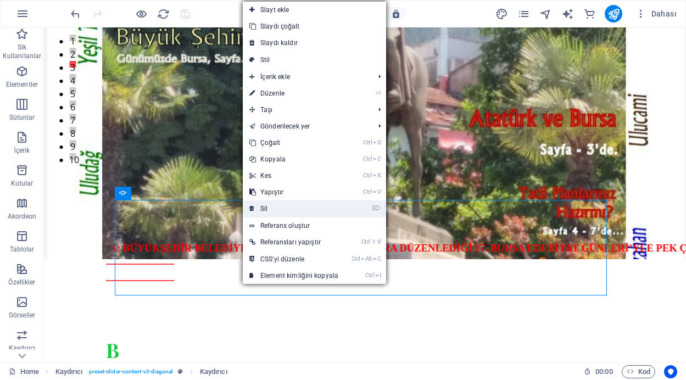
click at [280, 209] on link "⌦ Sil" at bounding box center [294, 208] width 102 height 16
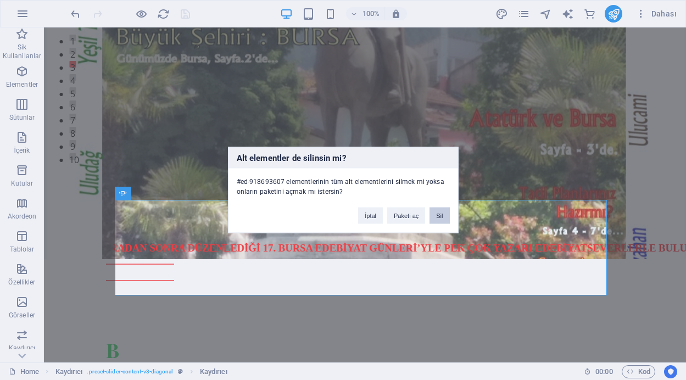
click at [439, 214] on button "Sil" at bounding box center [440, 216] width 20 height 16
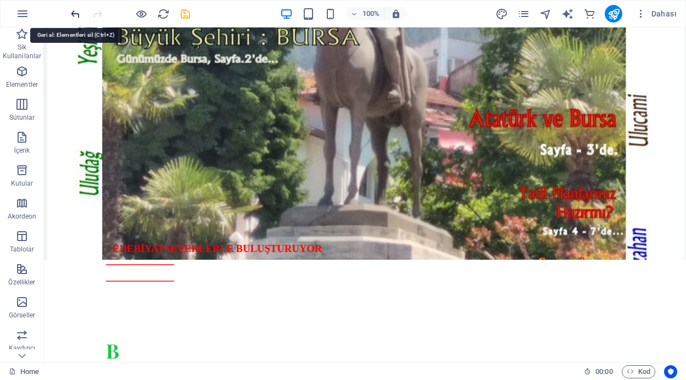
click at [74, 14] on icon "undo" at bounding box center [75, 14] width 13 height 13
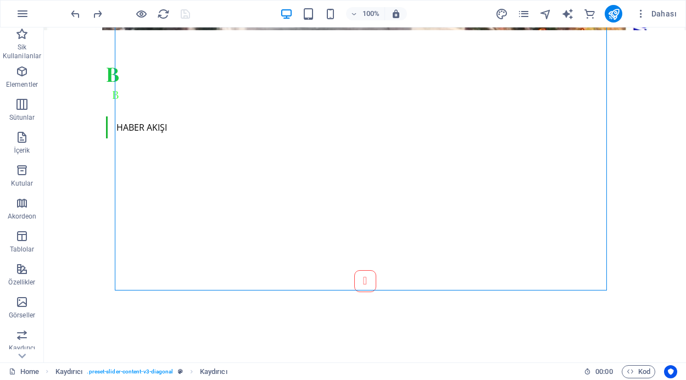
scroll to position [544, 0]
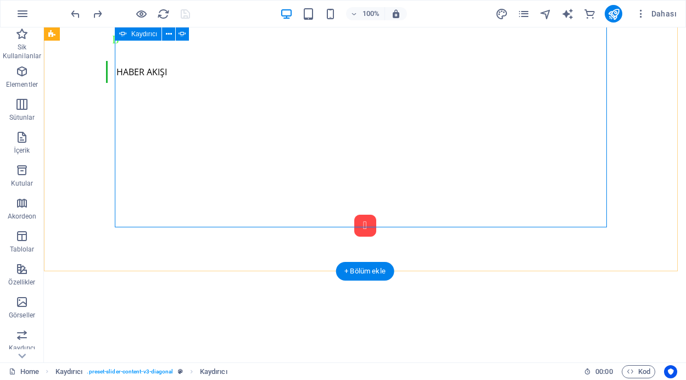
click at [354, 219] on button "Content Slider" at bounding box center [365, 226] width 22 height 22
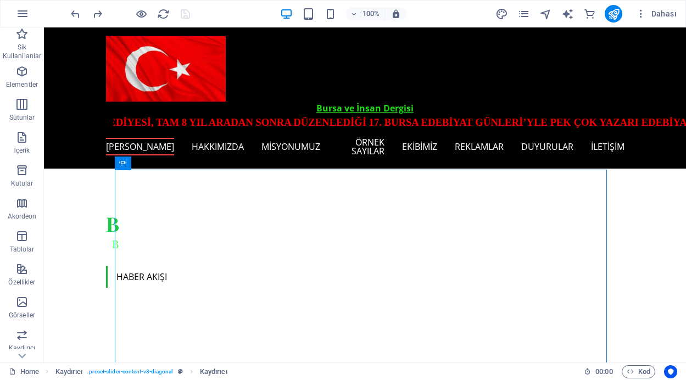
scroll to position [146, 0]
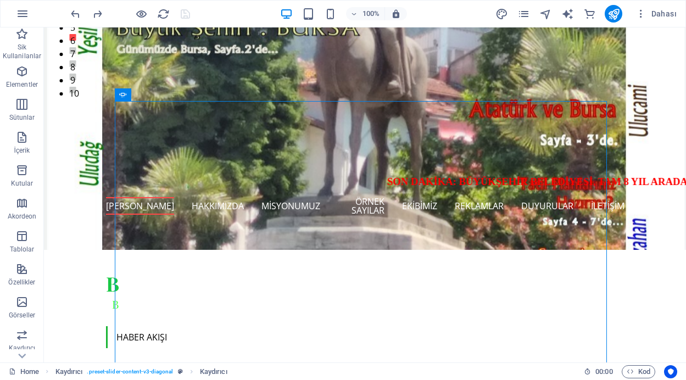
scroll to position [334, 0]
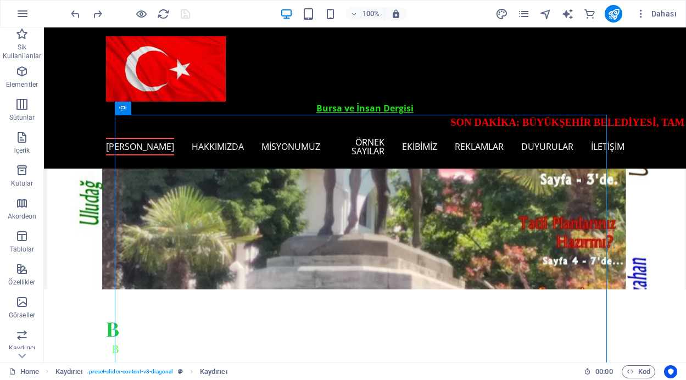
scroll to position [180, 0]
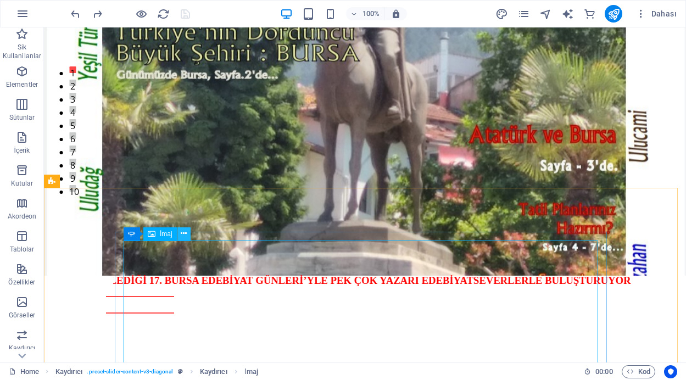
click at [183, 236] on icon at bounding box center [184, 234] width 6 height 12
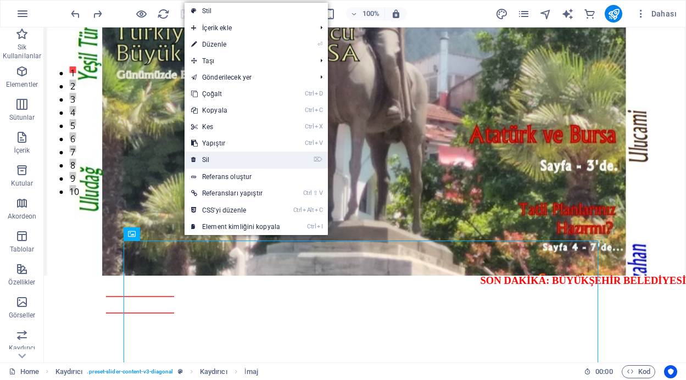
click at [209, 154] on link "⌦ Sil" at bounding box center [236, 160] width 102 height 16
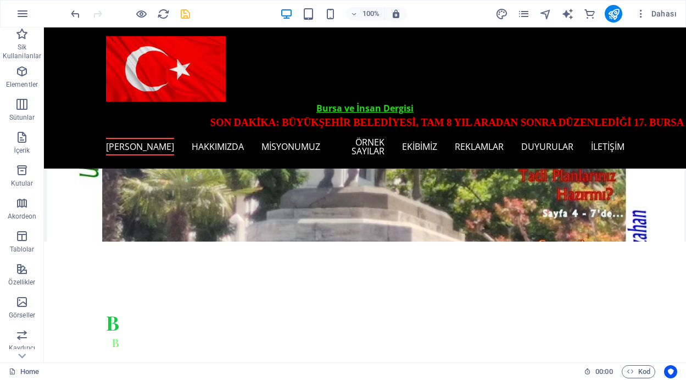
scroll to position [171, 0]
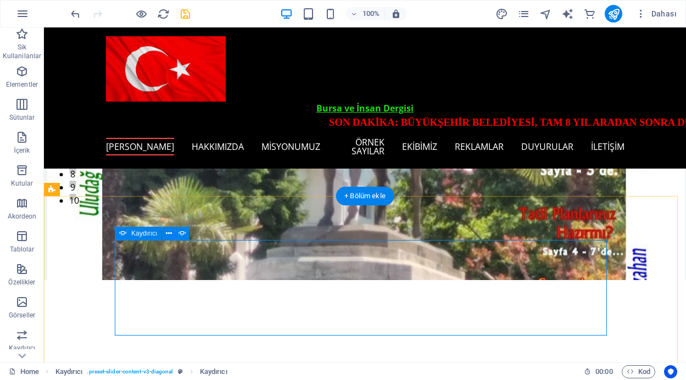
select select "ms"
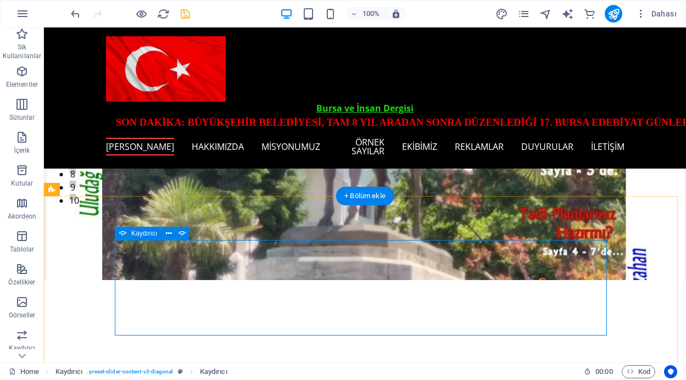
select select "s"
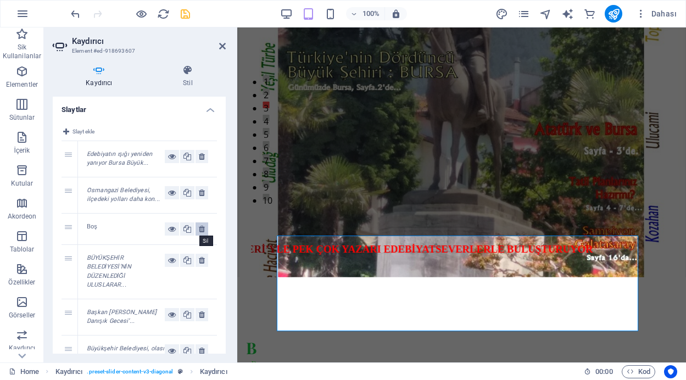
click at [200, 225] on icon at bounding box center [202, 228] width 6 height 13
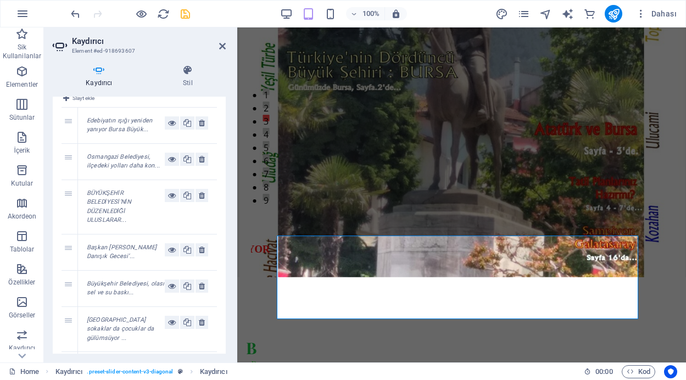
scroll to position [0, 0]
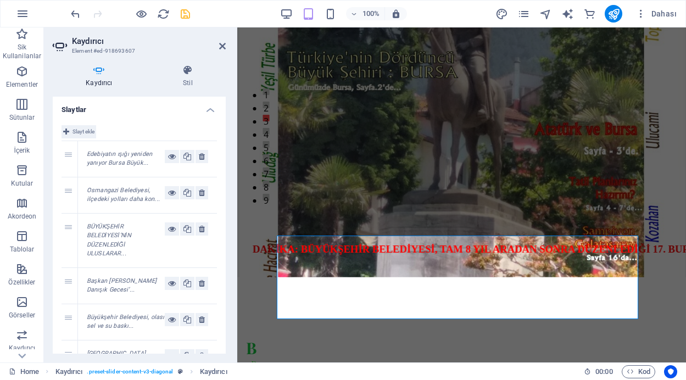
click at [67, 132] on icon at bounding box center [66, 131] width 6 height 13
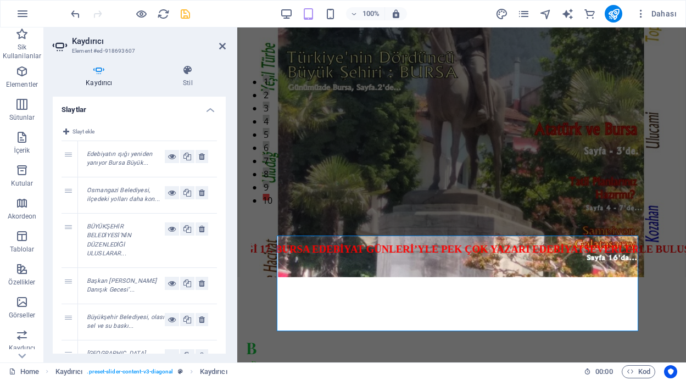
drag, startPoint x: 223, startPoint y: 139, endPoint x: 220, endPoint y: 185, distance: 46.2
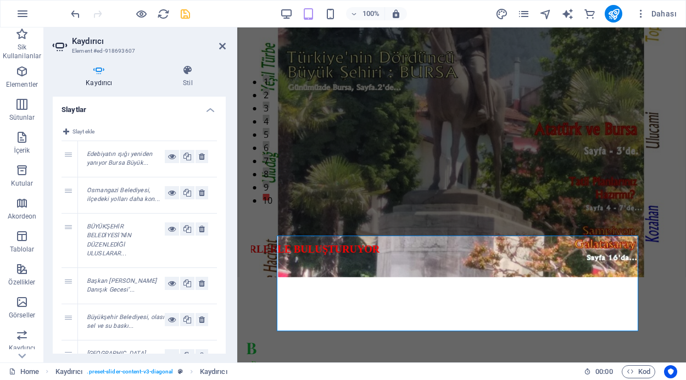
click at [220, 185] on div "Slayt ekle 1 Edebiyatın ışığı yeniden yanıyor Bursa Büyük... 2 Osmangazi Beledi…" at bounding box center [139, 343] width 173 height 454
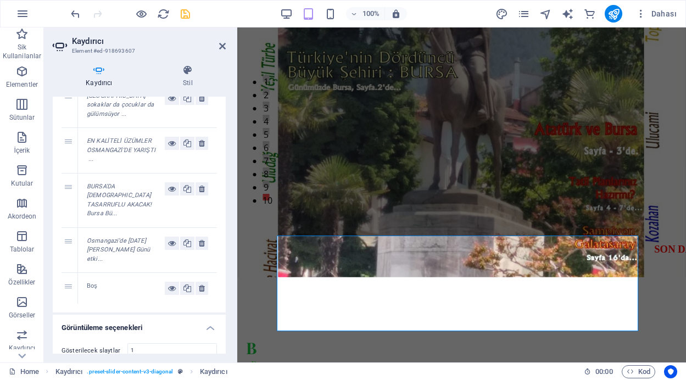
scroll to position [255, 0]
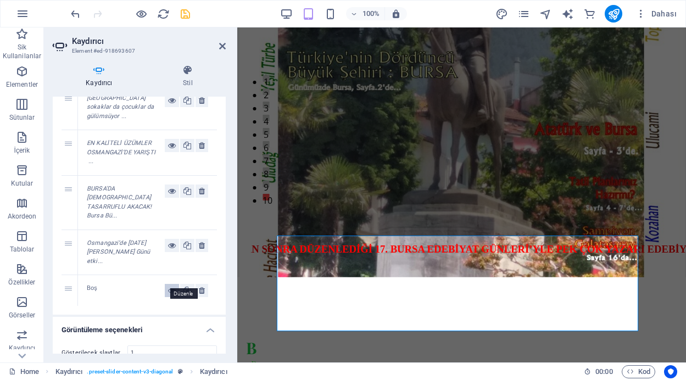
click at [168, 284] on icon at bounding box center [172, 290] width 8 height 13
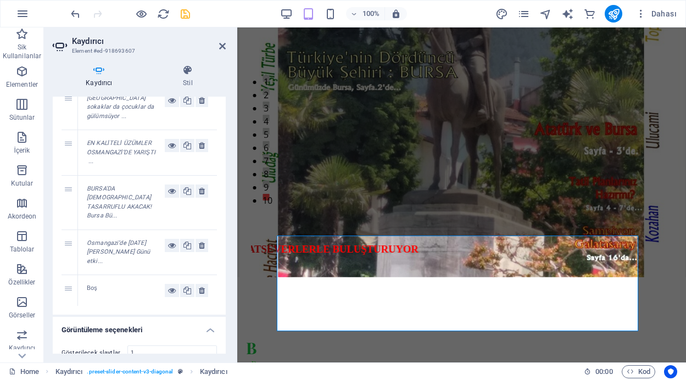
click at [121, 284] on div "Boş" at bounding box center [126, 290] width 78 height 13
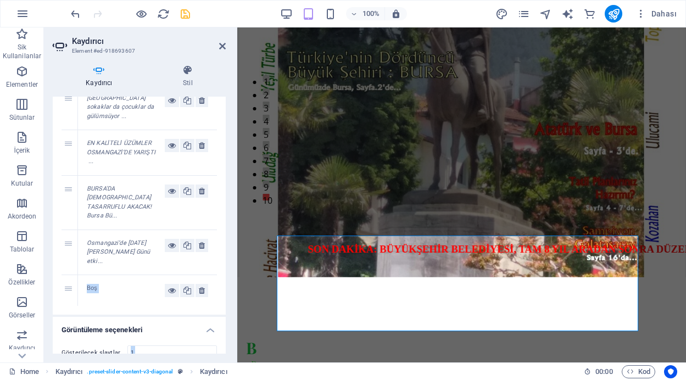
drag, startPoint x: 121, startPoint y: 283, endPoint x: 151, endPoint y: 285, distance: 29.1
click at [151, 285] on div "Boş" at bounding box center [126, 290] width 78 height 13
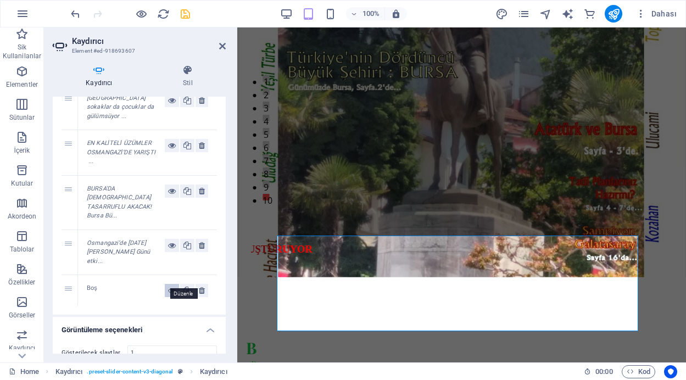
click at [165, 284] on button at bounding box center [172, 290] width 14 height 13
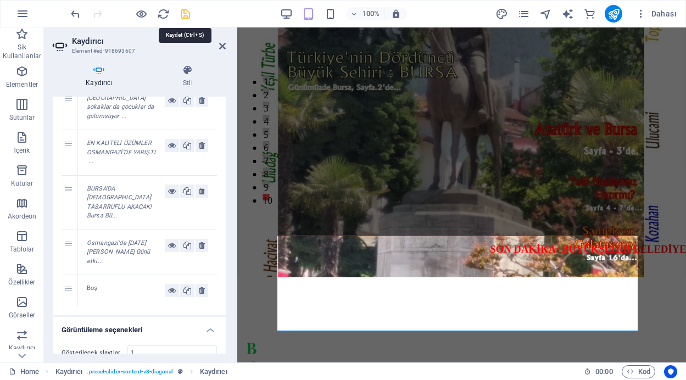
click at [182, 12] on icon "save" at bounding box center [185, 14] width 13 height 13
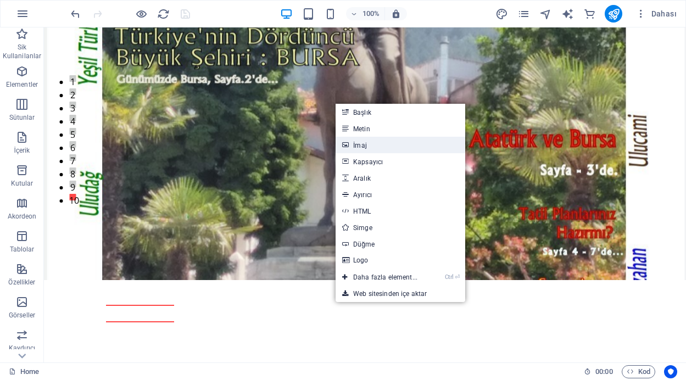
click at [370, 142] on link "İmaj" at bounding box center [401, 145] width 130 height 16
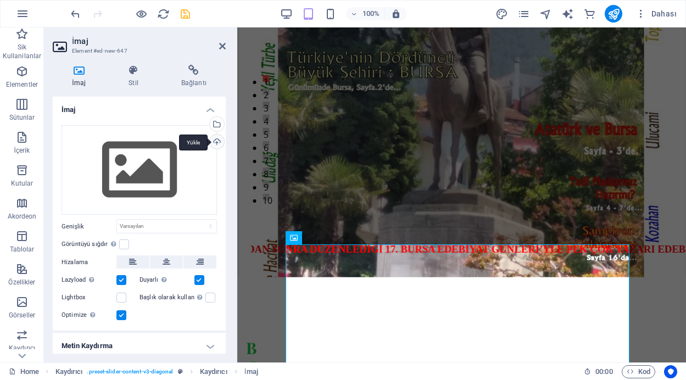
click at [216, 140] on div "Yükle" at bounding box center [216, 143] width 16 height 16
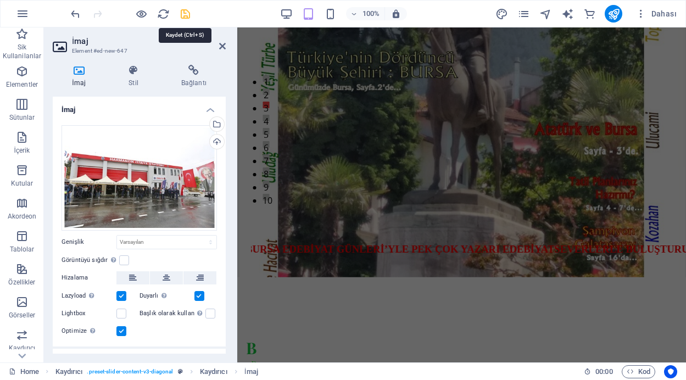
click at [182, 11] on icon "save" at bounding box center [185, 14] width 13 height 13
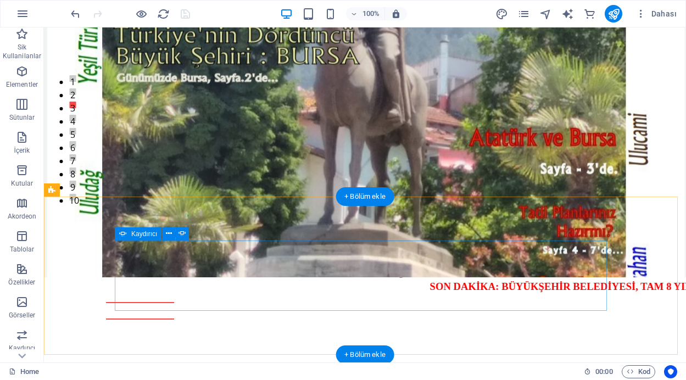
click at [76, 200] on button "10" at bounding box center [72, 197] width 7 height 7
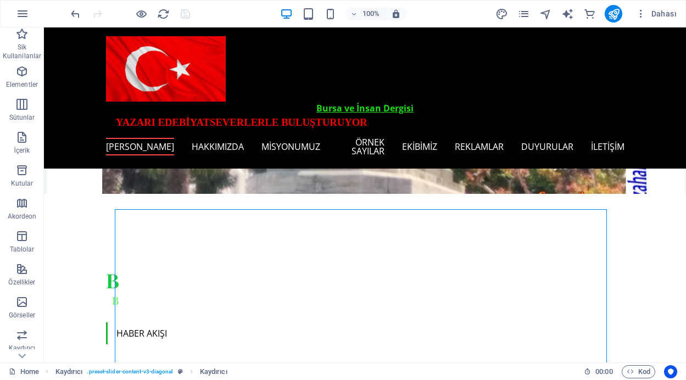
scroll to position [202, 0]
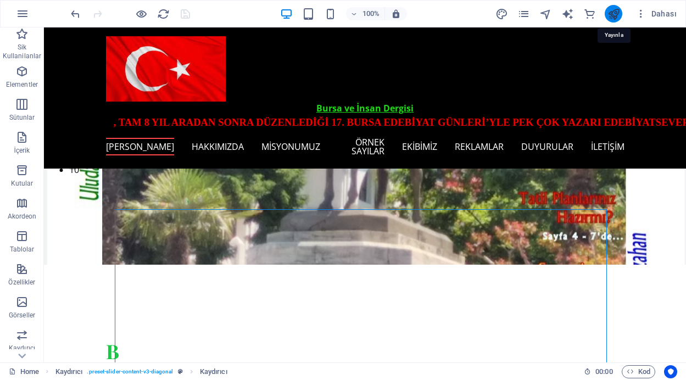
click at [616, 13] on icon "publish" at bounding box center [614, 14] width 13 height 13
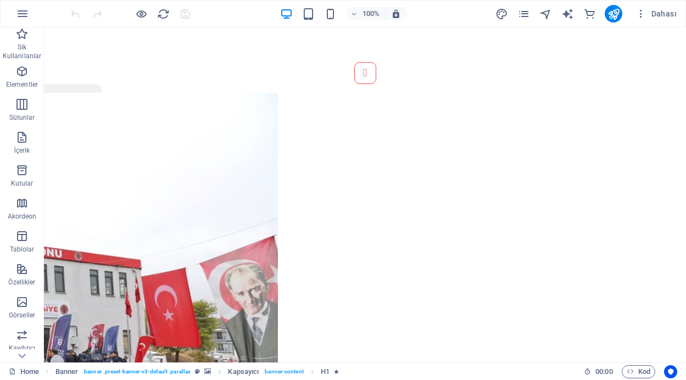
scroll to position [850, 0]
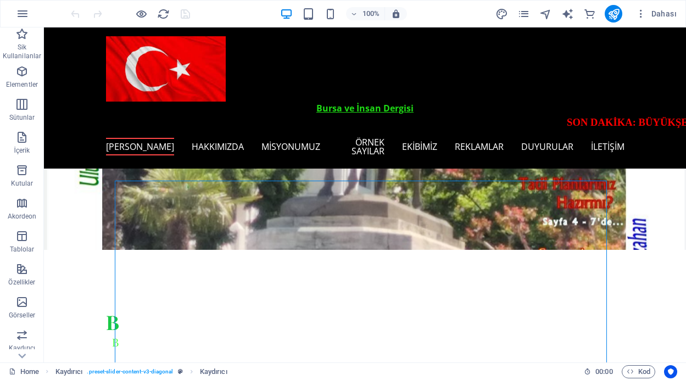
scroll to position [198, 0]
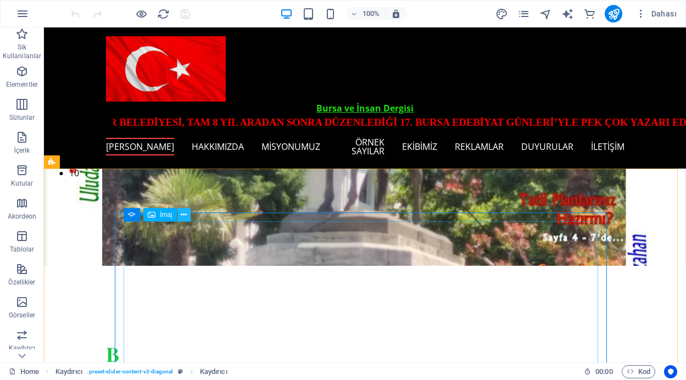
click at [183, 218] on icon at bounding box center [184, 215] width 6 height 12
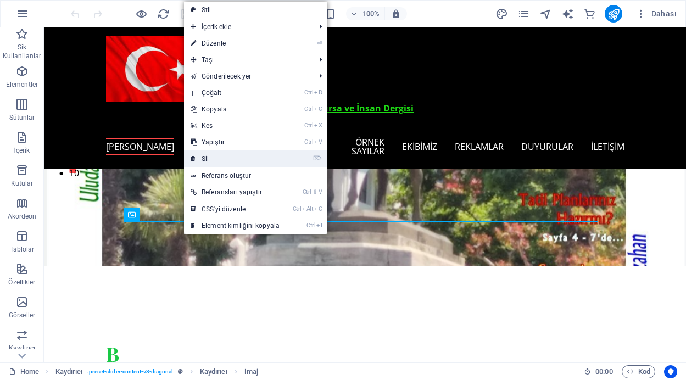
click at [219, 158] on link "⌦ Sil" at bounding box center [235, 159] width 102 height 16
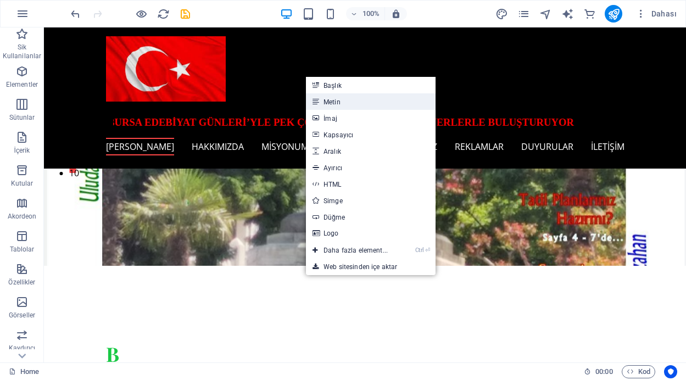
click at [338, 104] on link "Metin" at bounding box center [371, 101] width 130 height 16
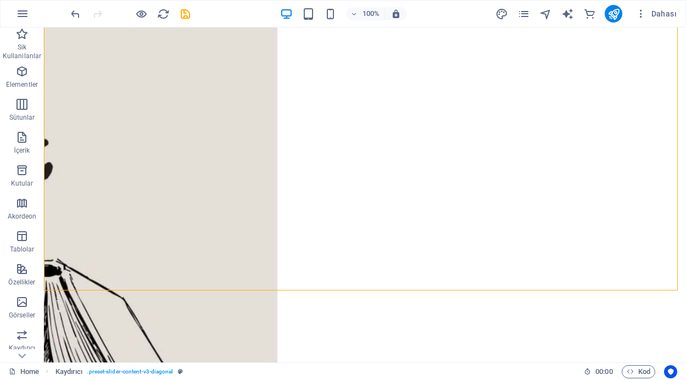
scroll to position [850, 0]
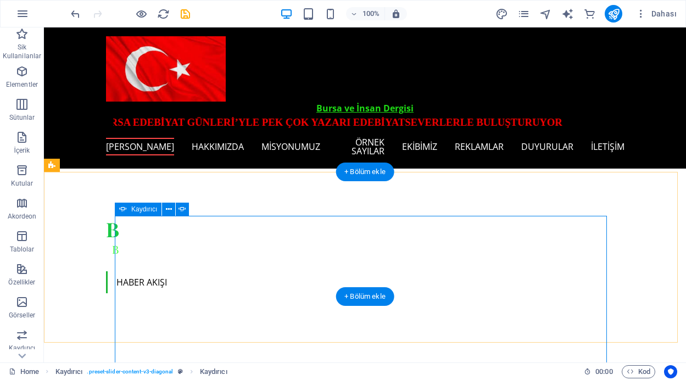
scroll to position [195, 0]
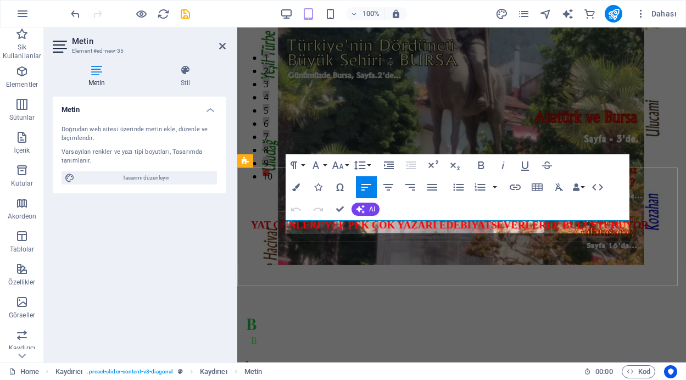
drag, startPoint x: 370, startPoint y: 227, endPoint x: 286, endPoint y: 225, distance: 84.1
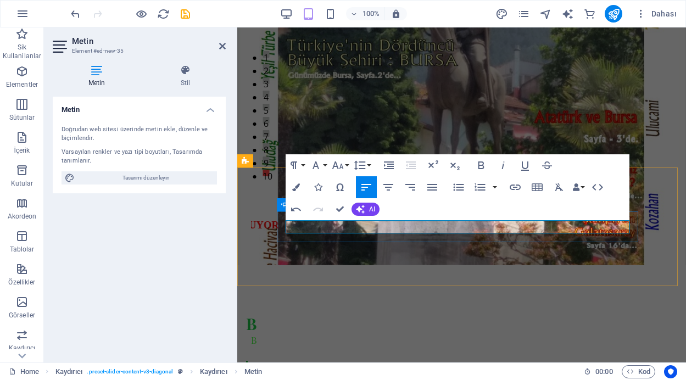
drag, startPoint x: 484, startPoint y: 227, endPoint x: 284, endPoint y: 225, distance: 200.0
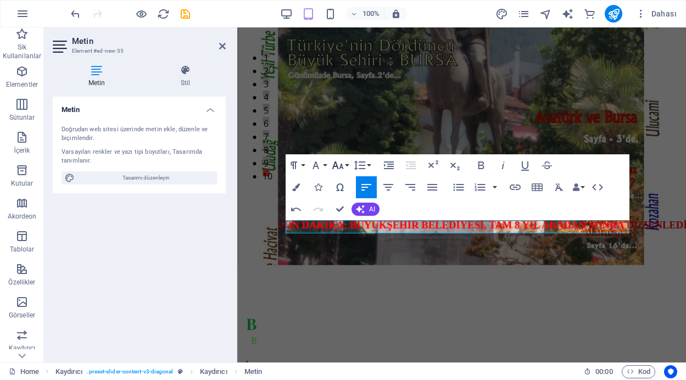
click at [344, 166] on button "Font Size" at bounding box center [340, 165] width 21 height 22
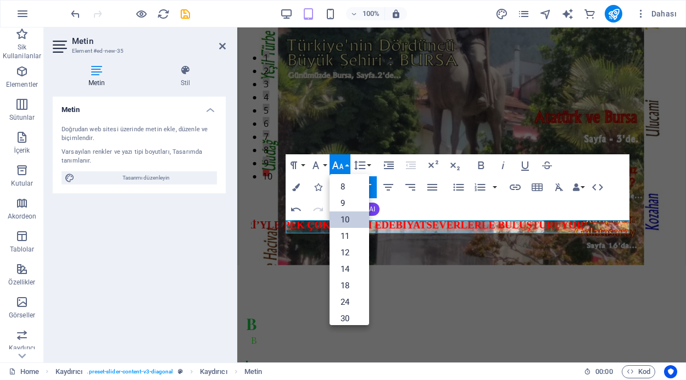
click at [346, 214] on link "10" at bounding box center [350, 219] width 40 height 16
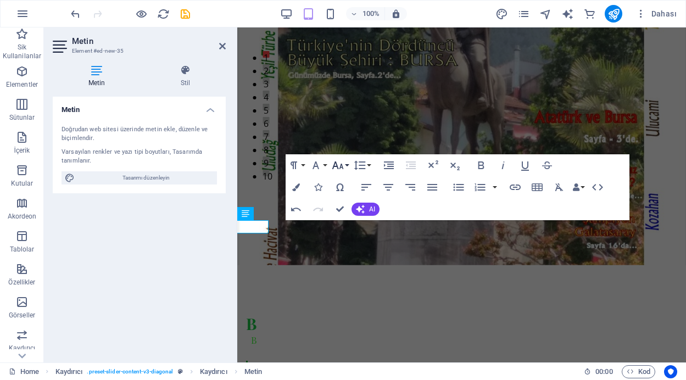
click at [341, 165] on icon "button" at bounding box center [338, 165] width 12 height 8
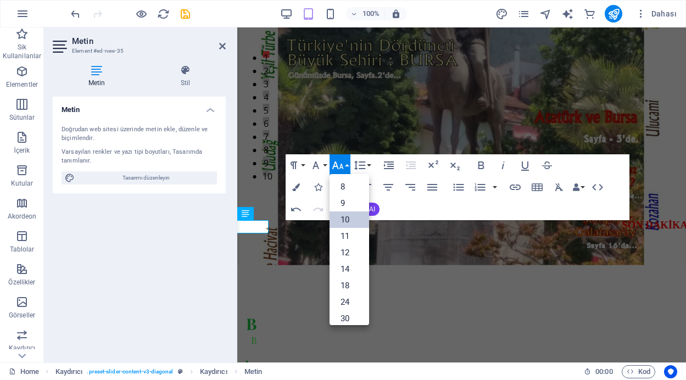
scroll to position [46, 0]
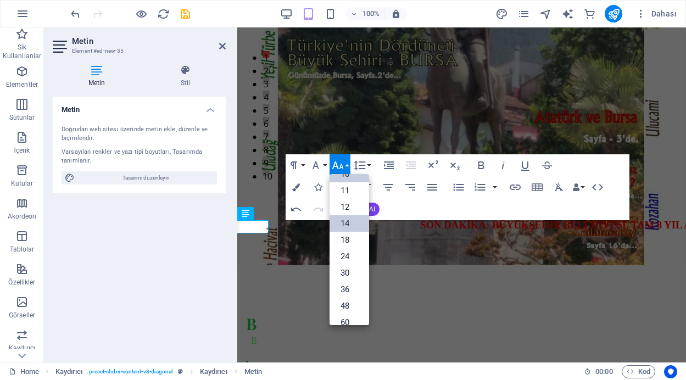
click at [348, 217] on link "14" at bounding box center [350, 223] width 40 height 16
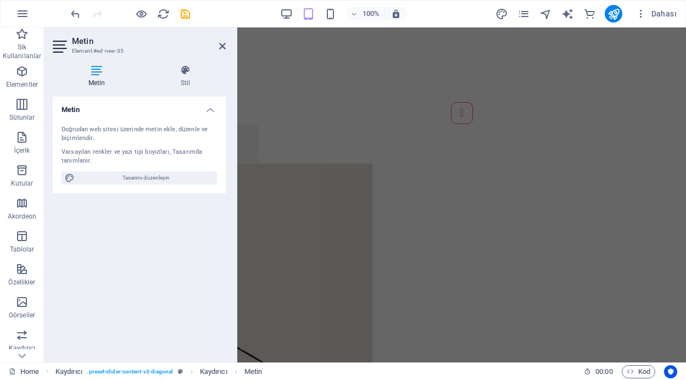
scroll to position [616, 0]
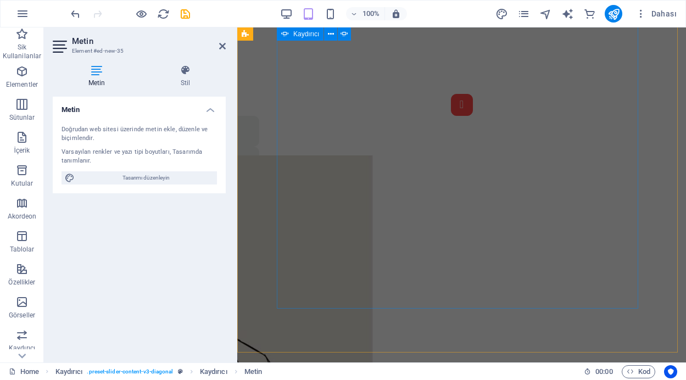
click at [451, 116] on button "Content Slider" at bounding box center [462, 105] width 22 height 22
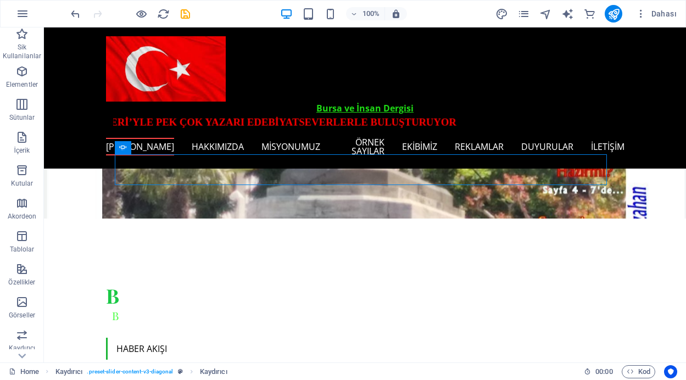
scroll to position [220, 0]
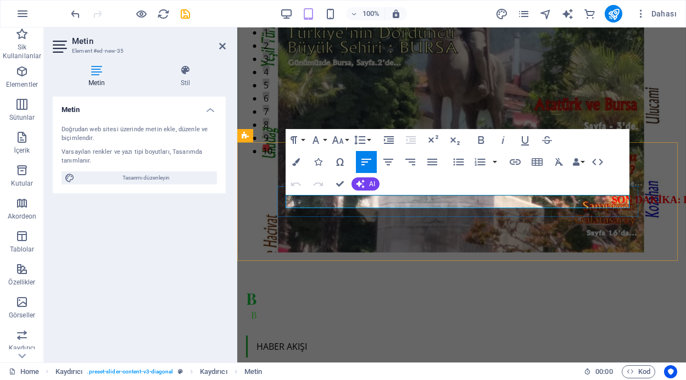
drag, startPoint x: 460, startPoint y: 203, endPoint x: 287, endPoint y: 200, distance: 172.5
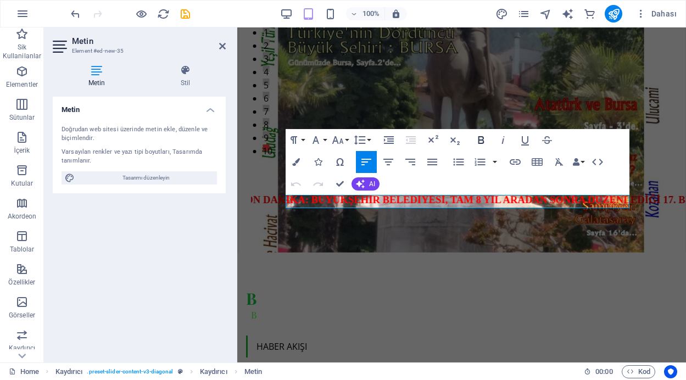
click at [478, 143] on icon "button" at bounding box center [481, 139] width 13 height 13
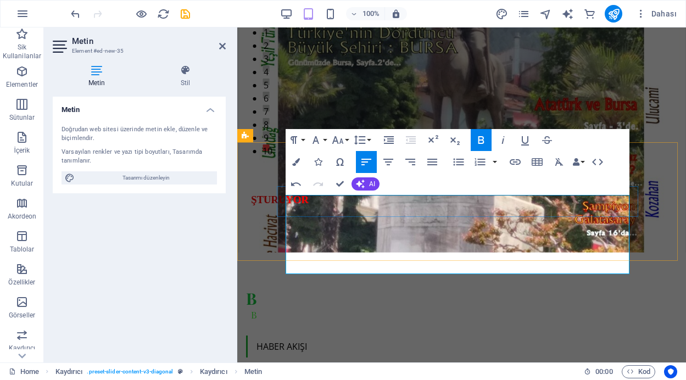
drag, startPoint x: 286, startPoint y: 214, endPoint x: 636, endPoint y: 243, distance: 350.6
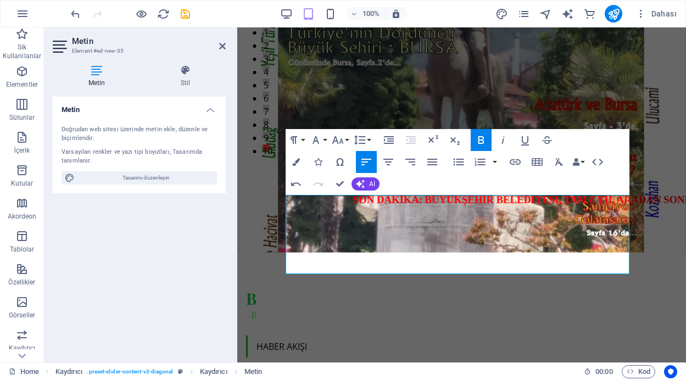
click at [483, 143] on icon "button" at bounding box center [481, 140] width 6 height 8
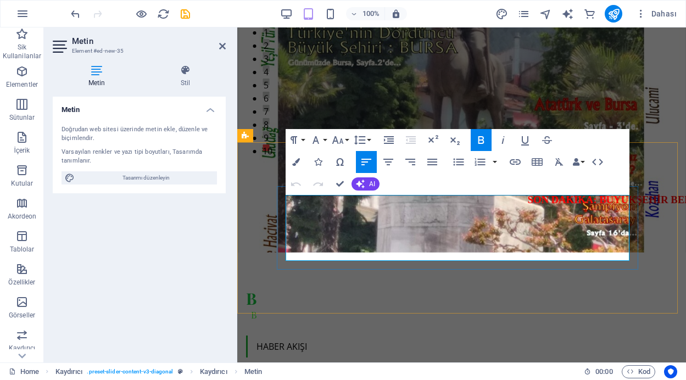
drag, startPoint x: 619, startPoint y: 228, endPoint x: 287, endPoint y: 219, distance: 331.9
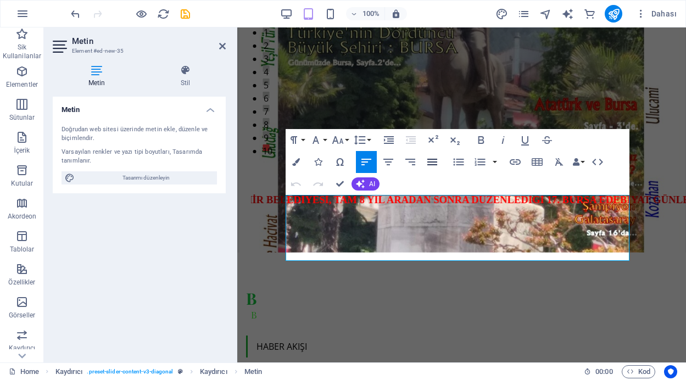
click at [433, 161] on icon "button" at bounding box center [432, 161] width 13 height 13
click at [483, 140] on icon "button" at bounding box center [481, 140] width 6 height 8
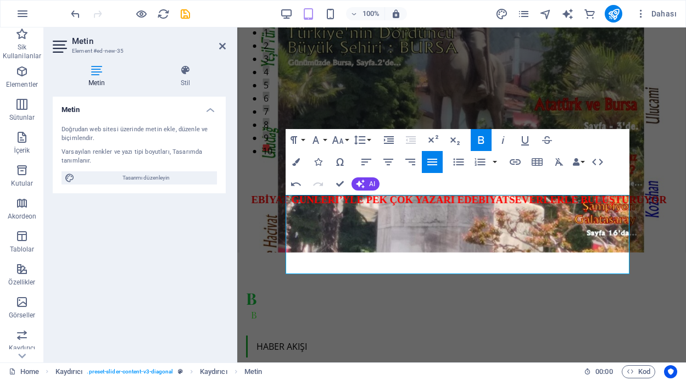
click at [482, 140] on icon "button" at bounding box center [481, 140] width 6 height 8
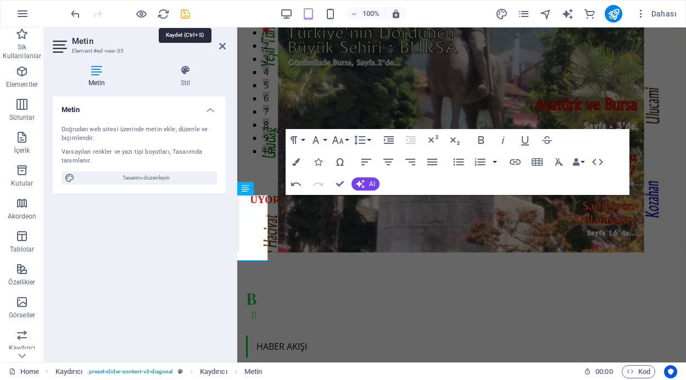
click at [185, 15] on icon "save" at bounding box center [185, 14] width 13 height 13
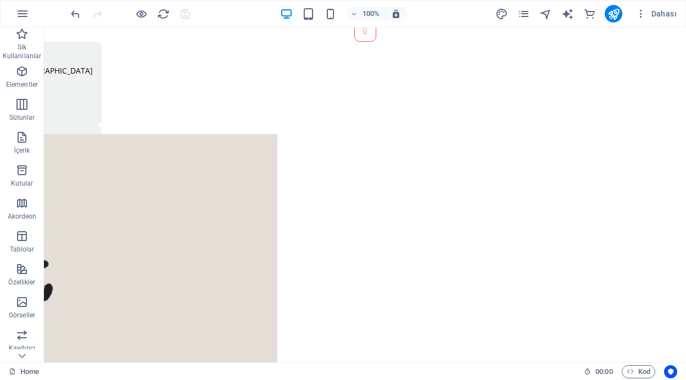
scroll to position [764, 0]
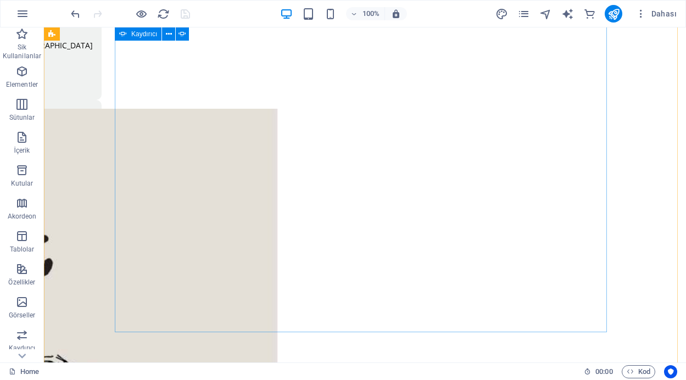
click at [354, 16] on button "Content Slider" at bounding box center [365, 6] width 22 height 22
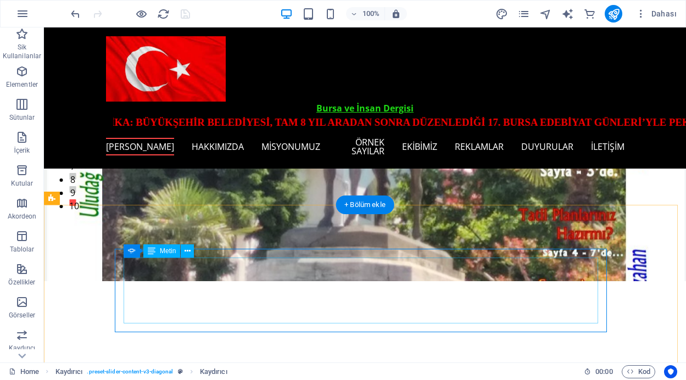
scroll to position [162, 0]
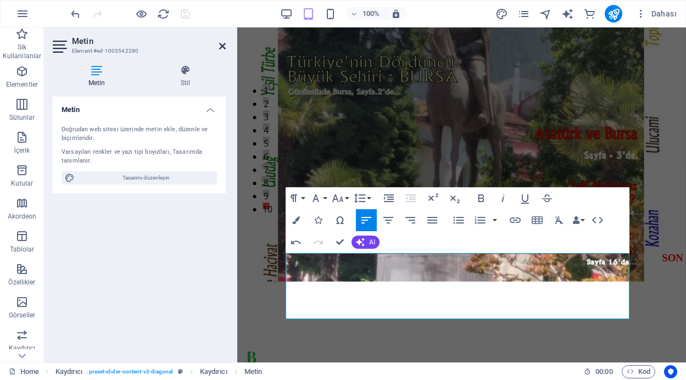
click at [220, 43] on icon at bounding box center [222, 46] width 7 height 9
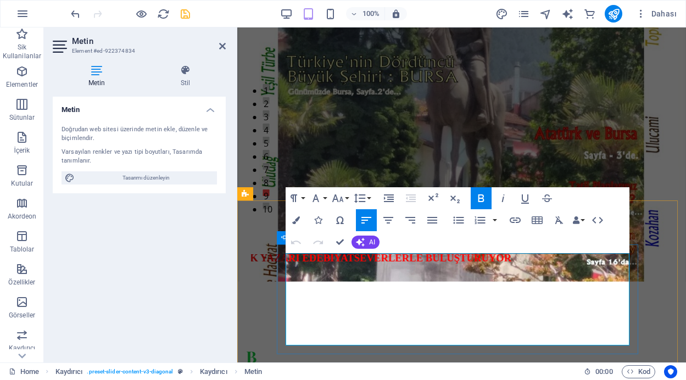
drag, startPoint x: 352, startPoint y: 327, endPoint x: 285, endPoint y: 323, distance: 67.2
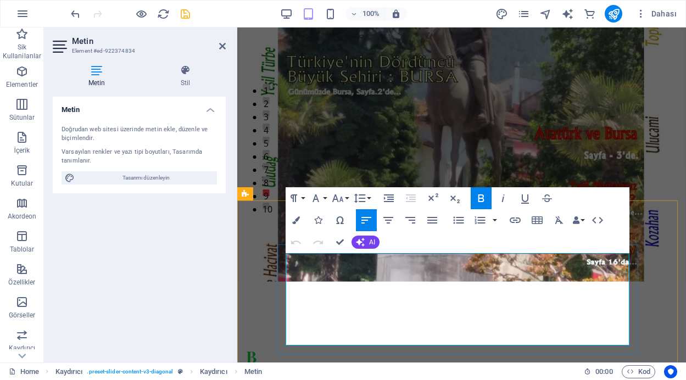
copy link "(Haberin devamı)"
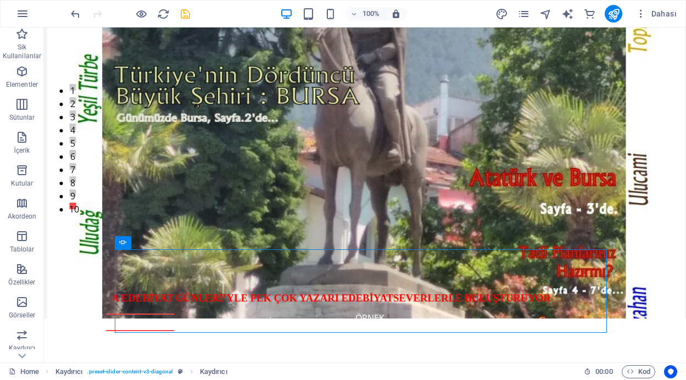
scroll to position [268, 0]
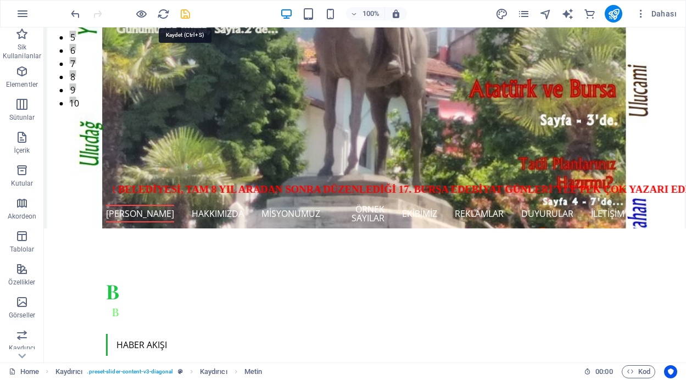
click at [182, 14] on icon "save" at bounding box center [185, 14] width 13 height 13
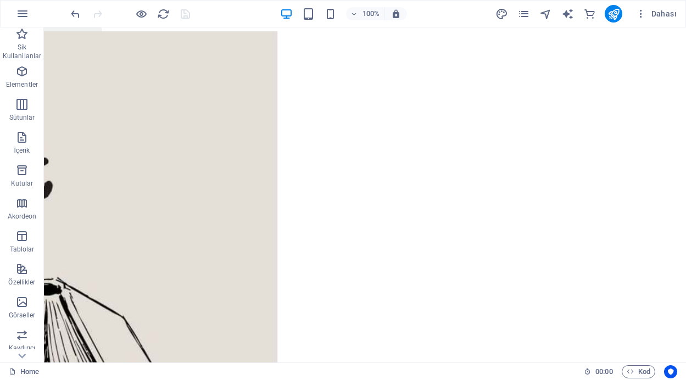
scroll to position [845, 0]
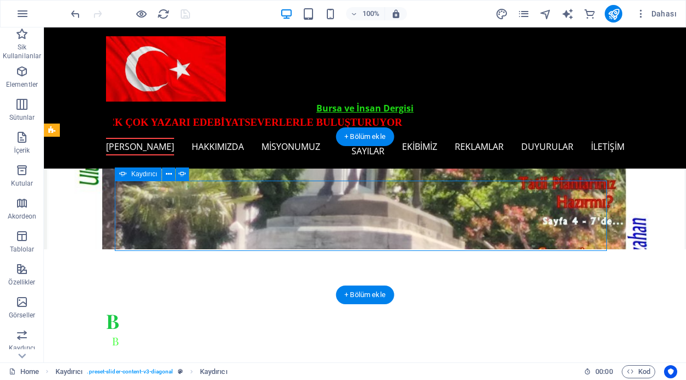
scroll to position [230, 0]
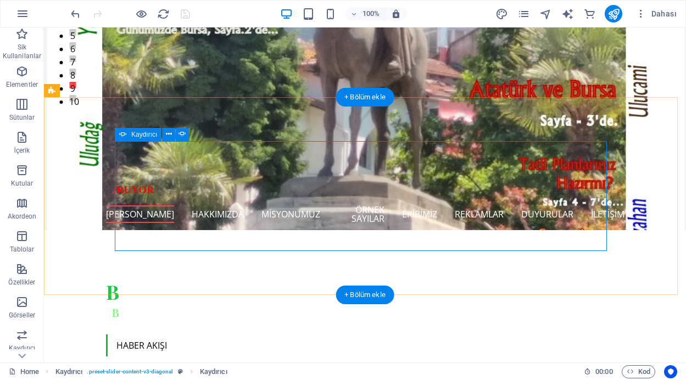
scroll to position [270, 0]
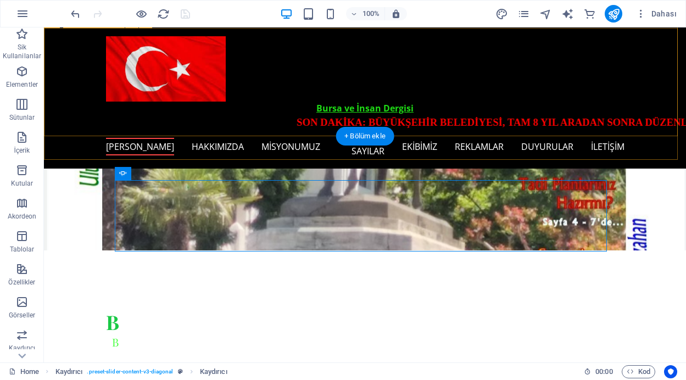
scroll to position [230, 0]
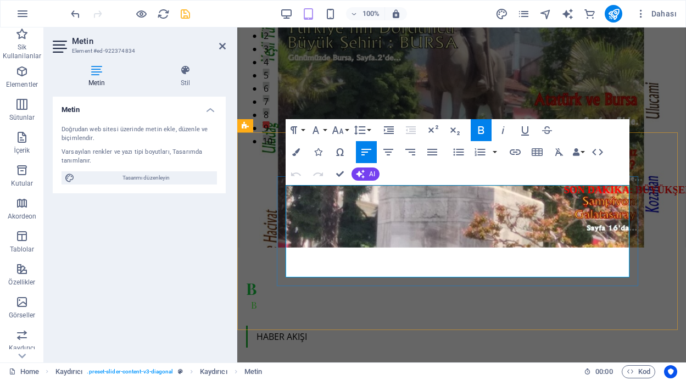
drag, startPoint x: 349, startPoint y: 258, endPoint x: 286, endPoint y: 257, distance: 63.7
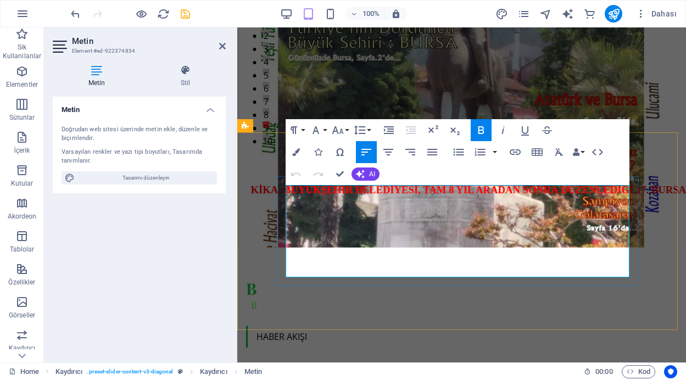
copy link "(Haberin devamı)"
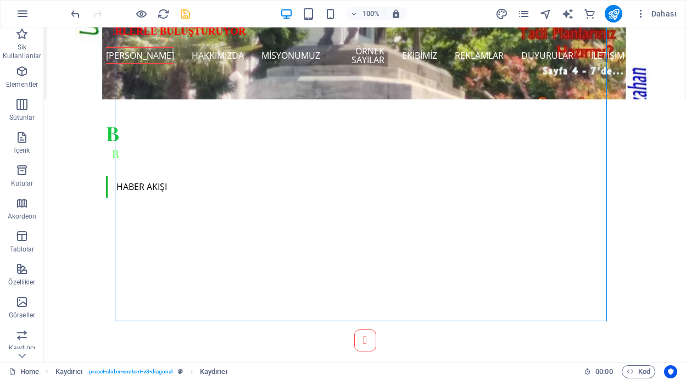
scroll to position [461, 0]
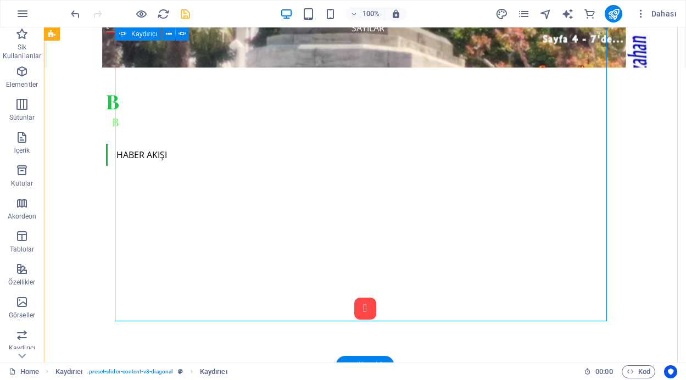
click at [354, 315] on button "Content Slider" at bounding box center [365, 309] width 22 height 22
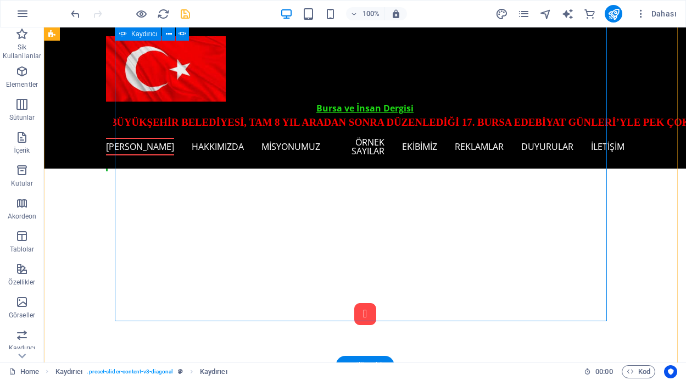
click at [354, 315] on button "Content Slider" at bounding box center [365, 314] width 22 height 22
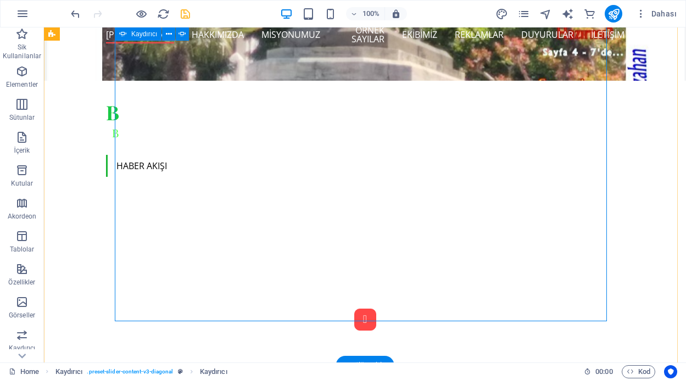
click at [354, 315] on button "Content Slider" at bounding box center [365, 320] width 22 height 22
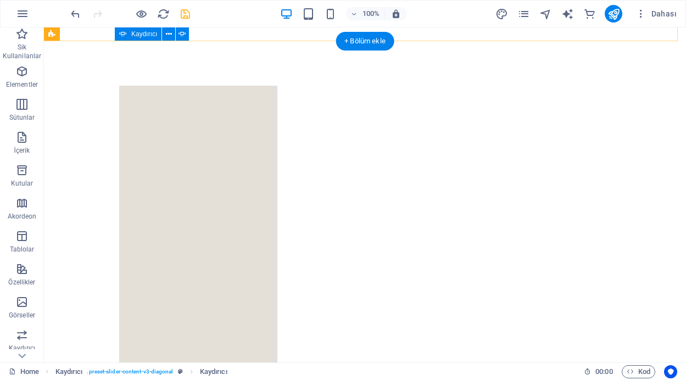
scroll to position [775, 0]
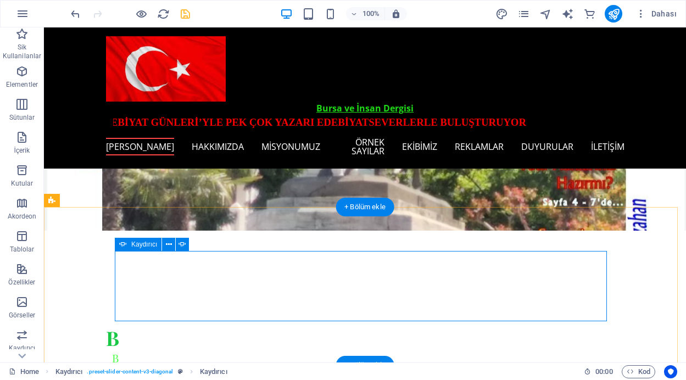
scroll to position [160, 0]
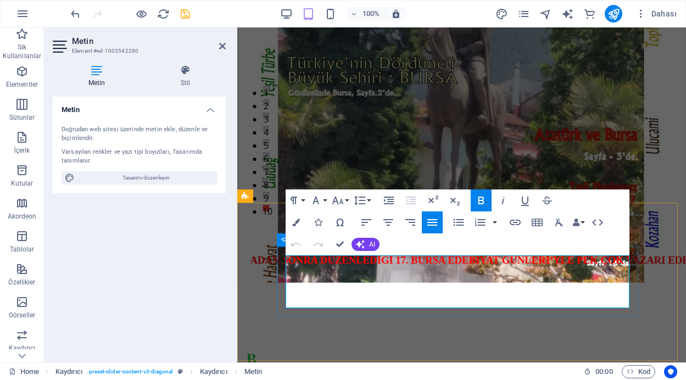
drag, startPoint x: 350, startPoint y: 303, endPoint x: 288, endPoint y: 303, distance: 62.6
click at [512, 223] on icon "button" at bounding box center [515, 222] width 13 height 13
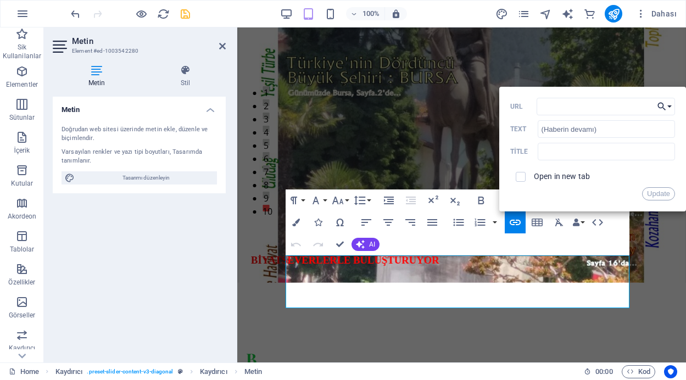
click at [667, 104] on button "Choose Link" at bounding box center [664, 107] width 21 height 18
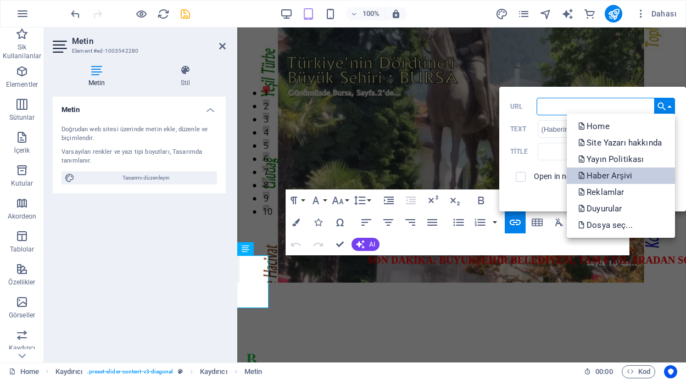
click at [626, 176] on p "Haber Arşivi" at bounding box center [606, 176] width 57 height 16
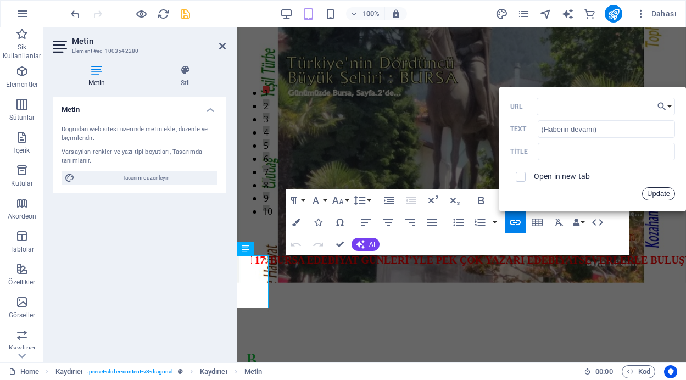
click at [652, 194] on button "Update" at bounding box center [658, 193] width 33 height 13
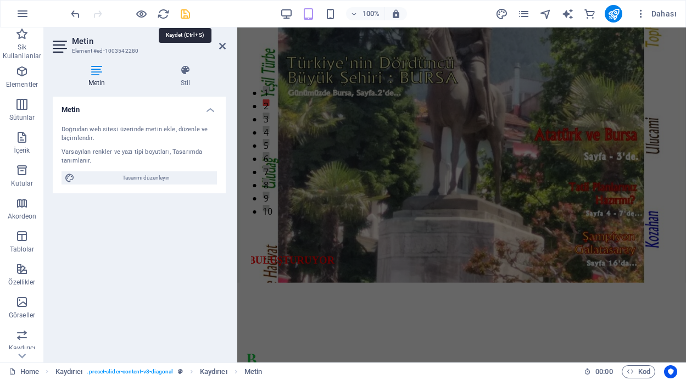
click at [185, 12] on icon "save" at bounding box center [185, 14] width 13 height 13
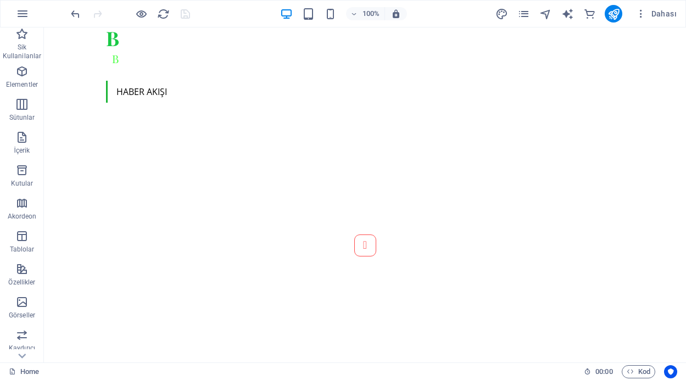
scroll to position [548, 0]
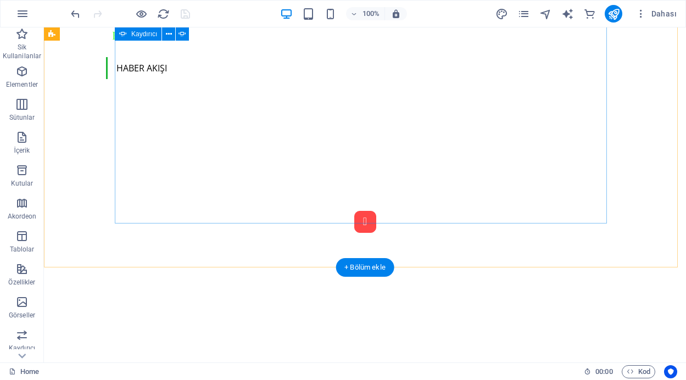
click at [354, 214] on button "Content Slider" at bounding box center [365, 222] width 22 height 22
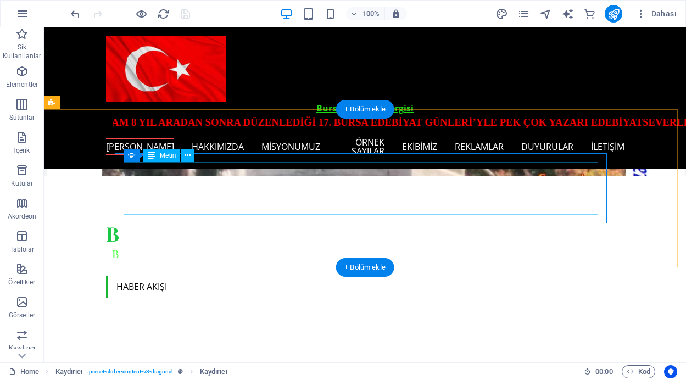
scroll to position [258, 0]
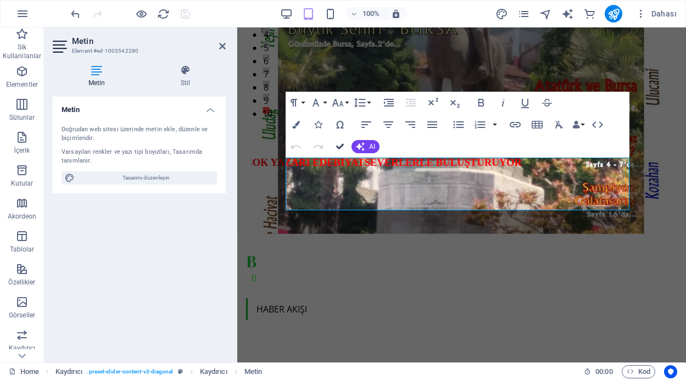
drag, startPoint x: 337, startPoint y: 146, endPoint x: 293, endPoint y: 119, distance: 51.5
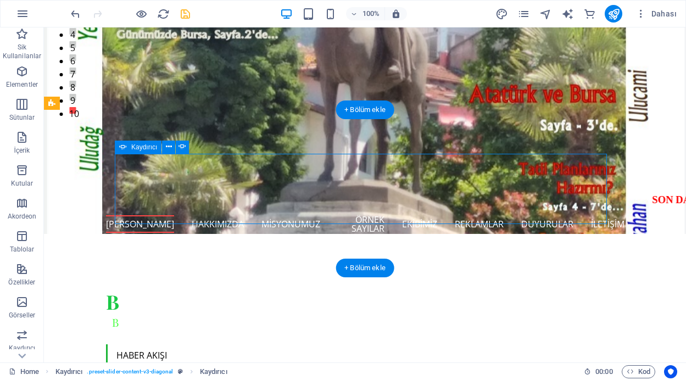
select select "ms"
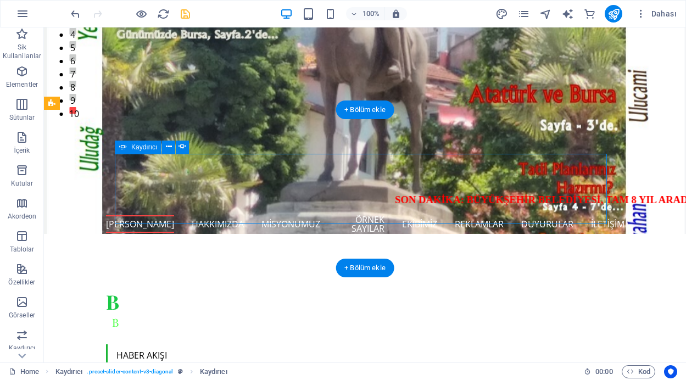
select select "s"
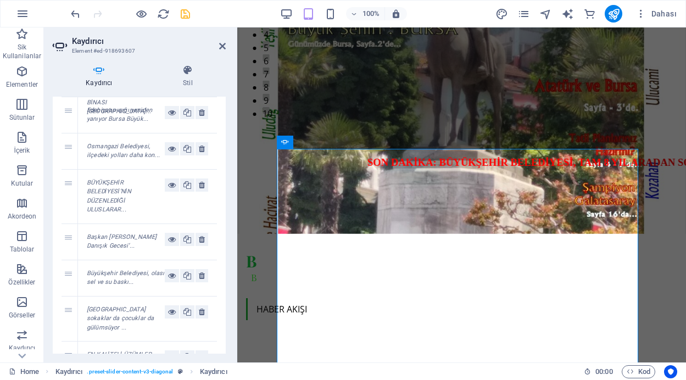
scroll to position [0, 0]
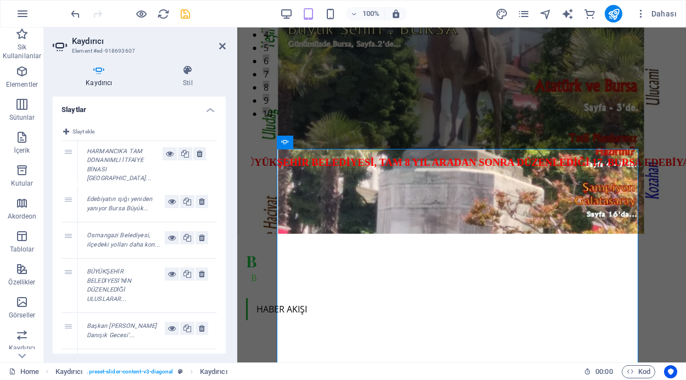
drag, startPoint x: 69, startPoint y: 219, endPoint x: 79, endPoint y: 154, distance: 65.5
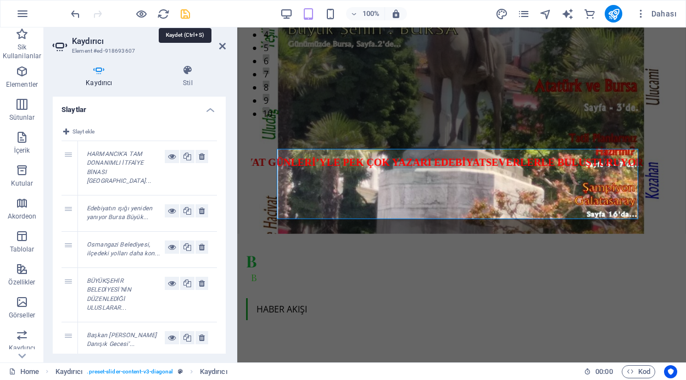
click at [182, 13] on icon "save" at bounding box center [185, 14] width 13 height 13
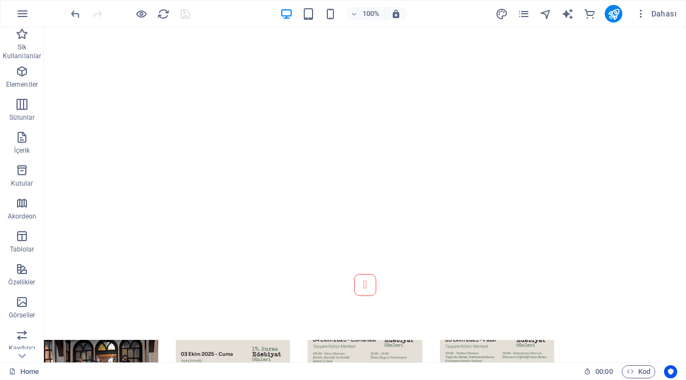
scroll to position [934, 0]
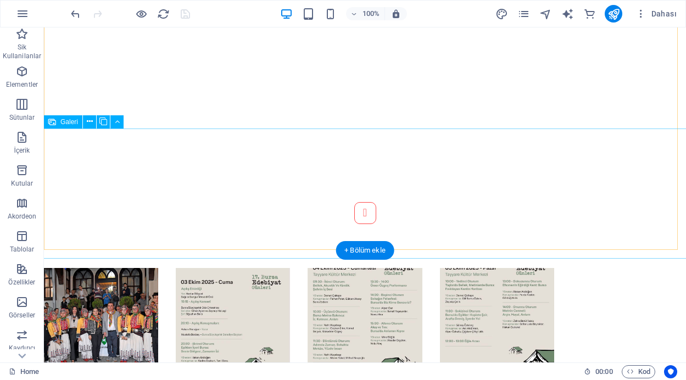
drag, startPoint x: 107, startPoint y: 168, endPoint x: 152, endPoint y: 195, distance: 52.3
select select "4"
select select "px"
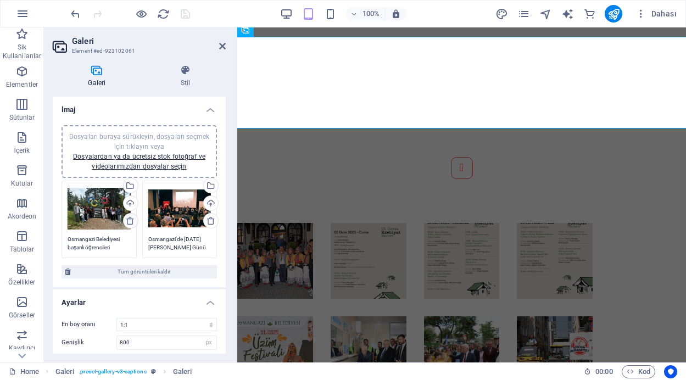
scroll to position [862, 0]
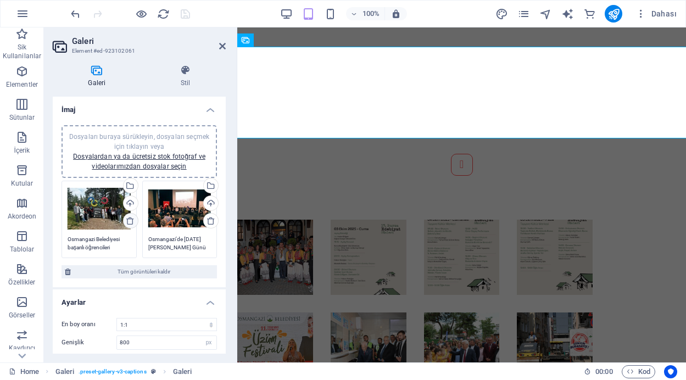
click at [129, 221] on icon at bounding box center [130, 220] width 9 height 9
type textarea "Osmangazi’de [DATE] [PERSON_NAME] Günü etkinliği"
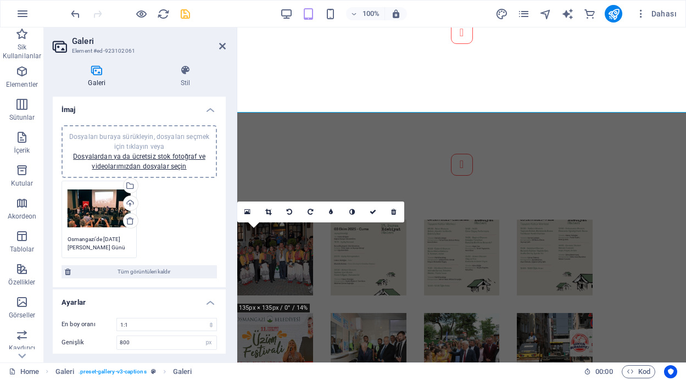
scroll to position [688, 0]
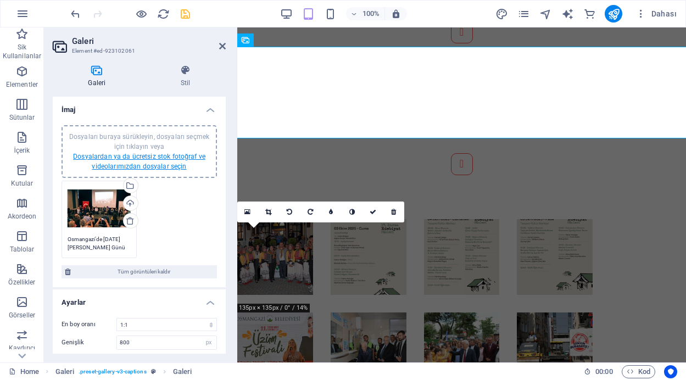
click at [151, 157] on link "Dosyalardan ya da ücretsiz stok fotoğraf ve videolarımızdan dosyalar seçin" at bounding box center [139, 162] width 132 height 18
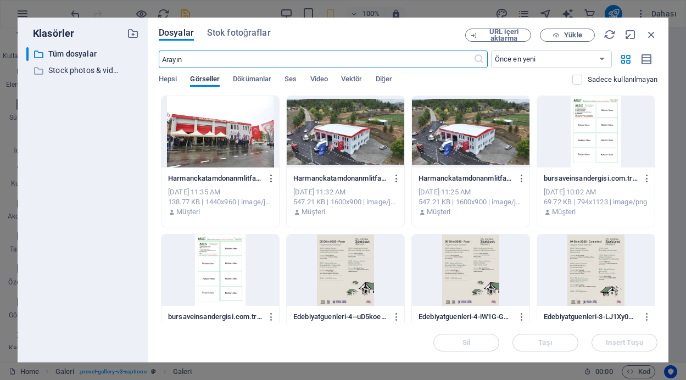
scroll to position [767, 0]
click at [520, 178] on icon "button" at bounding box center [522, 179] width 10 height 10
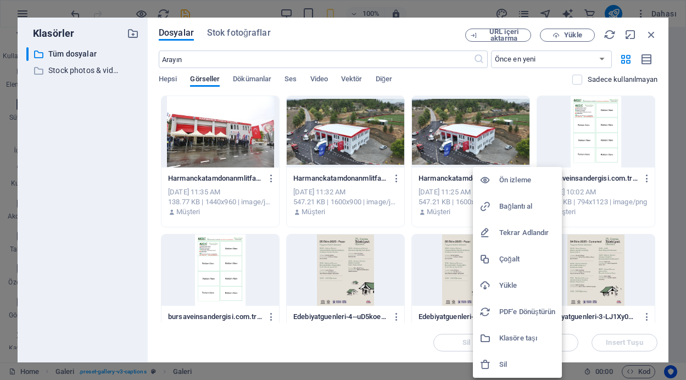
scroll to position [715, 0]
click at [501, 365] on h6 "Sil" at bounding box center [527, 364] width 56 height 13
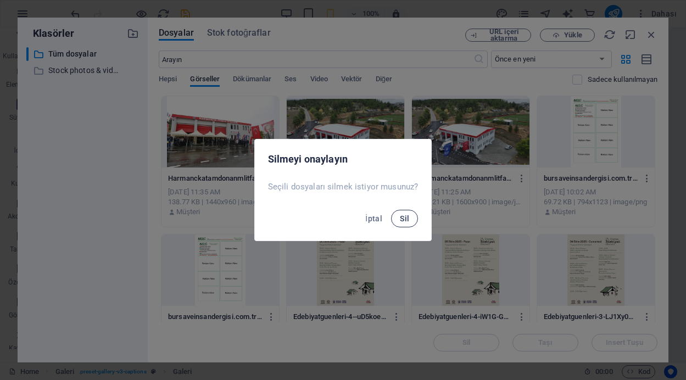
click at [408, 219] on span "Sil" at bounding box center [404, 218] width 9 height 9
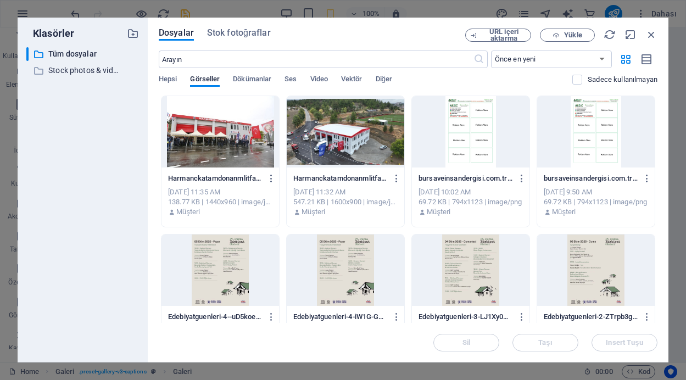
scroll to position [900, 0]
click at [333, 143] on div at bounding box center [346, 131] width 118 height 71
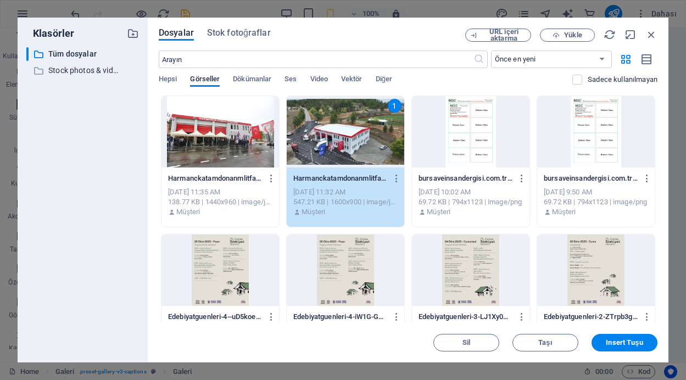
click at [333, 143] on div "1" at bounding box center [346, 131] width 118 height 71
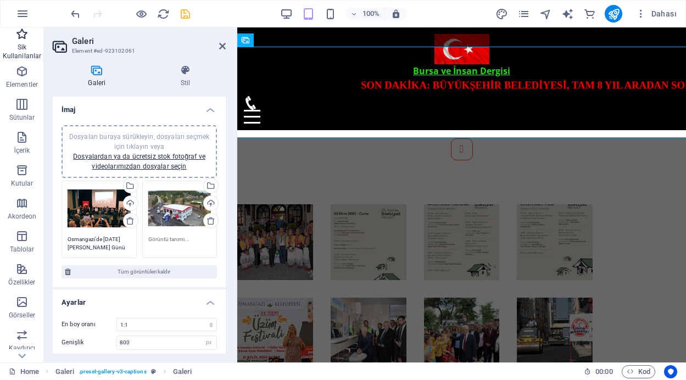
scroll to position [851, 0]
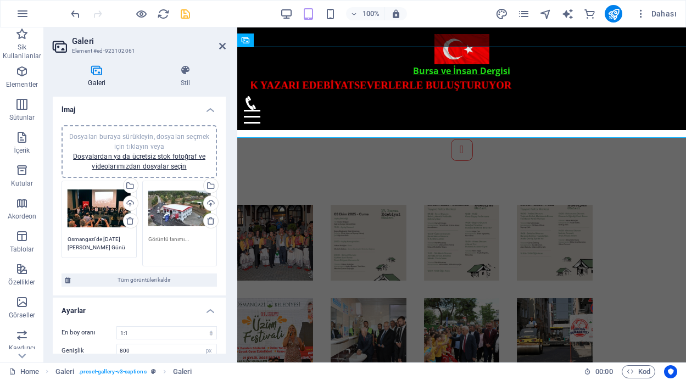
click at [169, 238] on textarea at bounding box center [179, 247] width 63 height 25
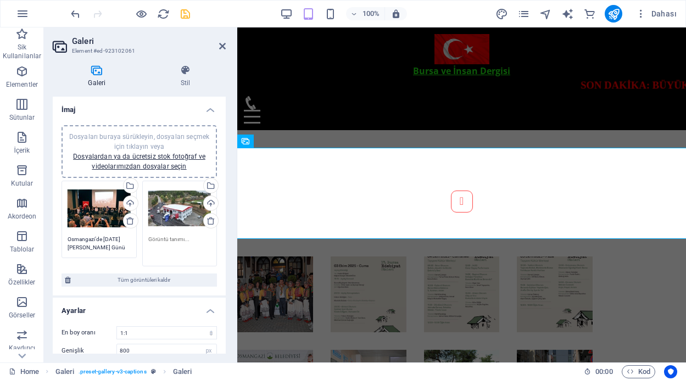
paste textarea "HARMANCIK'A TAM DONANIMLI İTFAİYE BİNASI"
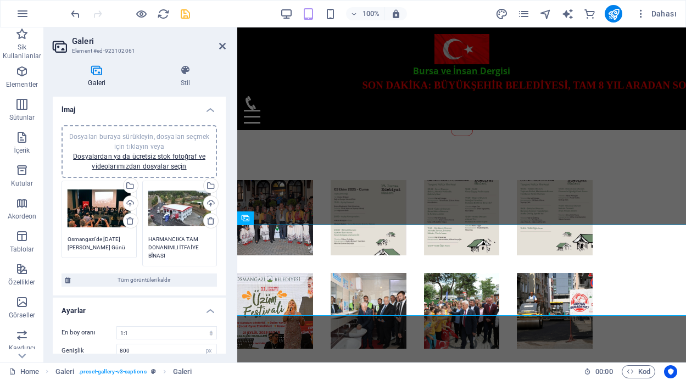
scroll to position [662, 0]
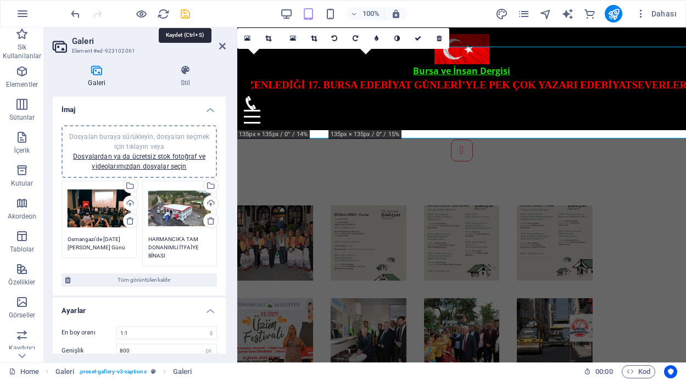
type textarea "HARMANCIK'A TAM DONANIMLI İTFAİYE BİNASI"
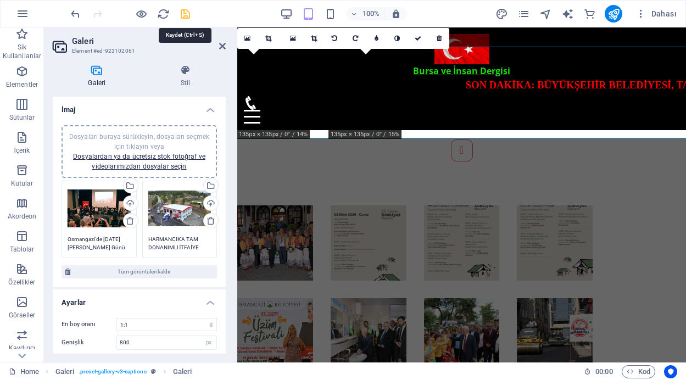
click at [185, 13] on icon "save" at bounding box center [185, 14] width 13 height 13
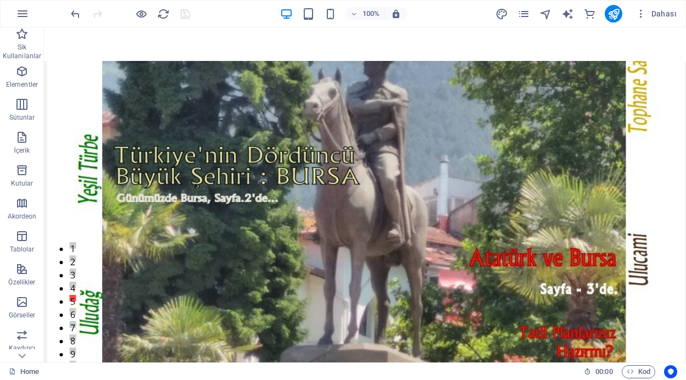
scroll to position [0, 0]
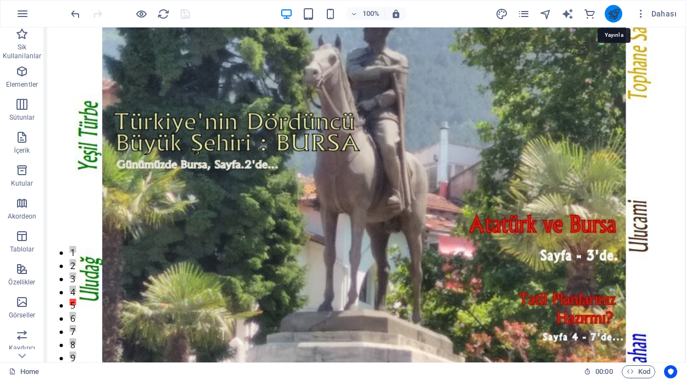
click at [612, 14] on icon "publish" at bounding box center [614, 14] width 13 height 13
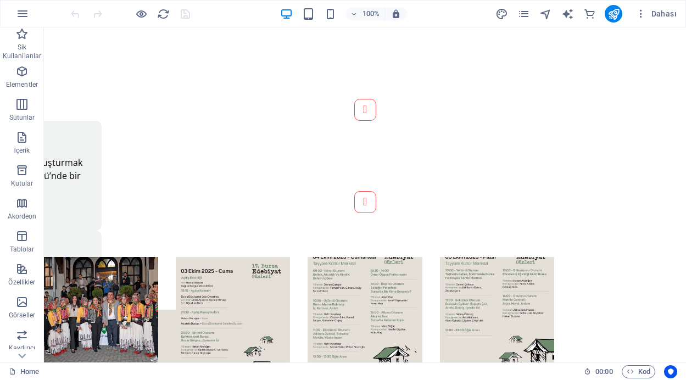
scroll to position [667, 0]
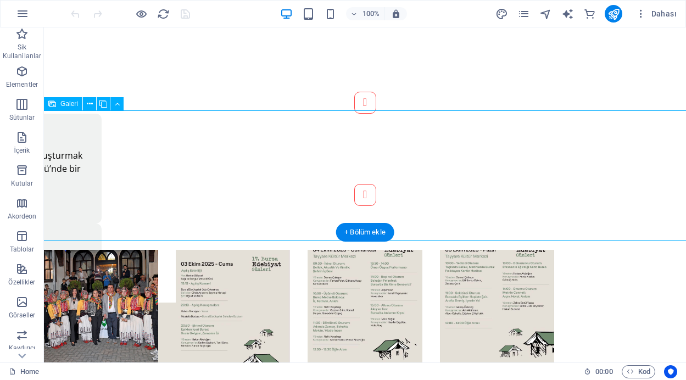
select select "4"
select select "px"
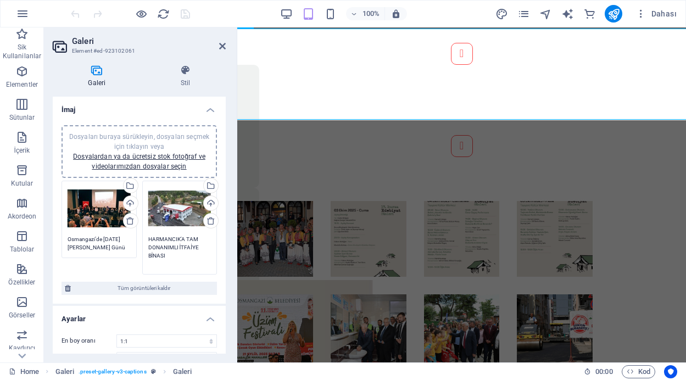
drag, startPoint x: 147, startPoint y: 235, endPoint x: 197, endPoint y: 260, distance: 55.5
click at [197, 260] on textarea "HARMANCIK'A TAM DONANIMLI İTFAİYE BİNASI" at bounding box center [179, 251] width 63 height 33
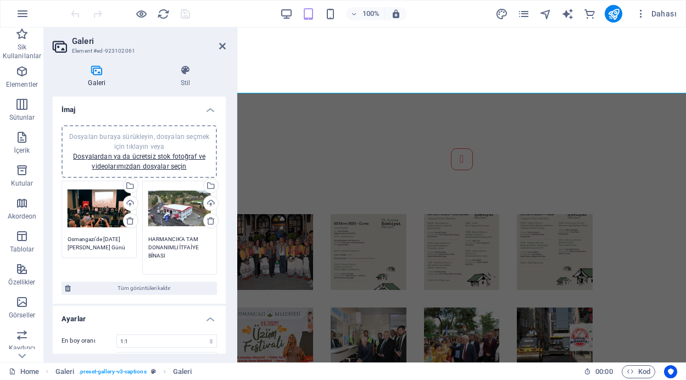
scroll to position [1115, 0]
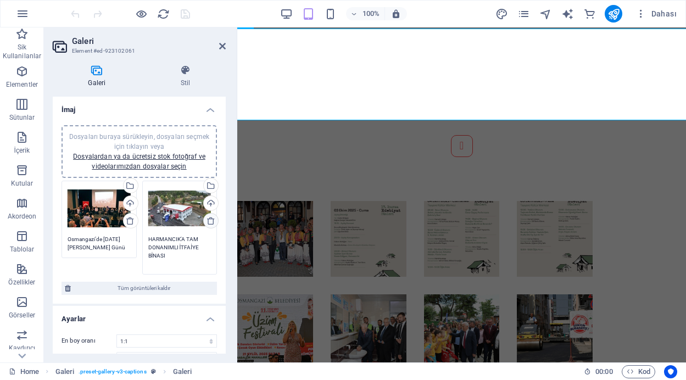
click at [208, 218] on icon at bounding box center [211, 220] width 9 height 9
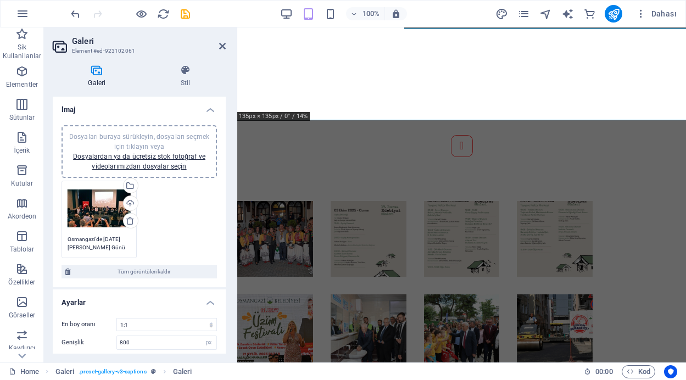
click at [155, 161] on div "Dosyaları buraya sürükleyin, dosyaları seçmek için tıklayın veya Dosyalardan ya…" at bounding box center [139, 152] width 142 height 40
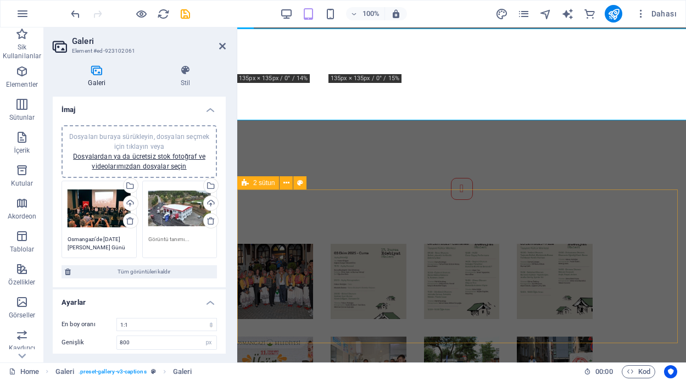
scroll to position [865, 0]
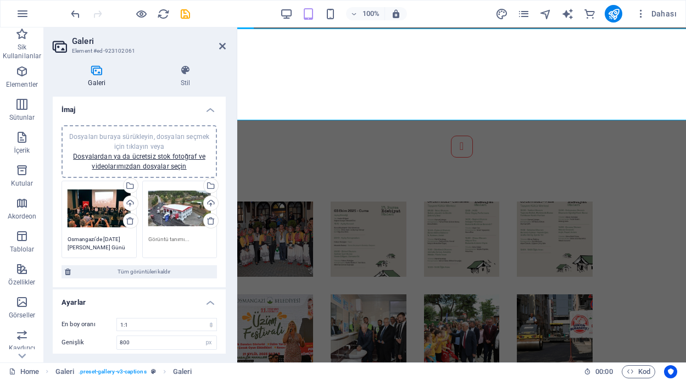
click at [181, 234] on div "Dosyaları buraya sürükleyin, dosyaları seçmek için tıklayın veya Dosyalardan ya…" at bounding box center [180, 219] width 81 height 83
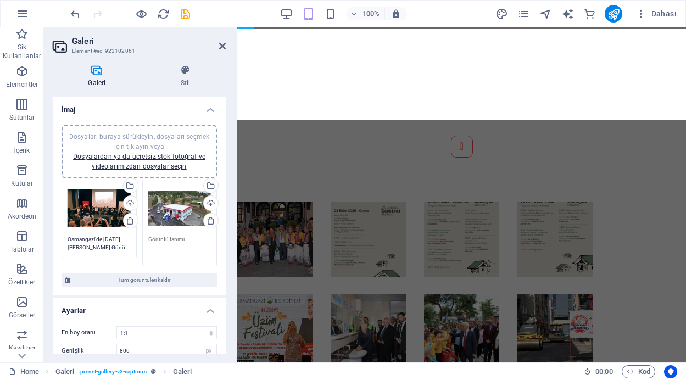
click at [177, 240] on textarea at bounding box center [179, 247] width 63 height 25
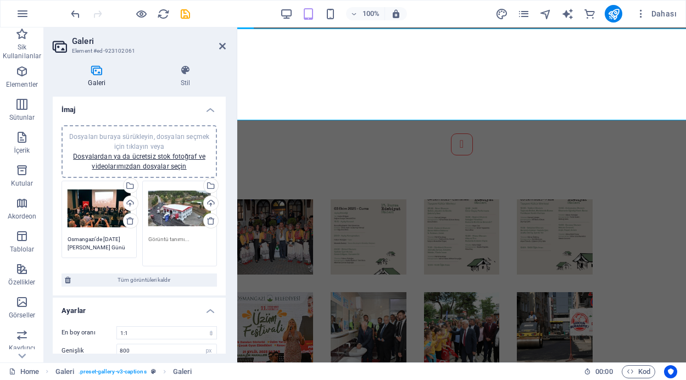
paste textarea "HARMANCIK'A TAM DONANIMLI İTFAİYE BİNASI"
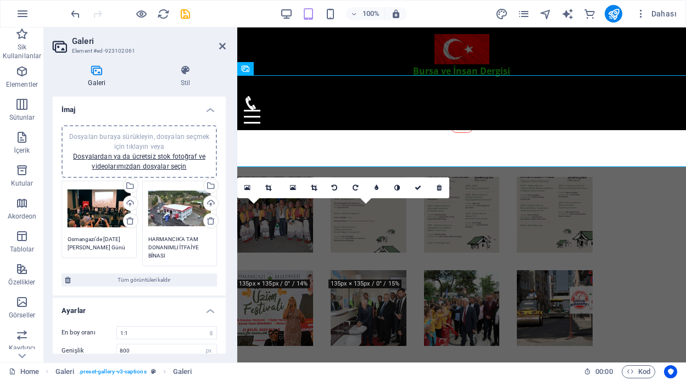
scroll to position [706, 0]
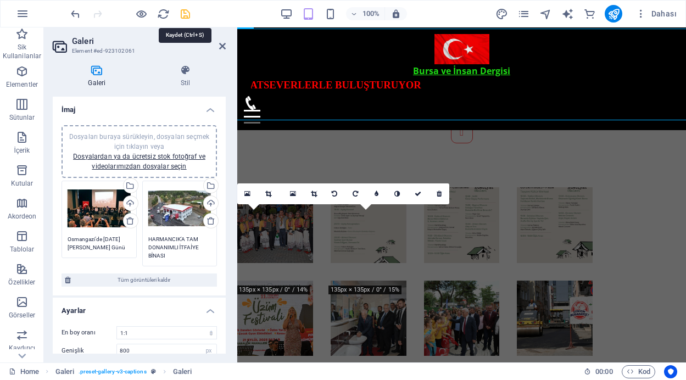
type textarea "HARMANCIK'A TAM DONANIMLI İTFAİYE BİNASI"
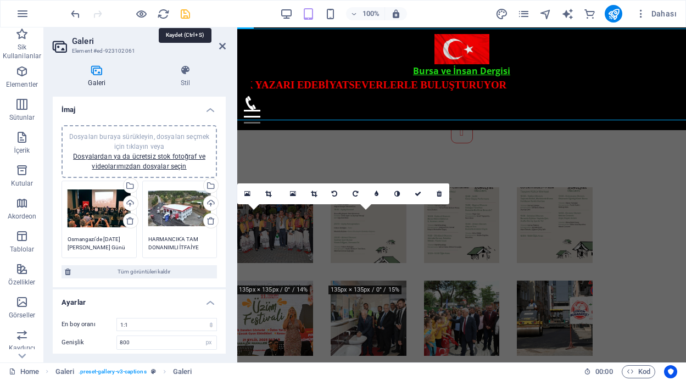
click at [186, 15] on icon "save" at bounding box center [185, 14] width 13 height 13
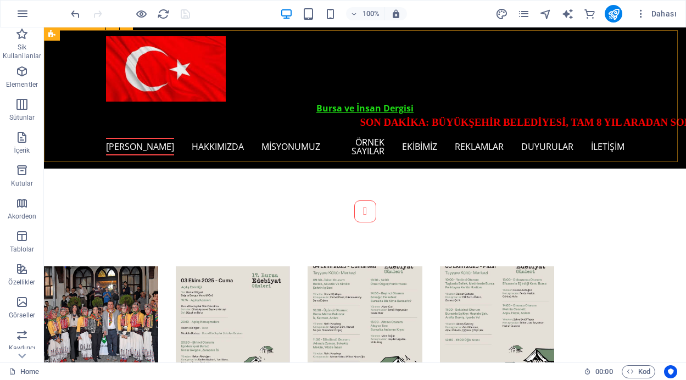
scroll to position [639, 0]
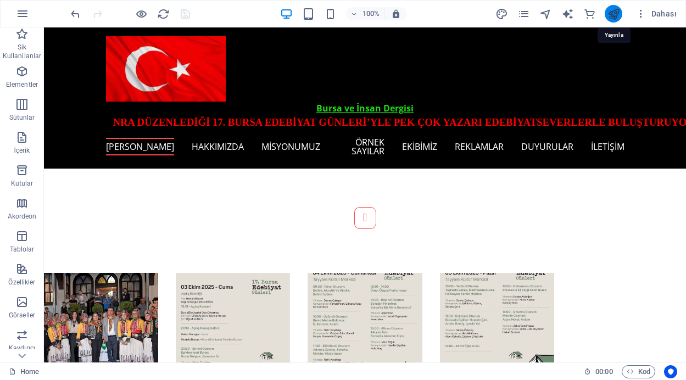
click at [616, 12] on icon "publish" at bounding box center [614, 14] width 13 height 13
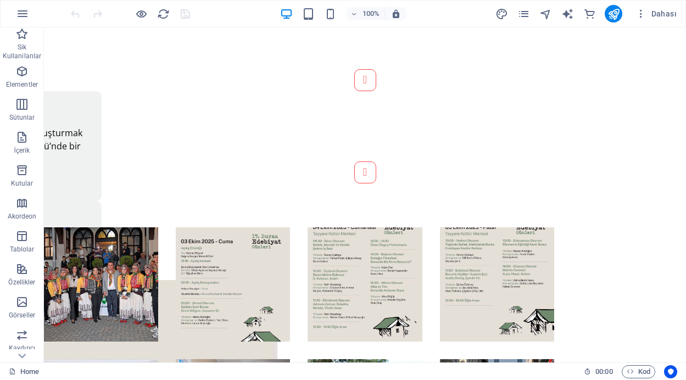
scroll to position [704, 0]
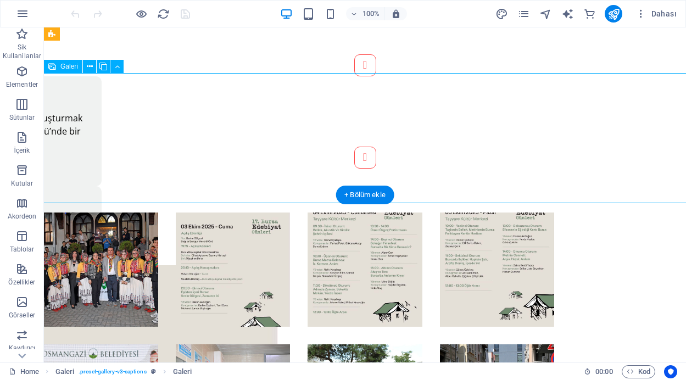
select select "4"
select select "px"
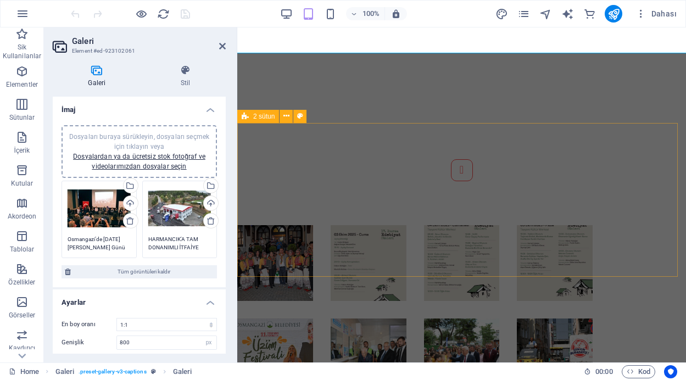
scroll to position [1152, 0]
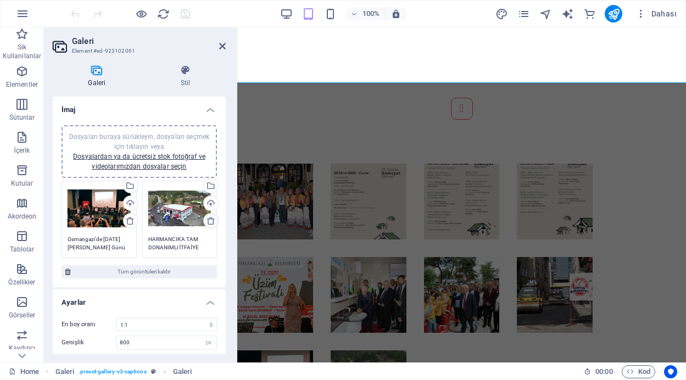
click at [209, 221] on icon at bounding box center [211, 220] width 9 height 9
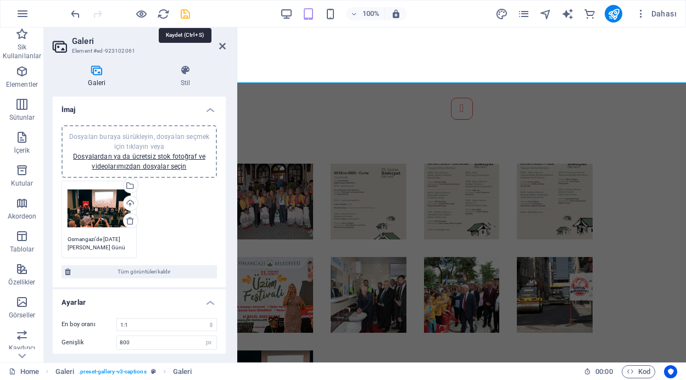
click at [182, 10] on icon "save" at bounding box center [185, 14] width 13 height 13
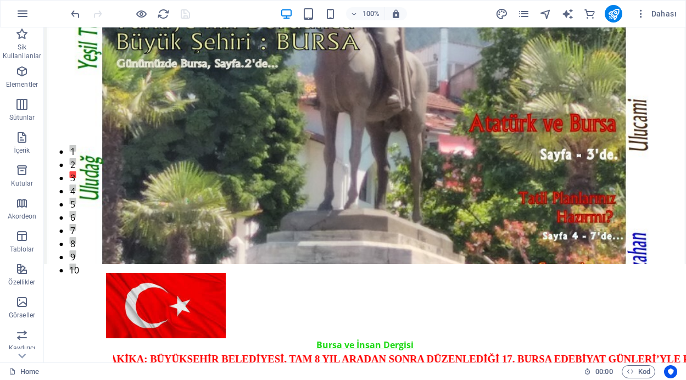
scroll to position [0, 0]
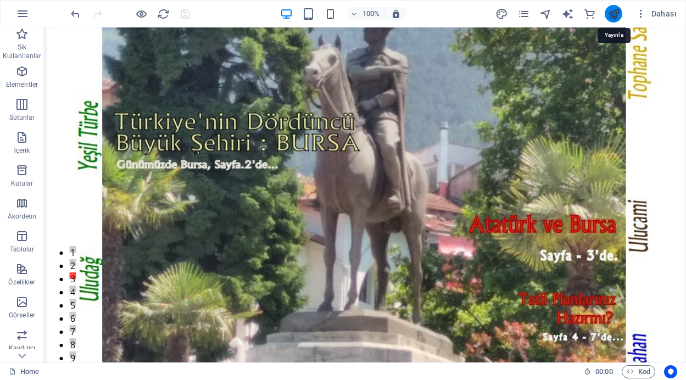
click at [615, 12] on icon "publish" at bounding box center [614, 14] width 13 height 13
click at [524, 15] on icon "pages" at bounding box center [523, 14] width 13 height 13
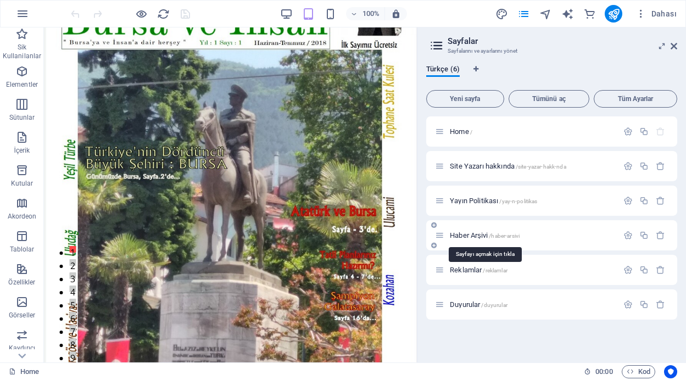
click at [470, 237] on span "Haber Arşivi /haber-arsivi" at bounding box center [485, 235] width 70 height 8
click at [470, 237] on div "Haber Arşivi /haber-arsivi" at bounding box center [551, 235] width 251 height 30
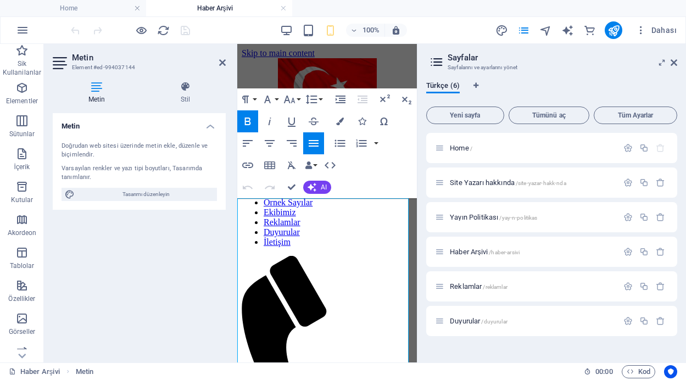
click at [237, 206] on aside "Metin Element #ed-994037144 Metin Stil Metin Doğrudan web sitesi üzerinde [PERS…" at bounding box center [140, 203] width 193 height 319
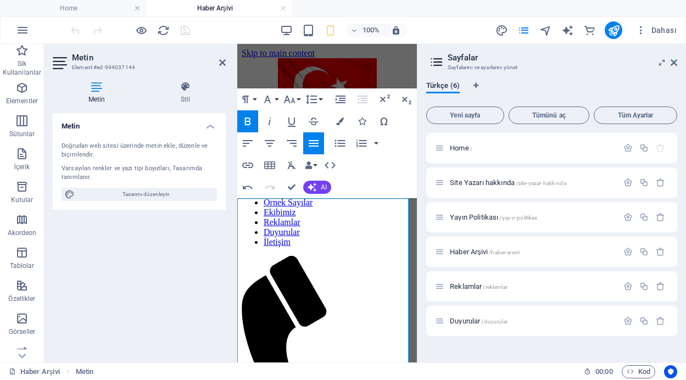
click at [315, 144] on icon "button" at bounding box center [313, 143] width 13 height 13
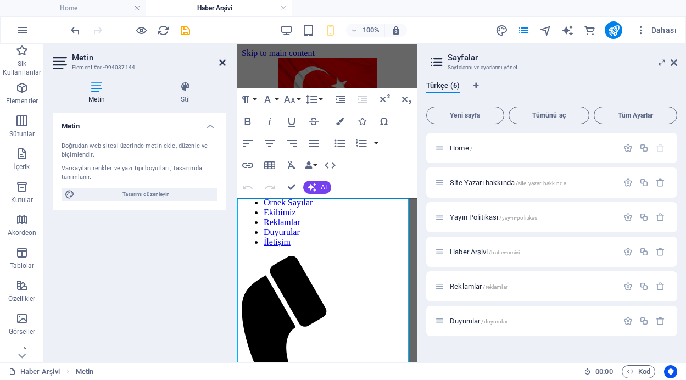
click at [221, 63] on icon at bounding box center [222, 62] width 7 height 9
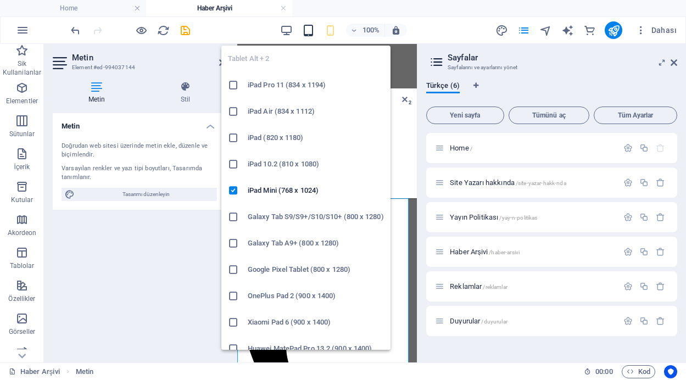
click at [307, 30] on icon "button" at bounding box center [308, 30] width 13 height 13
click at [309, 26] on icon "button" at bounding box center [308, 30] width 13 height 13
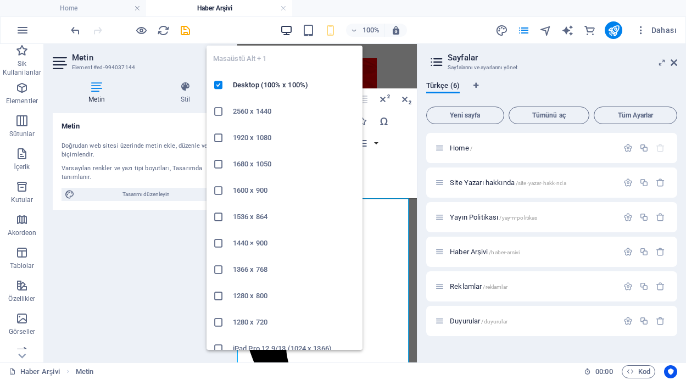
click at [289, 27] on icon "button" at bounding box center [286, 30] width 13 height 13
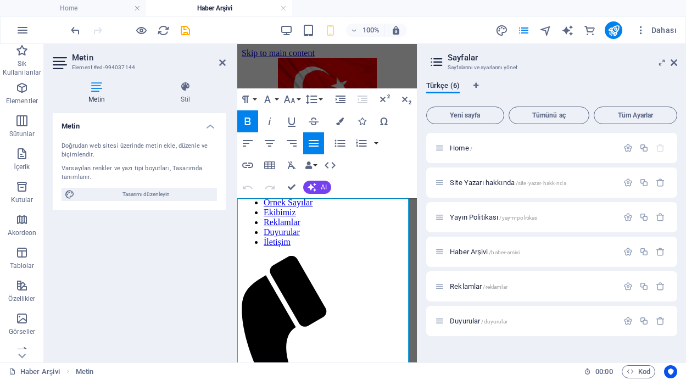
drag, startPoint x: 348, startPoint y: 228, endPoint x: 235, endPoint y: 231, distance: 113.2
click at [245, 118] on icon "button" at bounding box center [248, 122] width 6 height 8
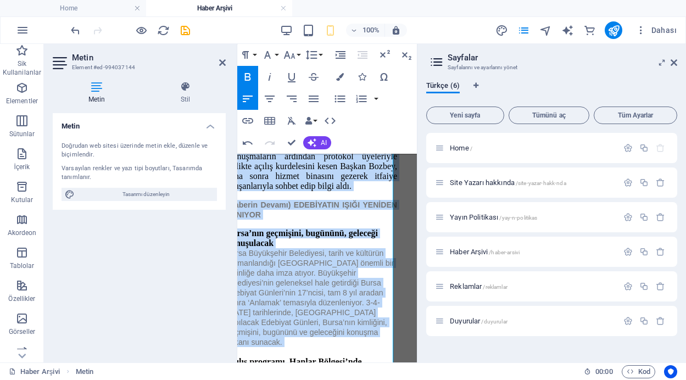
scroll to position [1125, 15]
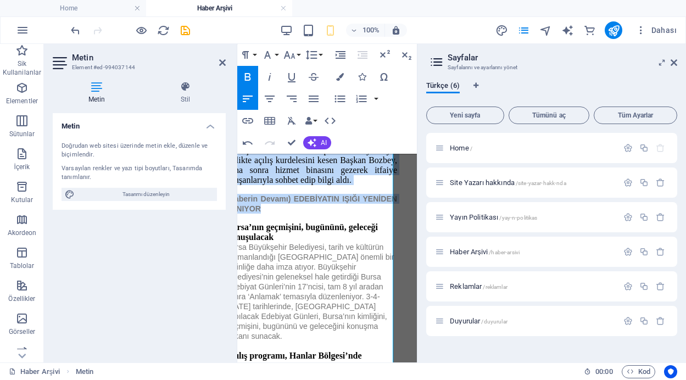
drag, startPoint x: 238, startPoint y: 244, endPoint x: 385, endPoint y: 175, distance: 161.9
click at [385, 175] on div "(Haberin Devamı) HARMANCIK'A TAM DONANIMLI İTFAİYE BİNASI İtfaiye teşkilatı güç…" at bounding box center [311, 25] width 171 height 1264
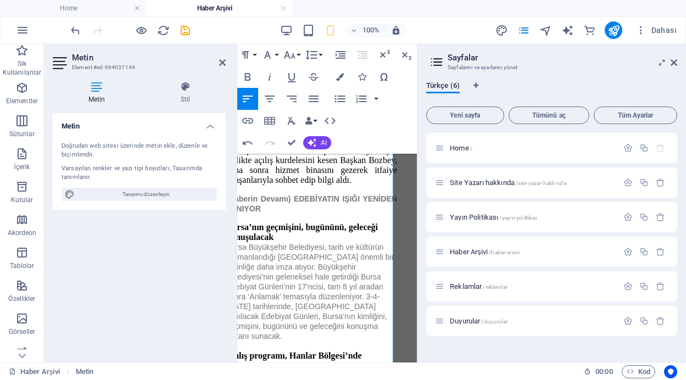
click at [349, 244] on span "Bursa Büyükşehir Belediyesi, tarih ve kültürün harmanlandığı [GEOGRAPHIC_DATA] …" at bounding box center [310, 292] width 168 height 98
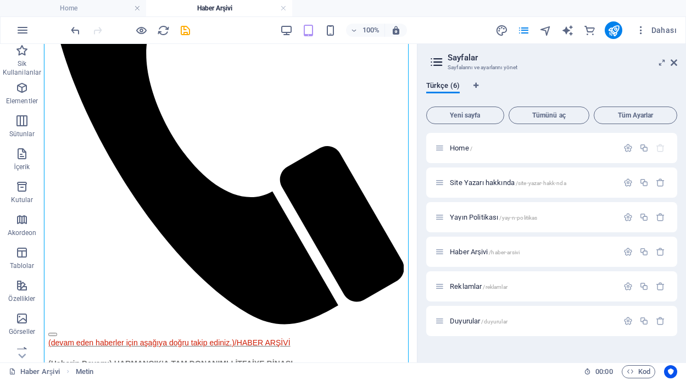
scroll to position [346, 0]
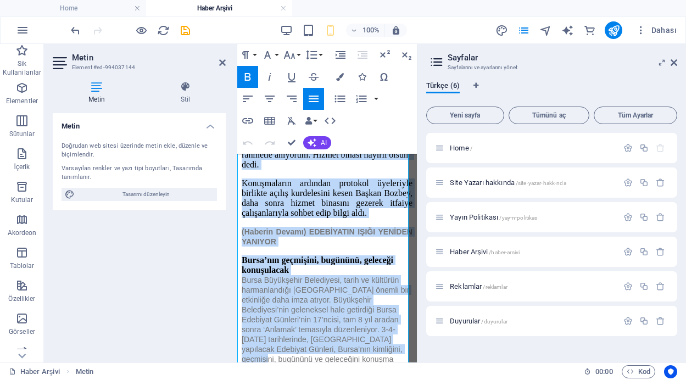
scroll to position [1099, 0]
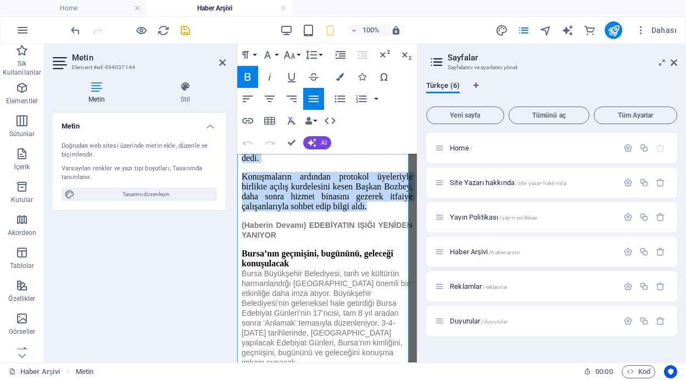
drag, startPoint x: 238, startPoint y: 244, endPoint x: 331, endPoint y: 180, distance: 112.9
click at [331, 180] on div "(Haberin Devamı) HARMANCIK'A TAM DONANIMLI İTFAİYE BİNASI İtfaiye teşkilatı güç…" at bounding box center [327, 51] width 171 height 1264
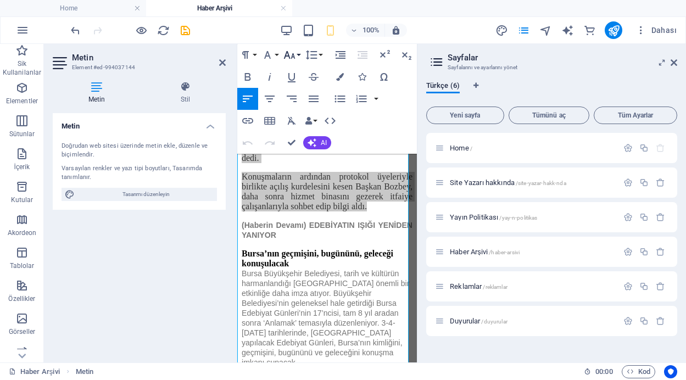
click at [295, 52] on icon "button" at bounding box center [289, 54] width 13 height 13
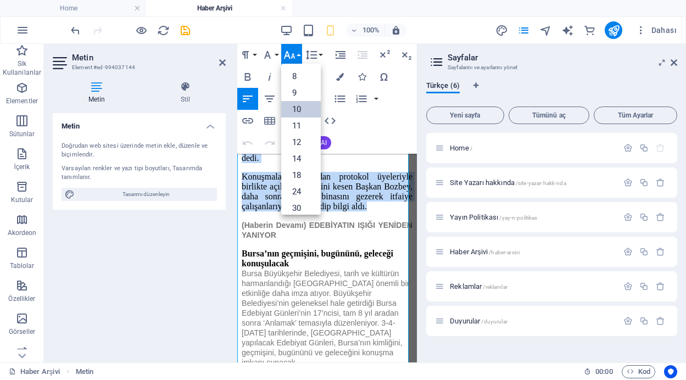
click at [303, 113] on link "10" at bounding box center [301, 109] width 40 height 16
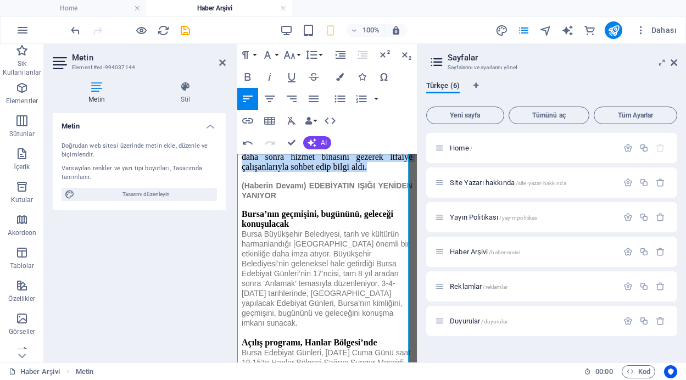
scroll to position [1046, 0]
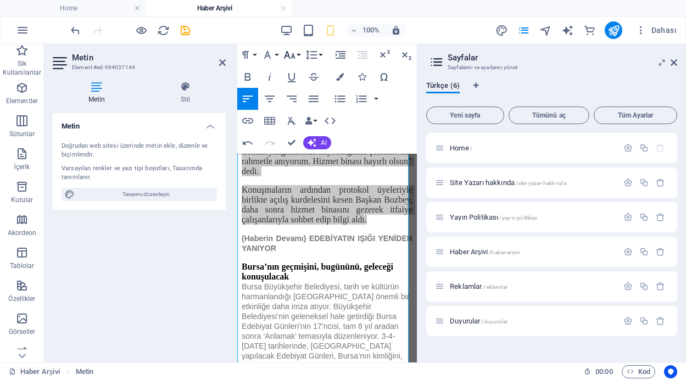
click at [296, 55] on button "Font Size" at bounding box center [291, 55] width 21 height 22
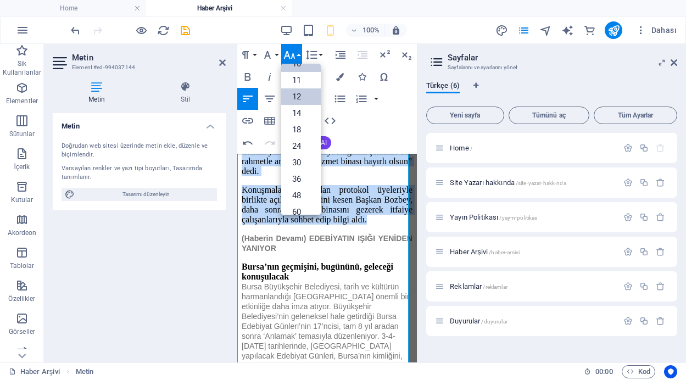
click at [301, 95] on link "12" at bounding box center [301, 96] width 40 height 16
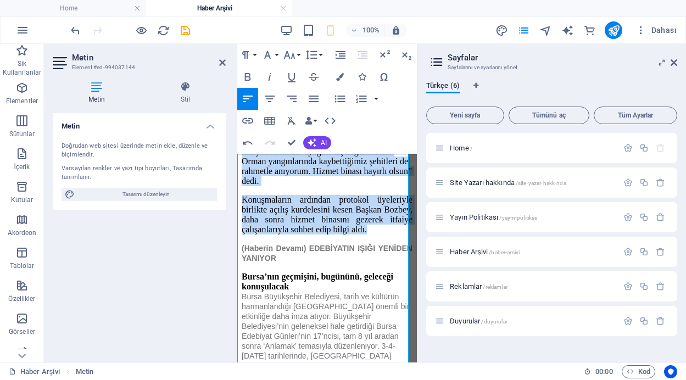
scroll to position [1059, 0]
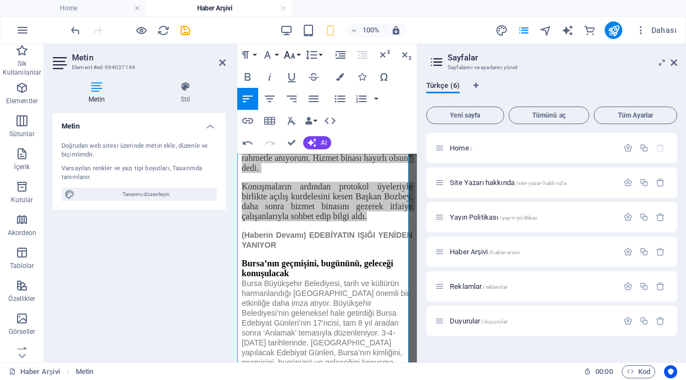
click at [298, 54] on button "Font Size" at bounding box center [291, 55] width 21 height 22
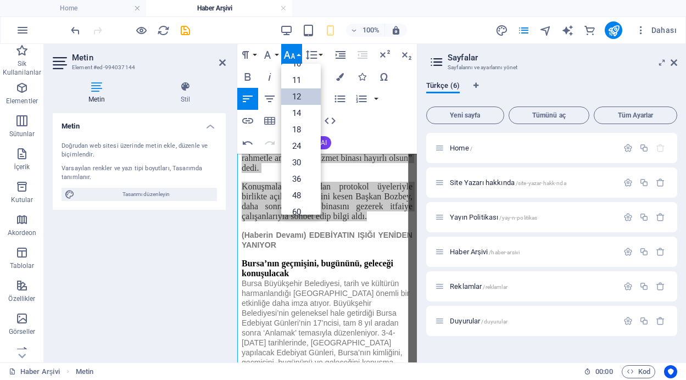
scroll to position [79, 0]
drag, startPoint x: 320, startPoint y: 142, endPoint x: 322, endPoint y: 111, distance: 30.8
click at [321, 111] on div "8 9 10 11 12 14 18 24 30 36 48 60 72 96" at bounding box center [301, 139] width 40 height 151
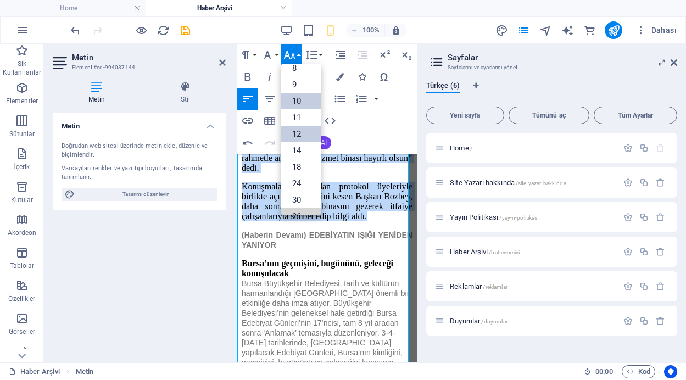
click at [297, 103] on link "10" at bounding box center [301, 101] width 40 height 16
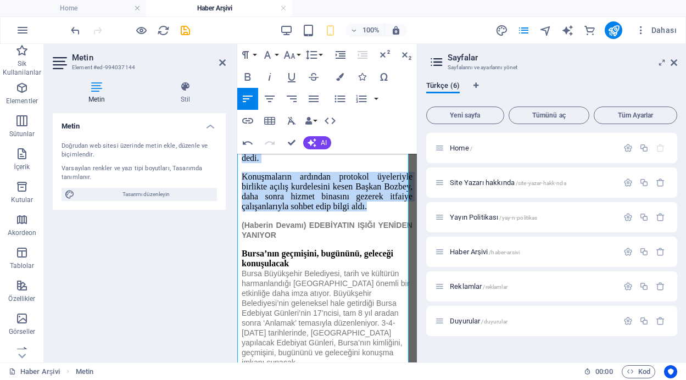
scroll to position [1046, 0]
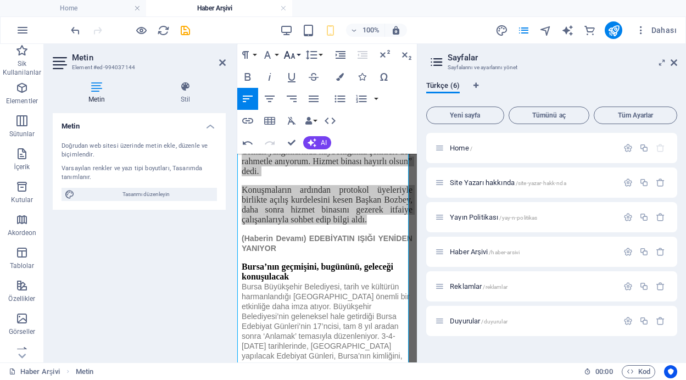
click at [295, 54] on icon "button" at bounding box center [289, 54] width 13 height 13
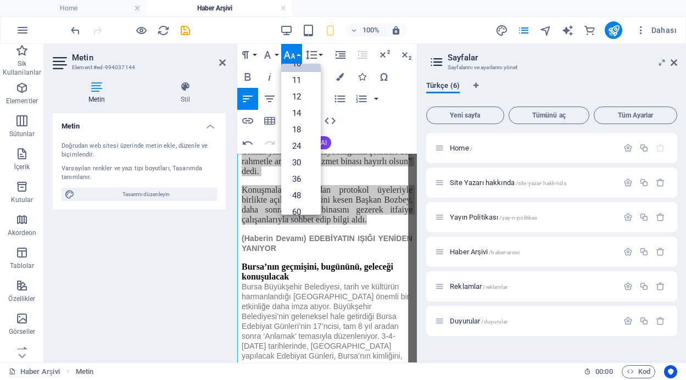
scroll to position [0, 0]
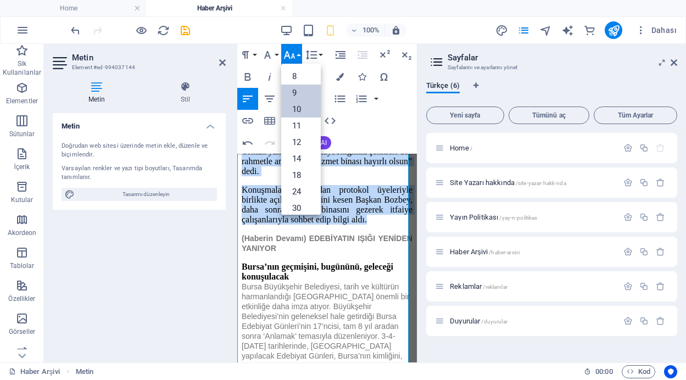
click at [297, 98] on link "9" at bounding box center [301, 93] width 40 height 16
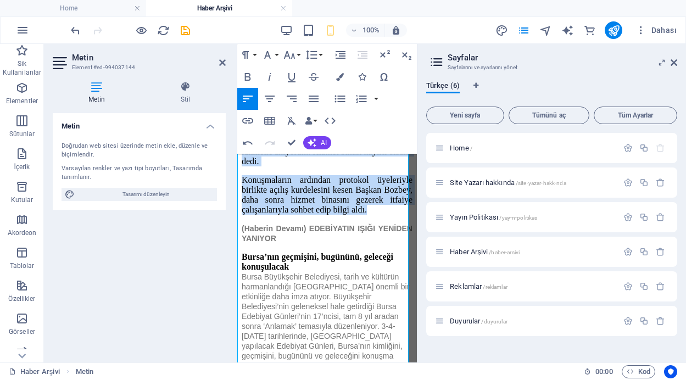
scroll to position [1033, 0]
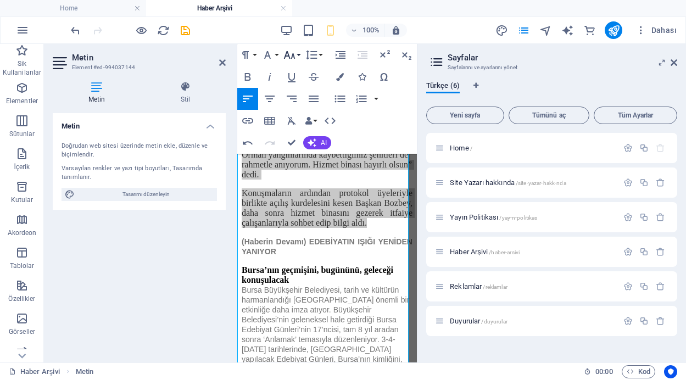
click at [296, 53] on icon "button" at bounding box center [289, 54] width 13 height 13
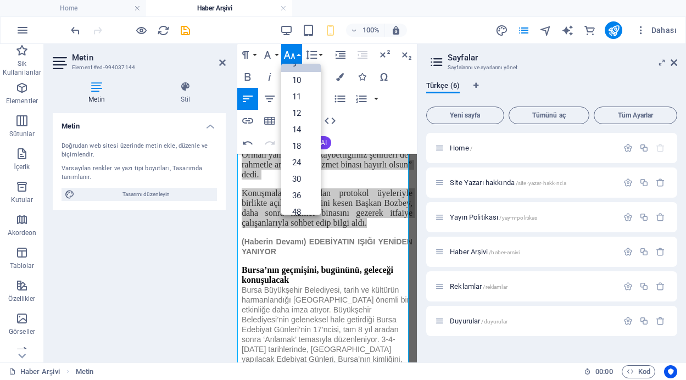
scroll to position [0, 0]
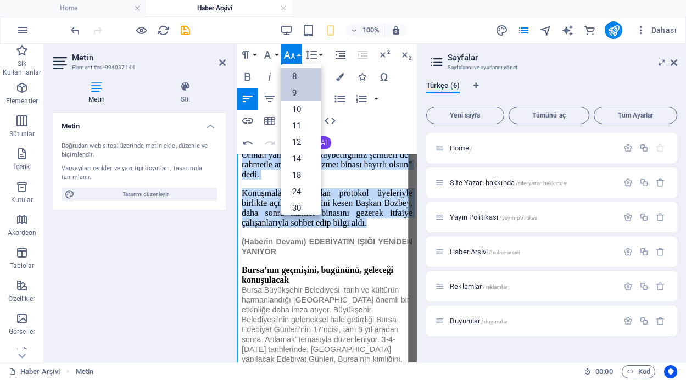
click at [294, 73] on link "8" at bounding box center [301, 76] width 40 height 16
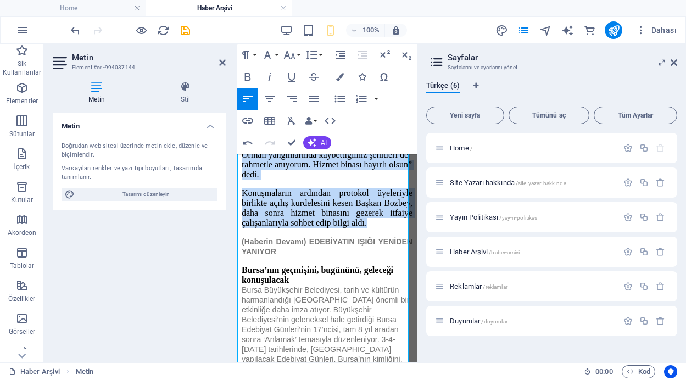
click at [332, 188] on p "Konuşmaların ardından protokol üyeleriyle birlikte açılış kurdelesini kesen Baş…" at bounding box center [327, 208] width 171 height 40
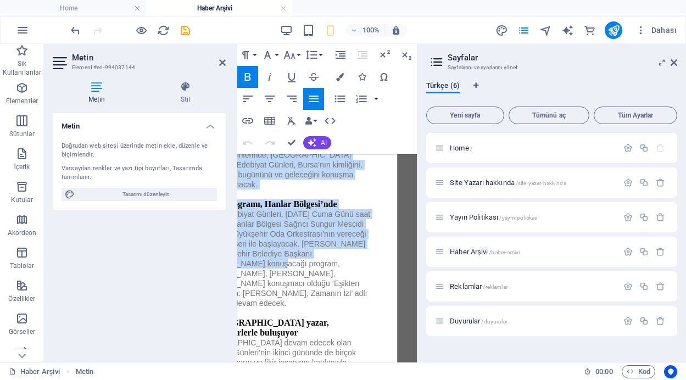
scroll to position [1227, 0]
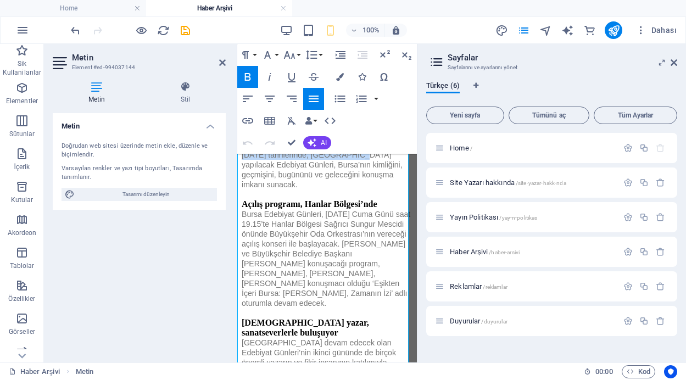
drag, startPoint x: 237, startPoint y: 231, endPoint x: 533, endPoint y: 175, distance: 300.7
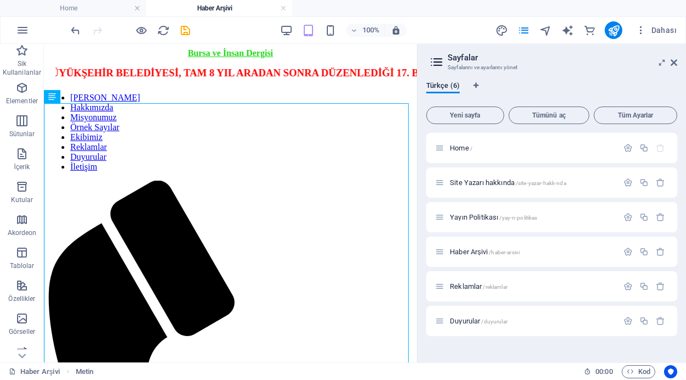
scroll to position [0, 0]
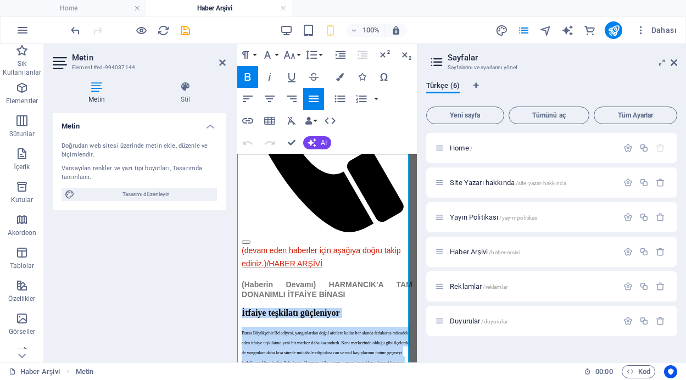
scroll to position [359, 0]
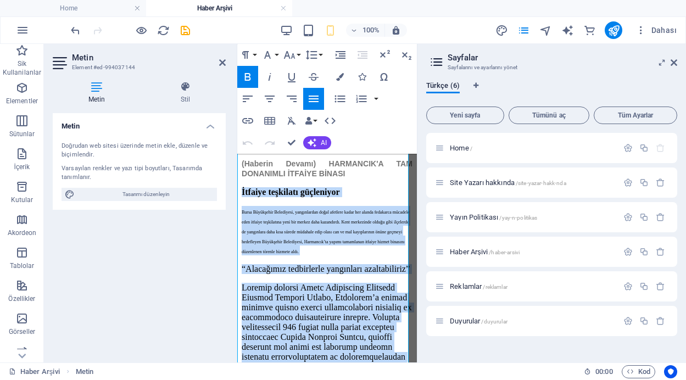
drag, startPoint x: 238, startPoint y: 230, endPoint x: 322, endPoint y: 333, distance: 132.7
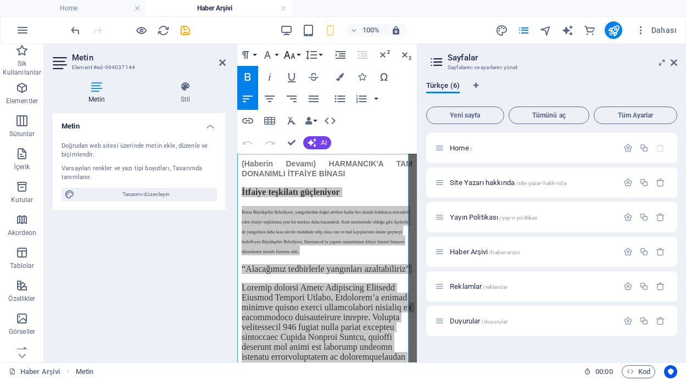
click at [294, 52] on icon "button" at bounding box center [289, 54] width 13 height 13
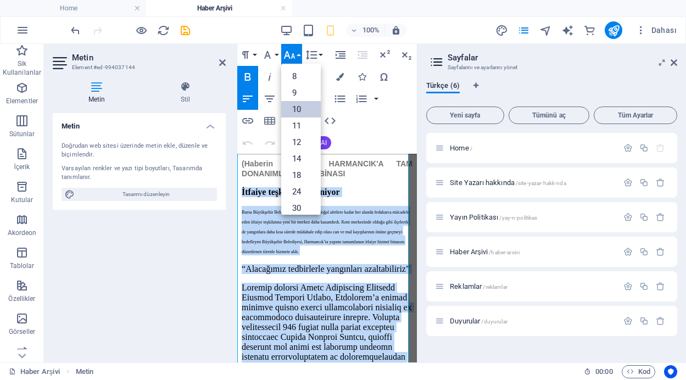
click at [298, 114] on link "10" at bounding box center [301, 109] width 40 height 16
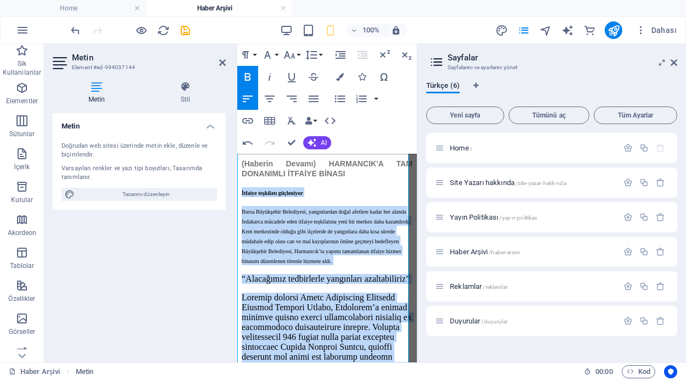
scroll to position [372, 0]
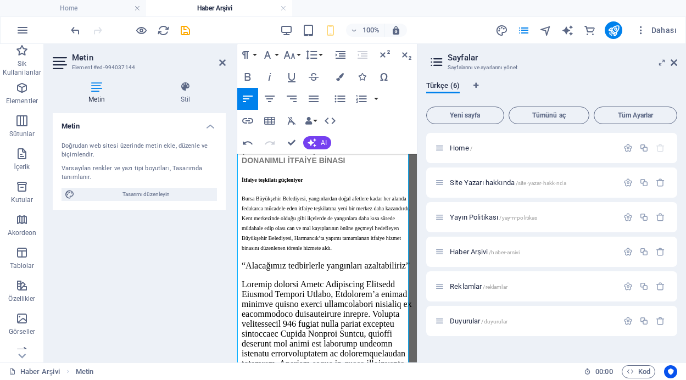
scroll to position [157, 0]
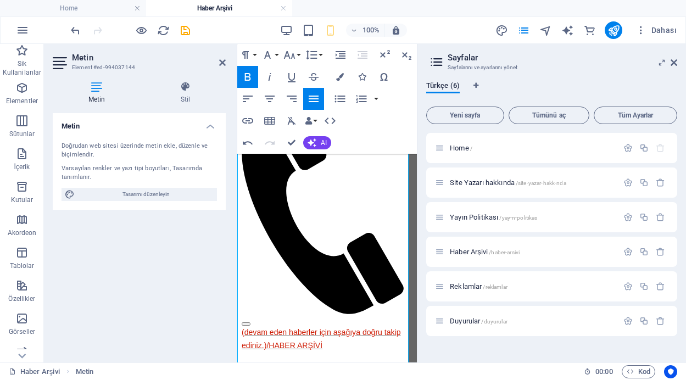
click at [220, 64] on icon at bounding box center [222, 62] width 7 height 9
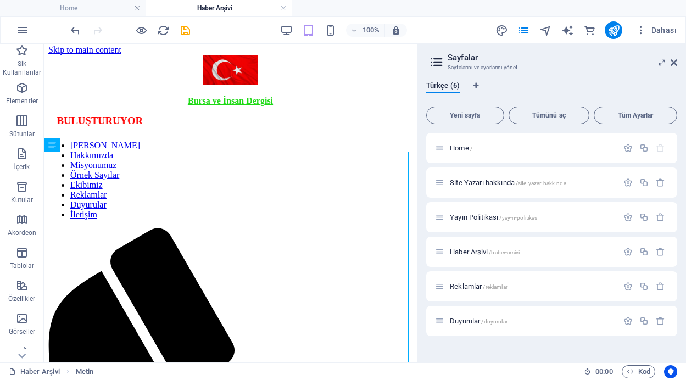
scroll to position [0, 0]
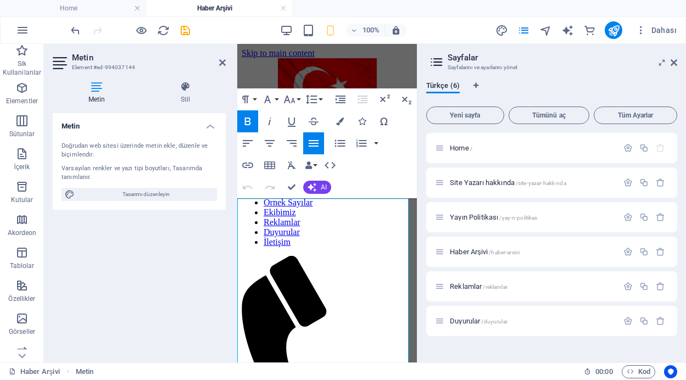
drag, startPoint x: 308, startPoint y: 232, endPoint x: 237, endPoint y: 233, distance: 70.3
click at [297, 97] on button "Font Size" at bounding box center [291, 99] width 21 height 22
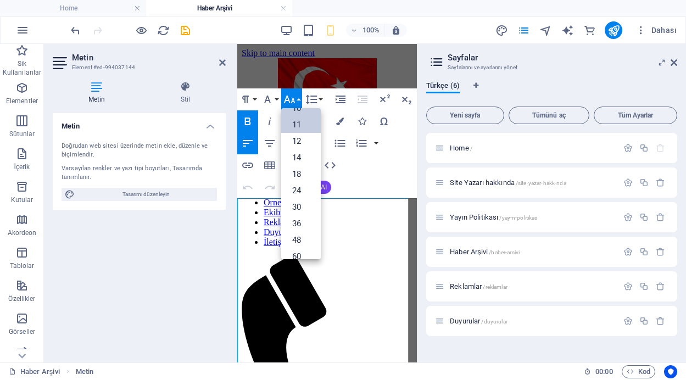
click at [303, 122] on link "11" at bounding box center [301, 124] width 40 height 16
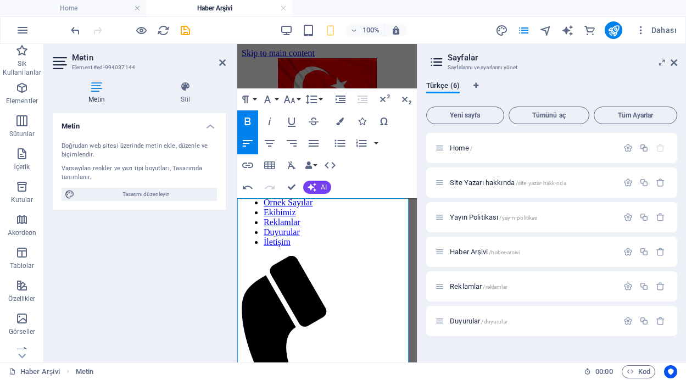
drag, startPoint x: 320, startPoint y: 235, endPoint x: 472, endPoint y: 276, distance: 158.3
click at [294, 98] on icon "button" at bounding box center [289, 99] width 13 height 13
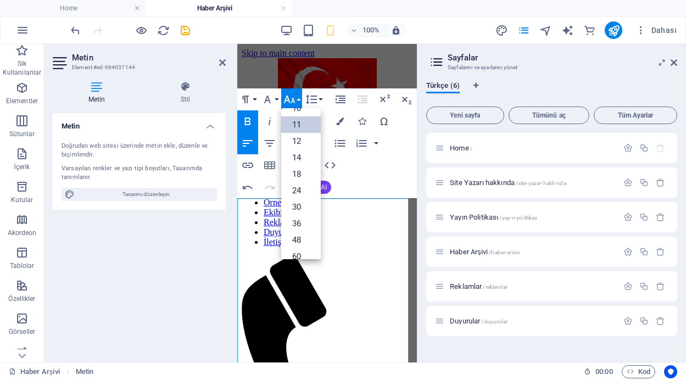
scroll to position [62, 0]
click at [300, 139] on link "14" at bounding box center [301, 141] width 40 height 16
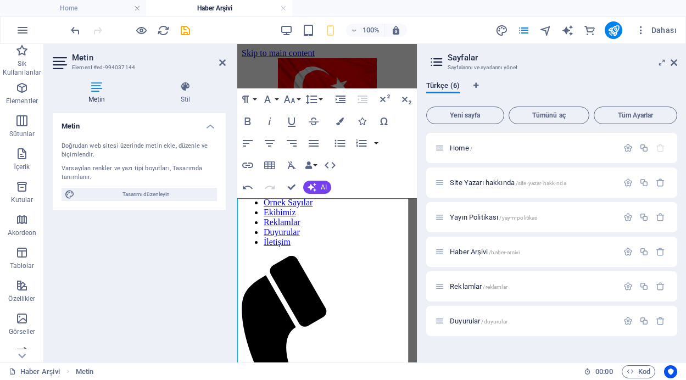
click at [237, 245] on aside "Metin Element #ed-994037144 Metin Stil Metin Doğrudan web sitesi üzerinde metin…" at bounding box center [140, 203] width 193 height 319
drag, startPoint x: 238, startPoint y: 244, endPoint x: 362, endPoint y: 324, distance: 147.0
click at [298, 101] on button "Font Size" at bounding box center [291, 99] width 21 height 22
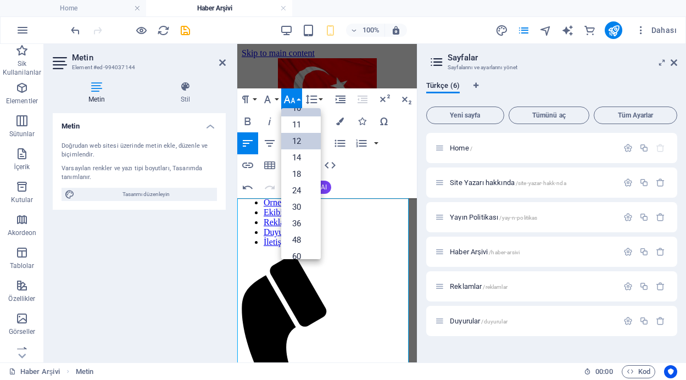
click at [300, 141] on link "12" at bounding box center [301, 141] width 40 height 16
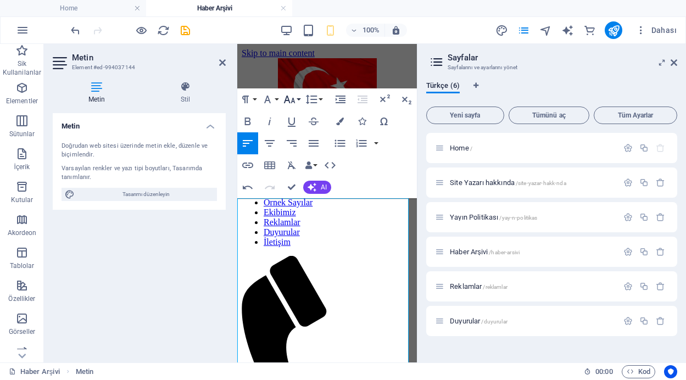
click at [297, 98] on button "Font Size" at bounding box center [291, 99] width 21 height 22
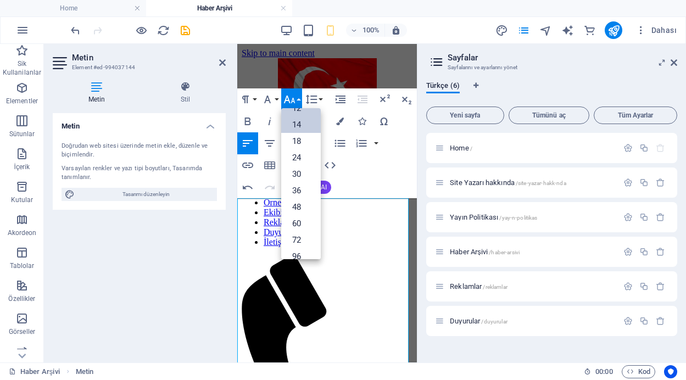
click at [296, 125] on link "14" at bounding box center [301, 124] width 40 height 16
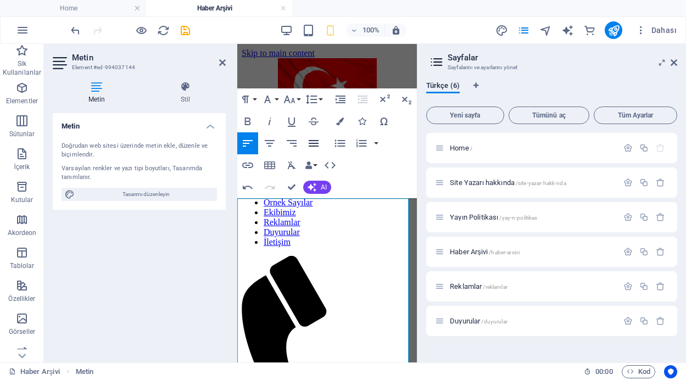
click at [313, 140] on icon "button" at bounding box center [314, 143] width 10 height 7
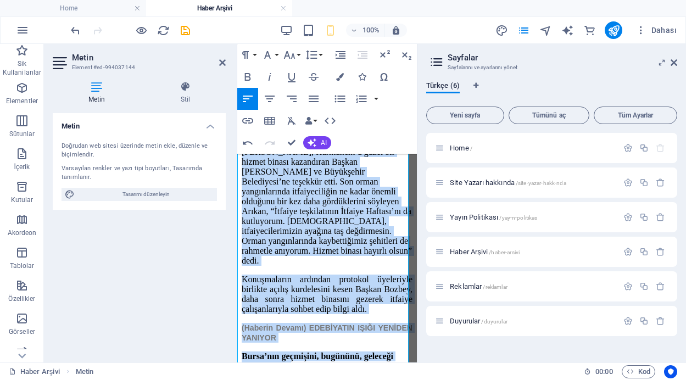
scroll to position [1010, 0]
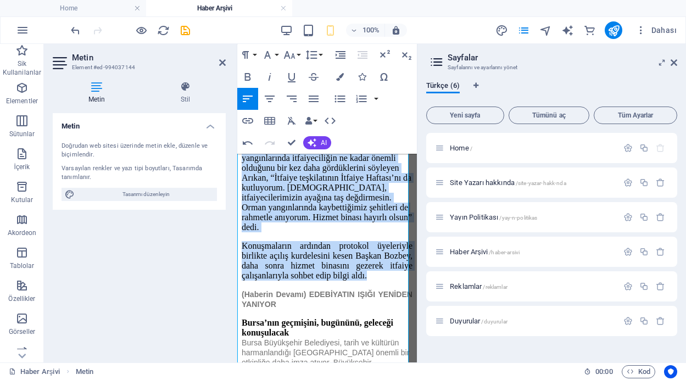
drag, startPoint x: 238, startPoint y: 243, endPoint x: 357, endPoint y: 248, distance: 118.8
click at [357, 248] on div "(Haberin Devamı) HARMANCIK'A TAM DONANIMLI İTFAİYE BİNASI İtfaiye teşkilatı güç…" at bounding box center [327, 130] width 171 height 1245
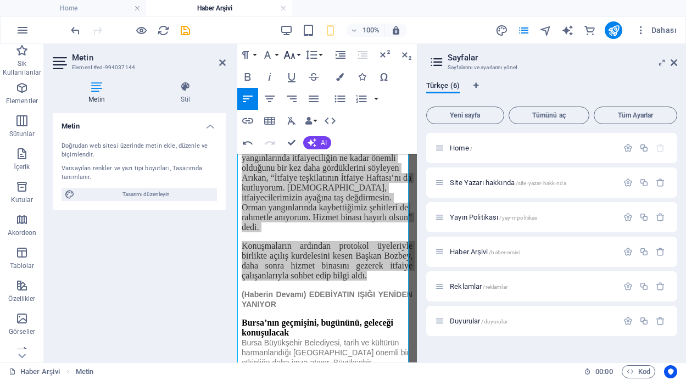
click at [298, 54] on button "Font Size" at bounding box center [291, 55] width 21 height 22
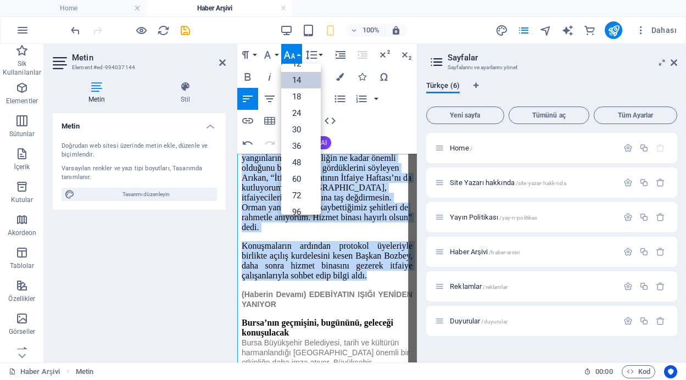
click at [299, 82] on link "14" at bounding box center [301, 80] width 40 height 16
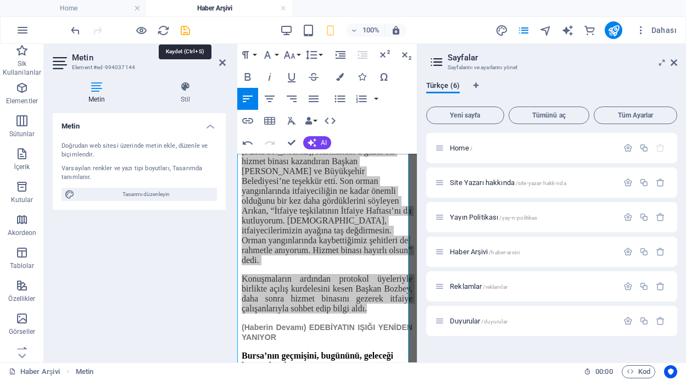
click at [182, 30] on icon "save" at bounding box center [185, 30] width 13 height 13
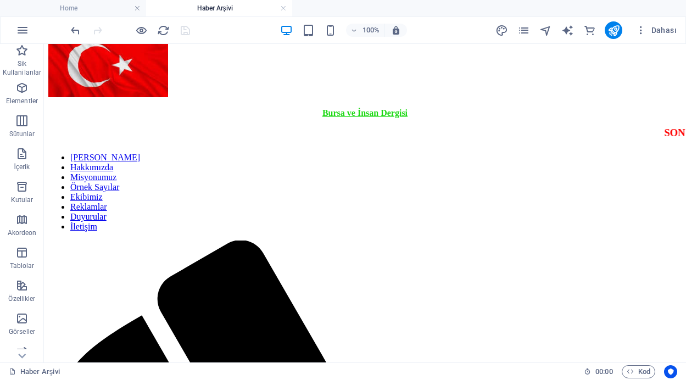
scroll to position [0, 0]
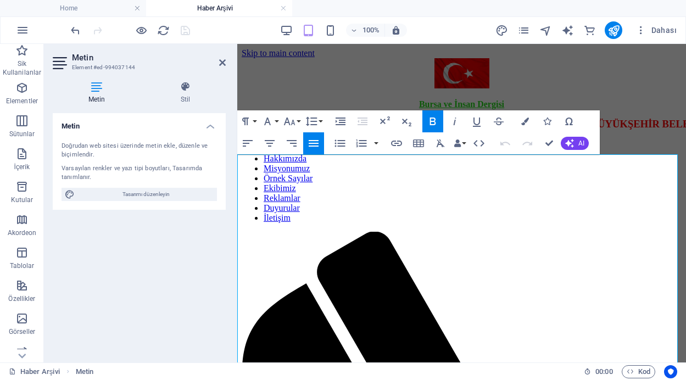
drag, startPoint x: 405, startPoint y: 237, endPoint x: 237, endPoint y: 240, distance: 167.6
click at [433, 123] on icon "button" at bounding box center [432, 121] width 13 height 13
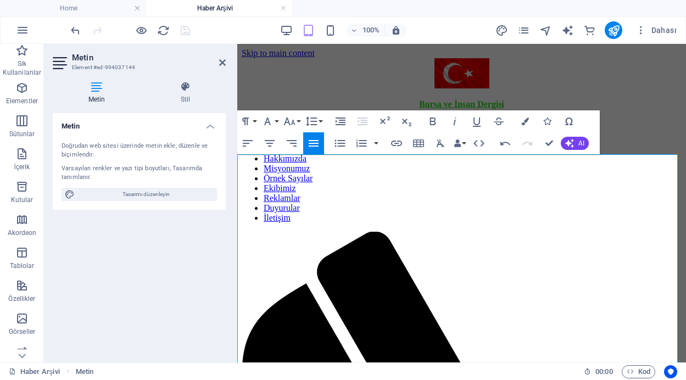
drag, startPoint x: 484, startPoint y: 161, endPoint x: 238, endPoint y: 160, distance: 246.1
click at [524, 121] on icon "button" at bounding box center [525, 122] width 8 height 8
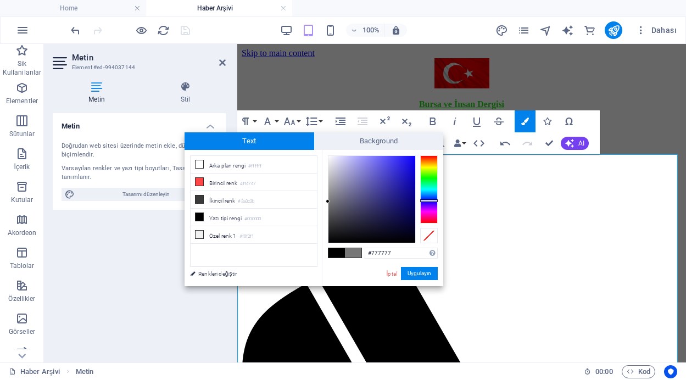
click at [430, 200] on div at bounding box center [429, 189] width 18 height 68
type input "#150e9e"
click at [407, 188] on div at bounding box center [371, 199] width 87 height 87
click at [416, 275] on button "Uygulayın" at bounding box center [419, 273] width 37 height 13
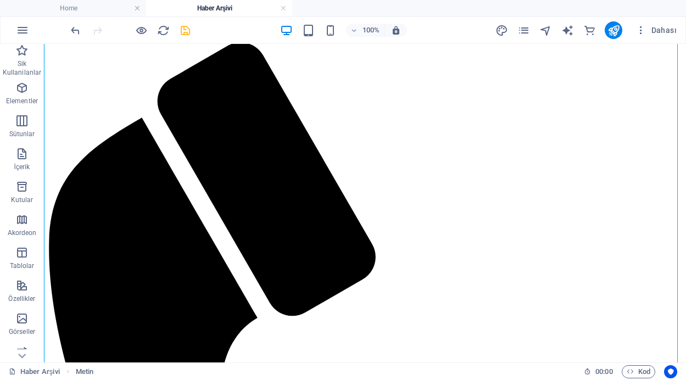
scroll to position [242, 0]
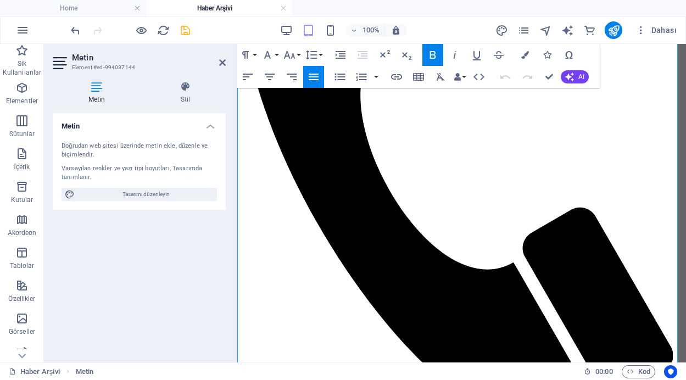
scroll to position [519, 0]
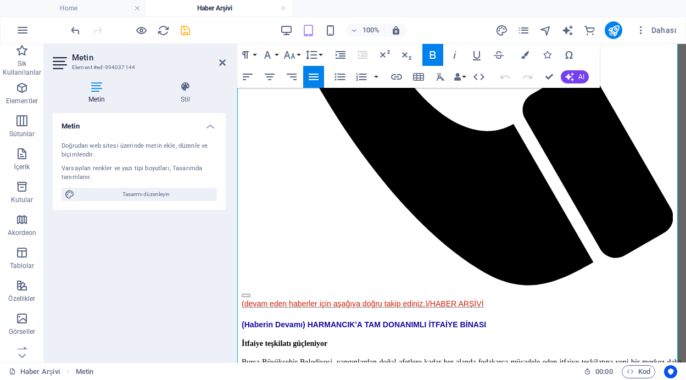
drag, startPoint x: 238, startPoint y: 119, endPoint x: 516, endPoint y: 96, distance: 278.9
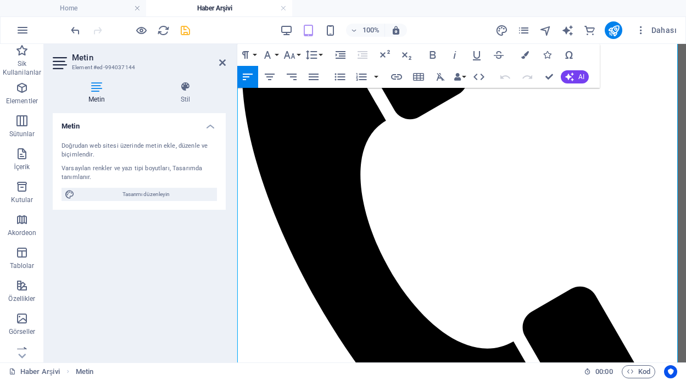
scroll to position [299, 0]
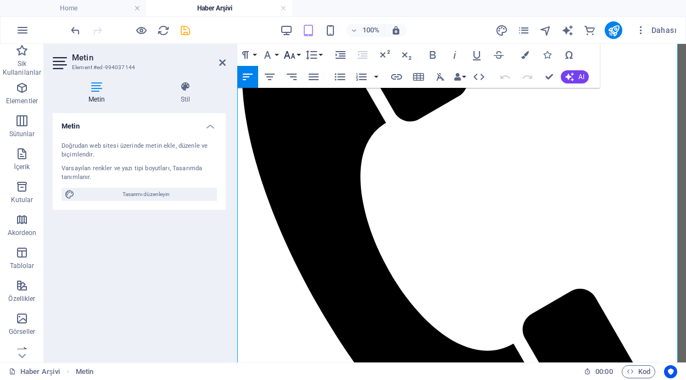
click at [298, 54] on button "Font Size" at bounding box center [291, 55] width 21 height 22
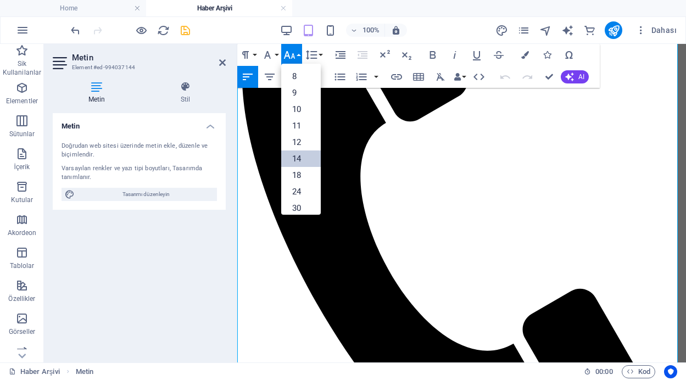
click at [303, 152] on link "14" at bounding box center [301, 159] width 40 height 16
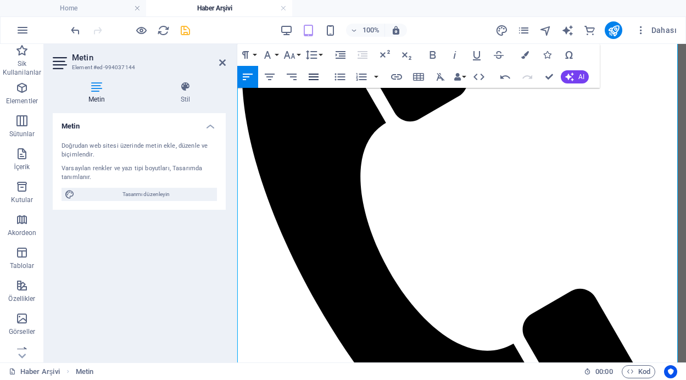
click at [312, 76] on icon "button" at bounding box center [314, 77] width 10 height 7
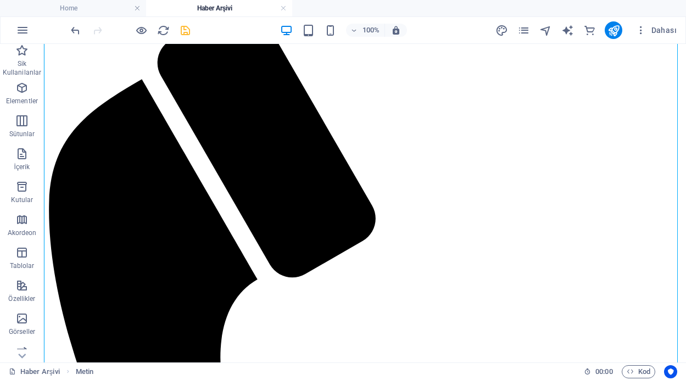
scroll to position [264, 0]
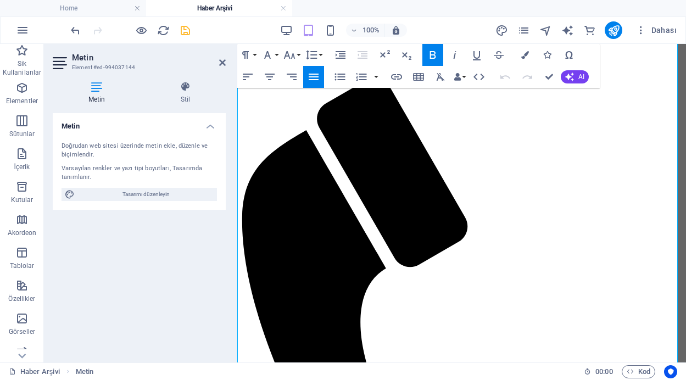
scroll to position [154, 0]
drag, startPoint x: 406, startPoint y: 228, endPoint x: 238, endPoint y: 226, distance: 168.1
click at [434, 52] on icon "button" at bounding box center [433, 55] width 6 height 8
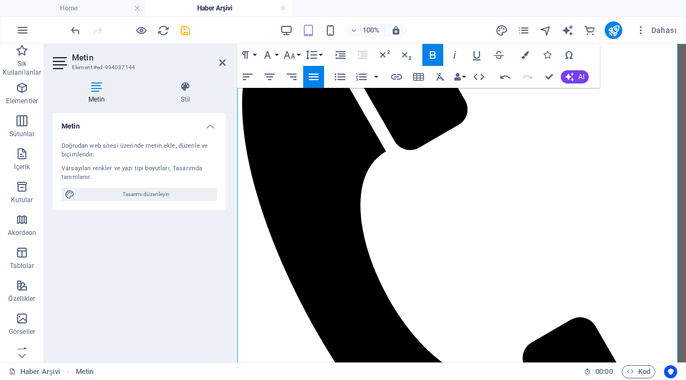
scroll to position [330, 0]
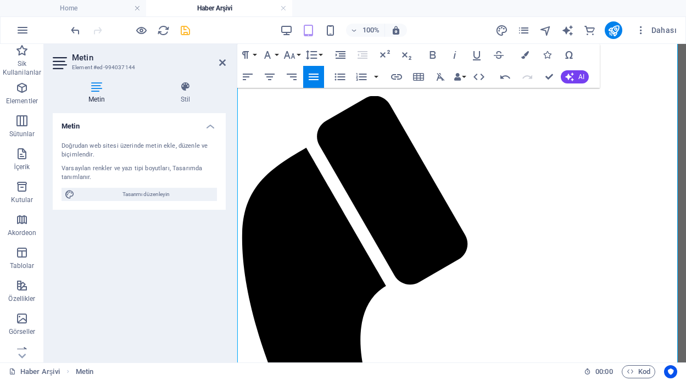
scroll to position [110, 0]
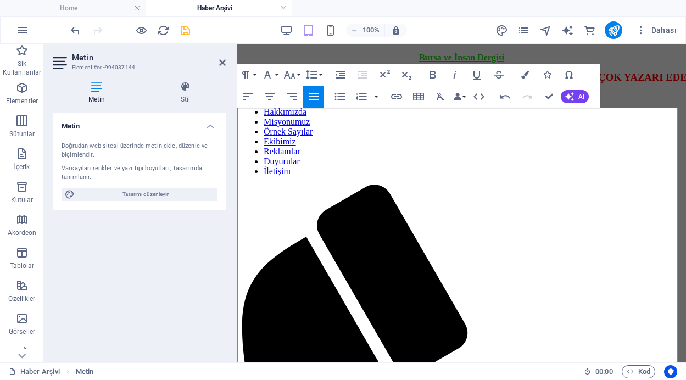
scroll to position [44, 0]
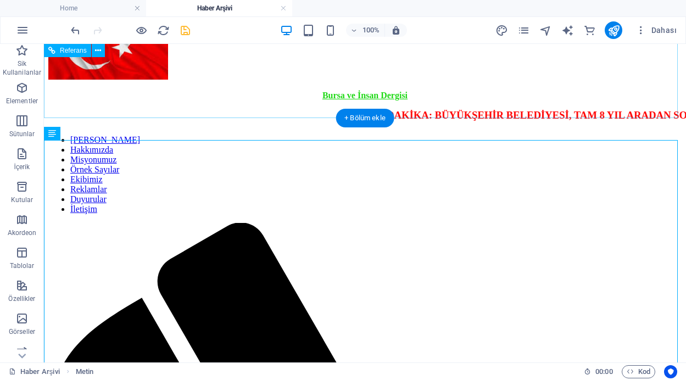
scroll to position [58, 0]
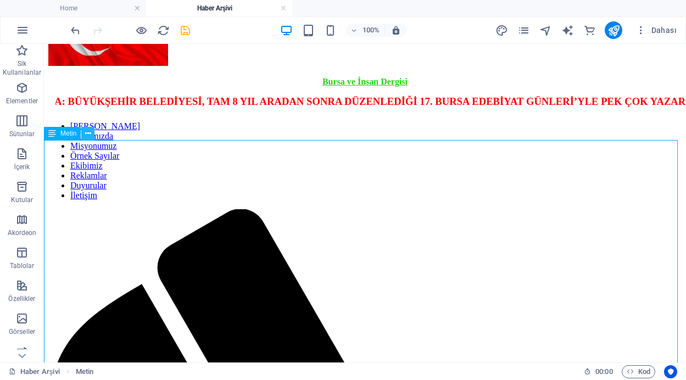
click at [85, 133] on icon at bounding box center [88, 134] width 6 height 12
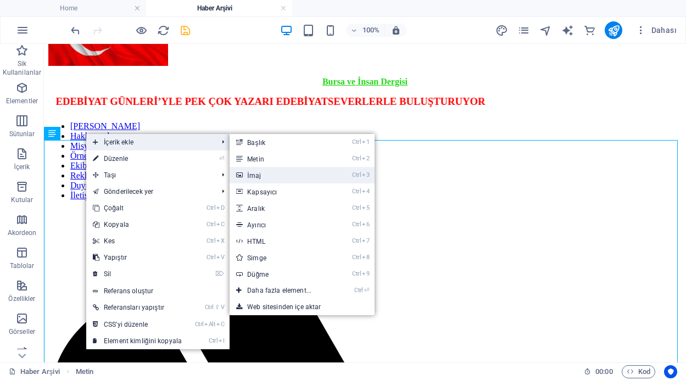
click at [252, 176] on link "Ctrl 3 İmaj" at bounding box center [282, 175] width 104 height 16
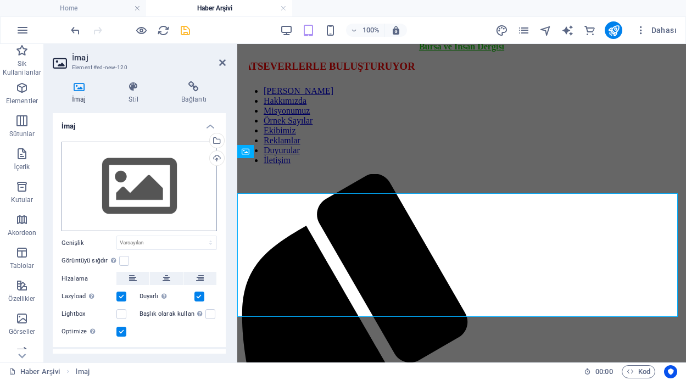
scroll to position [670, 0]
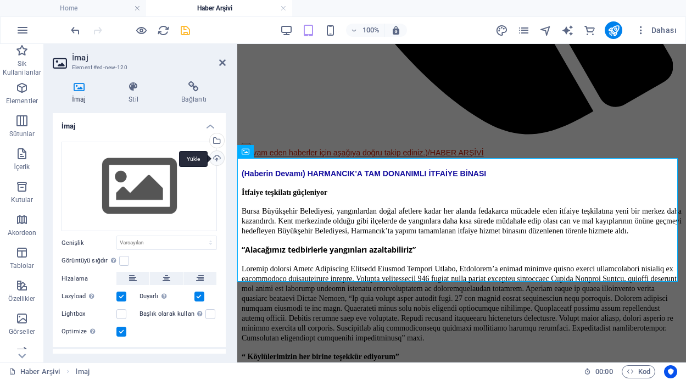
click at [216, 159] on div "Yükle" at bounding box center [216, 159] width 16 height 16
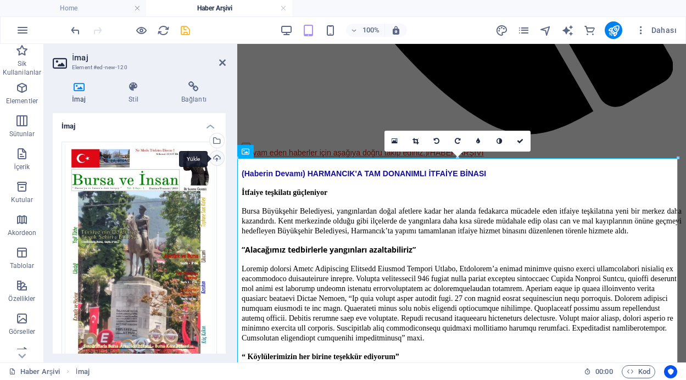
click at [215, 157] on div "Yükle" at bounding box center [216, 159] width 16 height 16
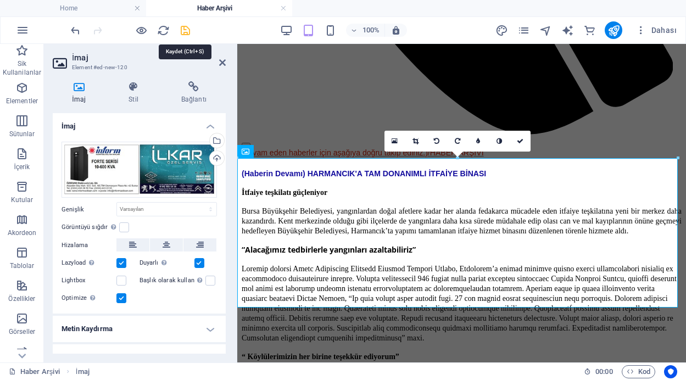
click at [183, 31] on icon "save" at bounding box center [185, 30] width 13 height 13
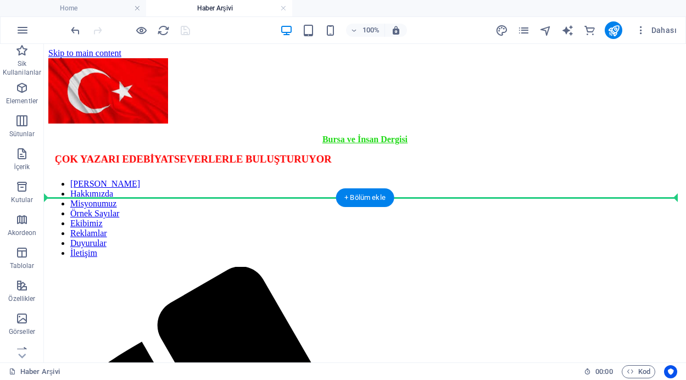
drag, startPoint x: 370, startPoint y: 230, endPoint x: 354, endPoint y: 198, distance: 35.9
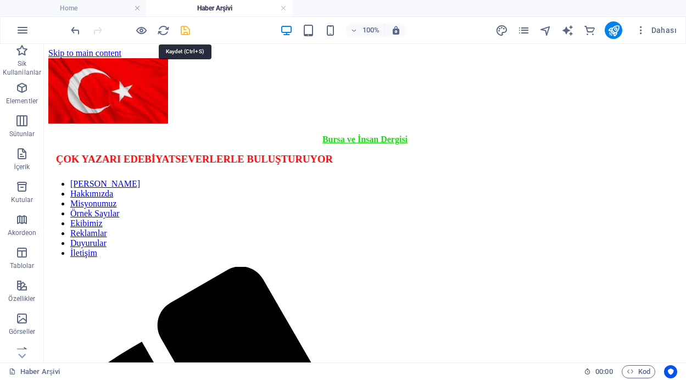
click at [185, 26] on icon "save" at bounding box center [185, 30] width 13 height 13
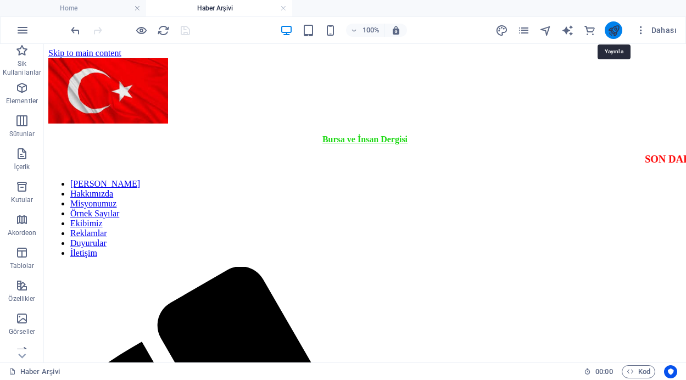
click at [614, 31] on icon "publish" at bounding box center [614, 30] width 13 height 13
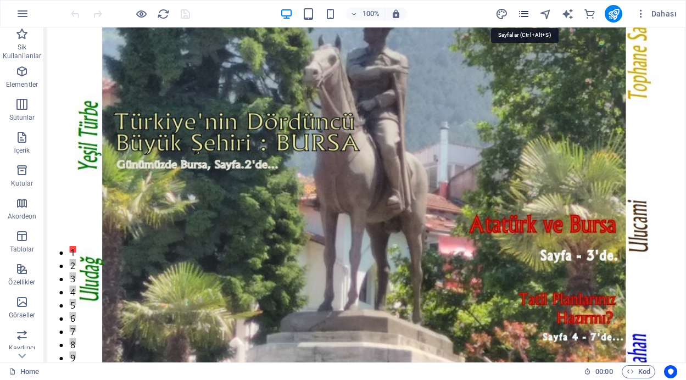
click at [522, 13] on icon "pages" at bounding box center [523, 14] width 13 height 13
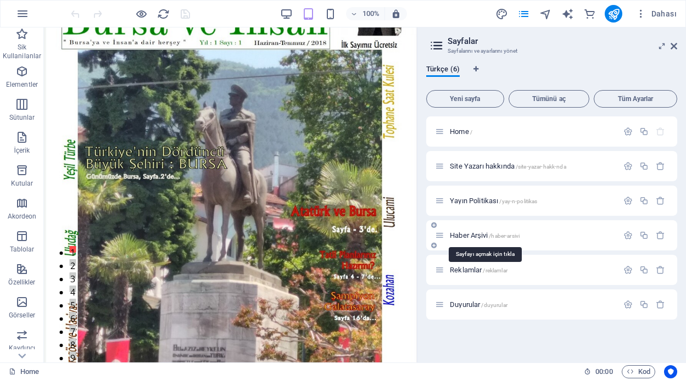
click at [476, 237] on span "Haber Arşivi /haber-arsivi" at bounding box center [485, 235] width 70 height 8
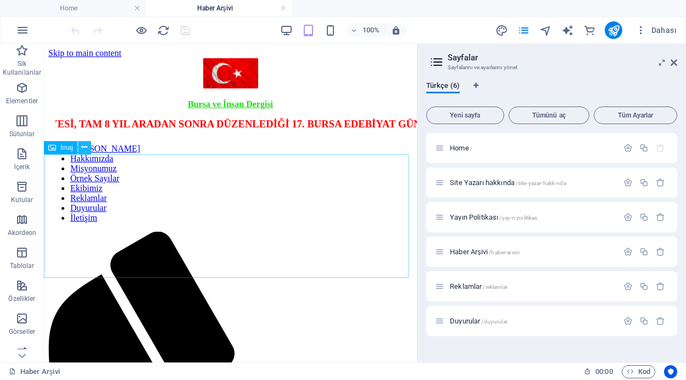
click at [86, 151] on icon at bounding box center [84, 148] width 6 height 12
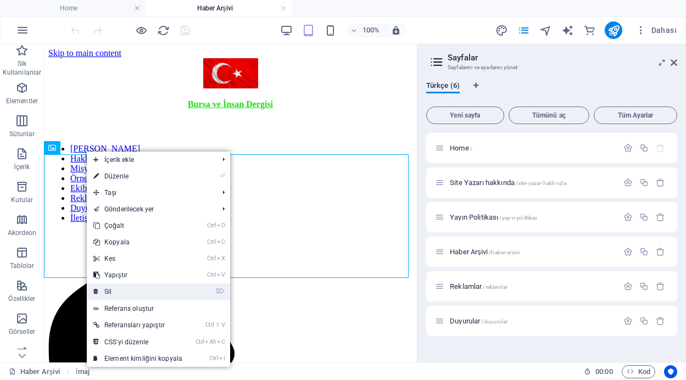
click at [129, 296] on link "⌦ Sil" at bounding box center [138, 291] width 102 height 16
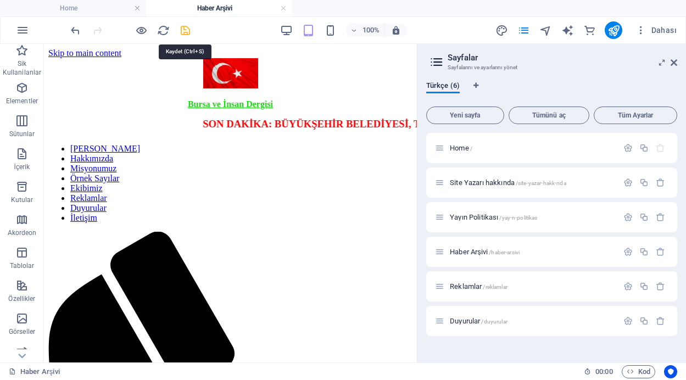
click at [183, 30] on icon "save" at bounding box center [185, 30] width 13 height 13
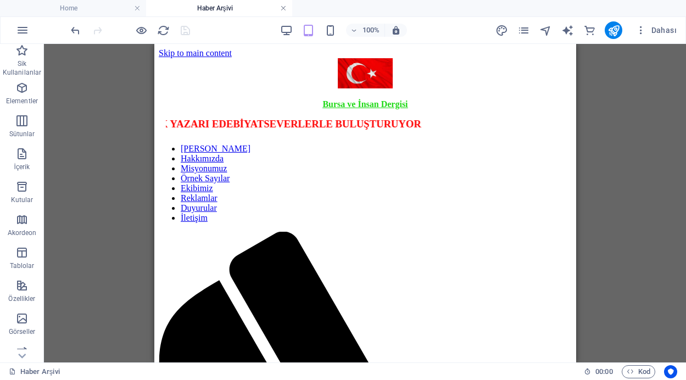
click at [282, 8] on link at bounding box center [283, 8] width 7 height 10
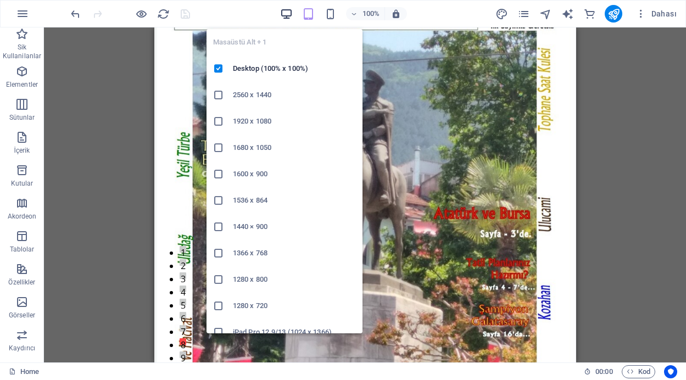
click at [289, 16] on icon "button" at bounding box center [286, 14] width 13 height 13
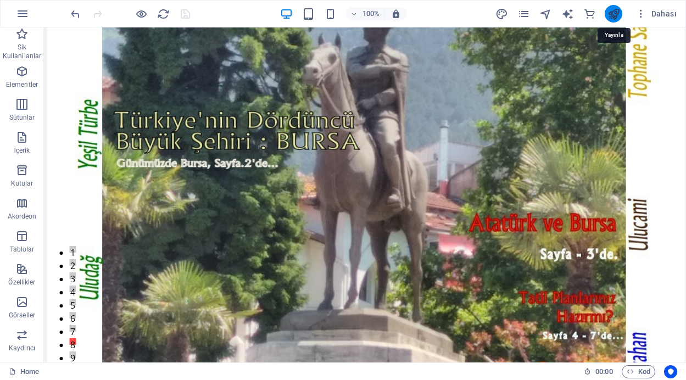
click at [613, 15] on icon "publish" at bounding box center [614, 14] width 13 height 13
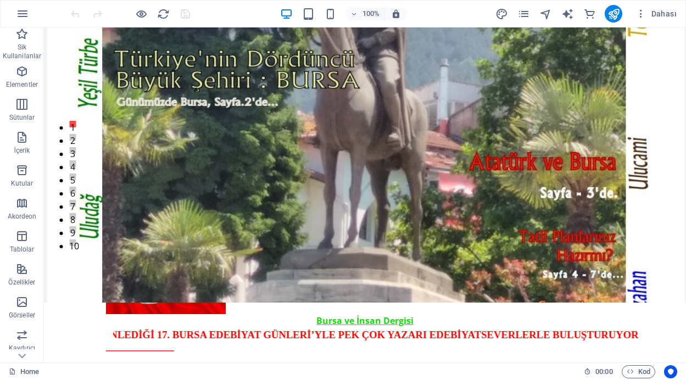
scroll to position [140, 0]
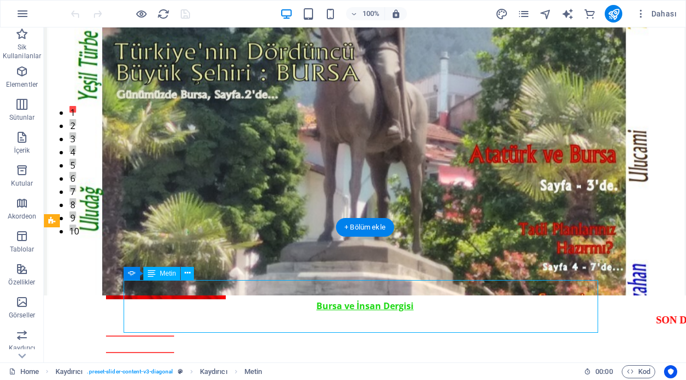
drag, startPoint x: 200, startPoint y: 284, endPoint x: 244, endPoint y: 310, distance: 51.0
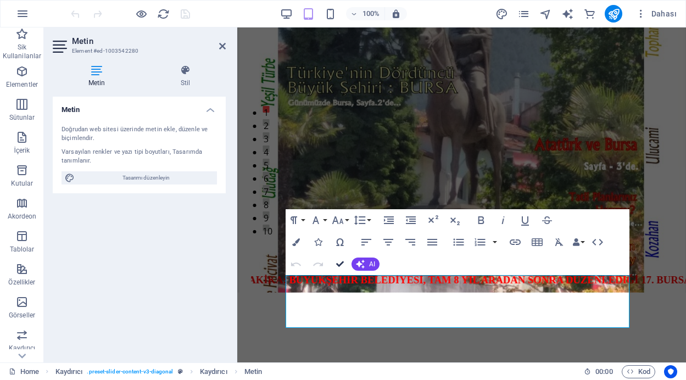
drag, startPoint x: 338, startPoint y: 265, endPoint x: 294, endPoint y: 238, distance: 51.1
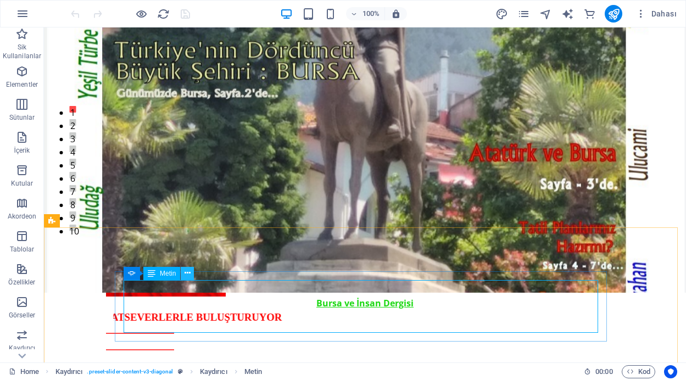
click at [188, 277] on icon at bounding box center [188, 274] width 6 height 12
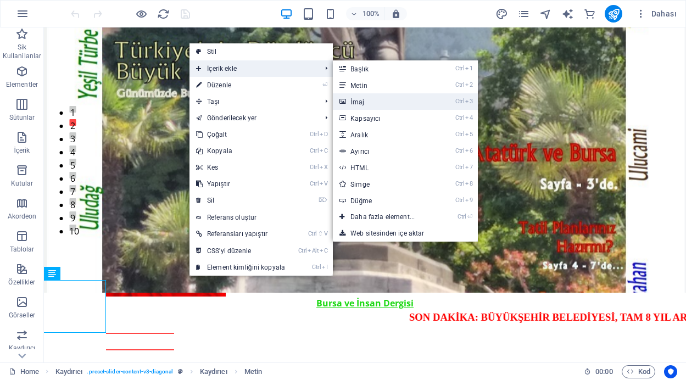
click at [358, 100] on link "Ctrl 3 İmaj" at bounding box center [385, 101] width 104 height 16
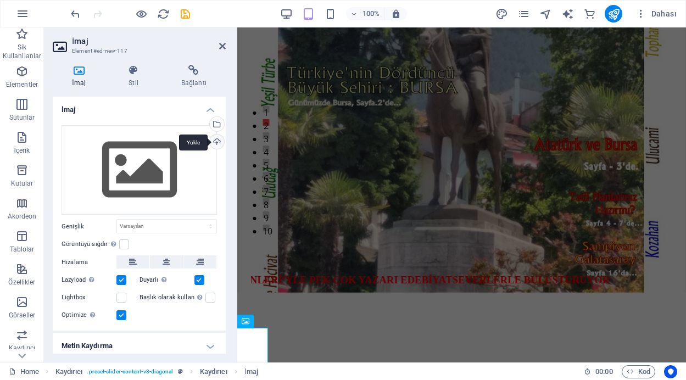
click at [214, 141] on div "Yükle" at bounding box center [216, 143] width 16 height 16
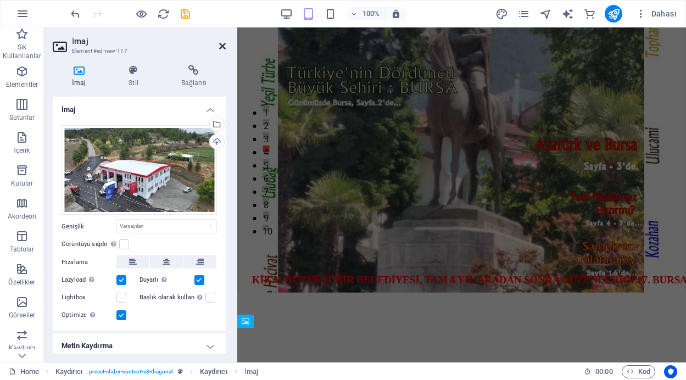
click at [221, 43] on icon at bounding box center [222, 46] width 7 height 9
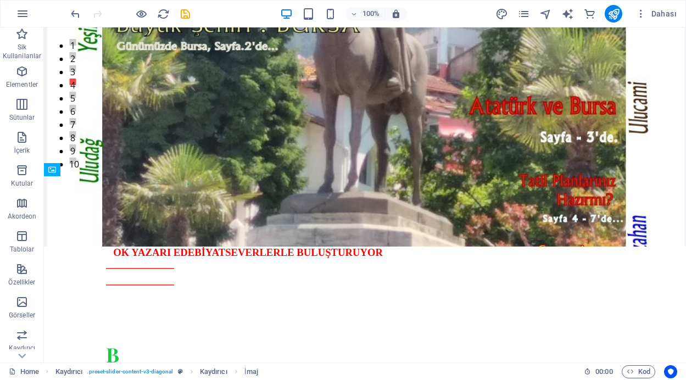
scroll to position [178, 0]
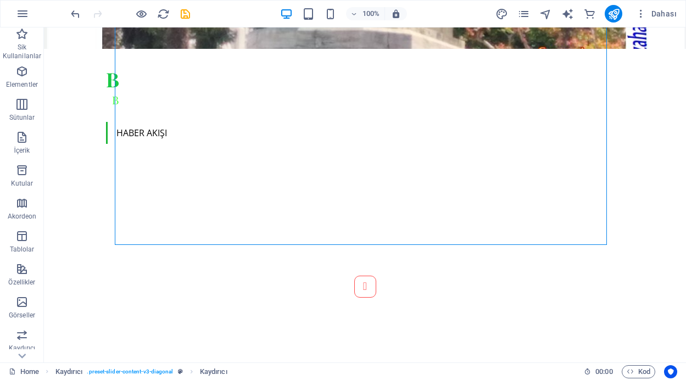
scroll to position [570, 0]
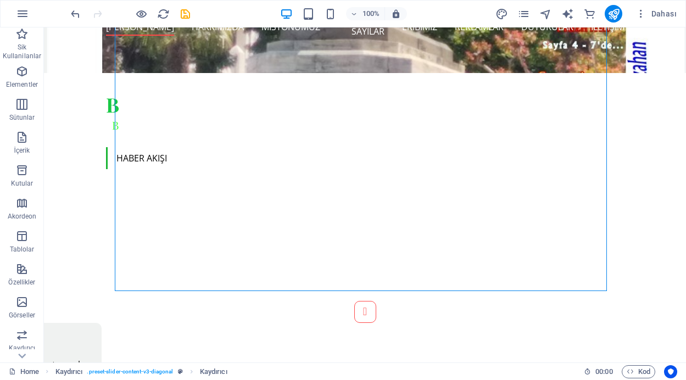
scroll to position [504, 0]
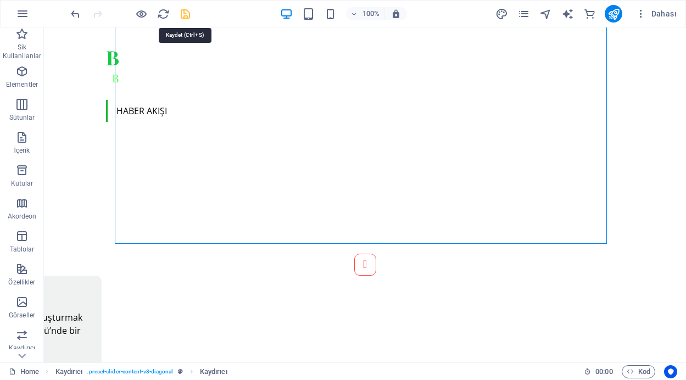
click at [183, 15] on icon "save" at bounding box center [185, 14] width 13 height 13
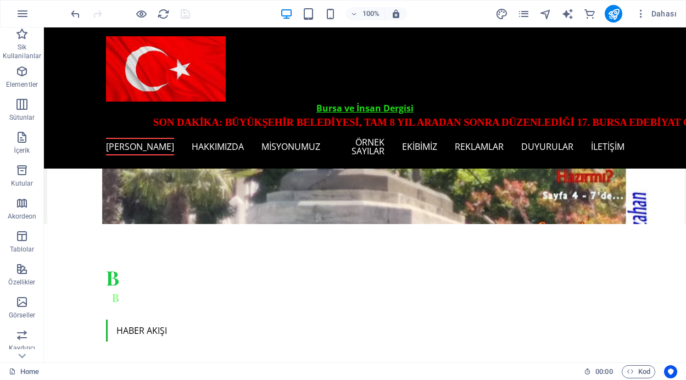
scroll to position [252, 0]
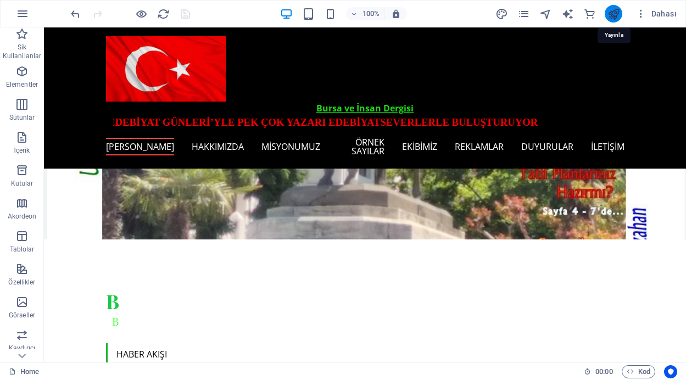
click at [613, 13] on icon "publish" at bounding box center [614, 14] width 13 height 13
